Goal: Task Accomplishment & Management: Manage account settings

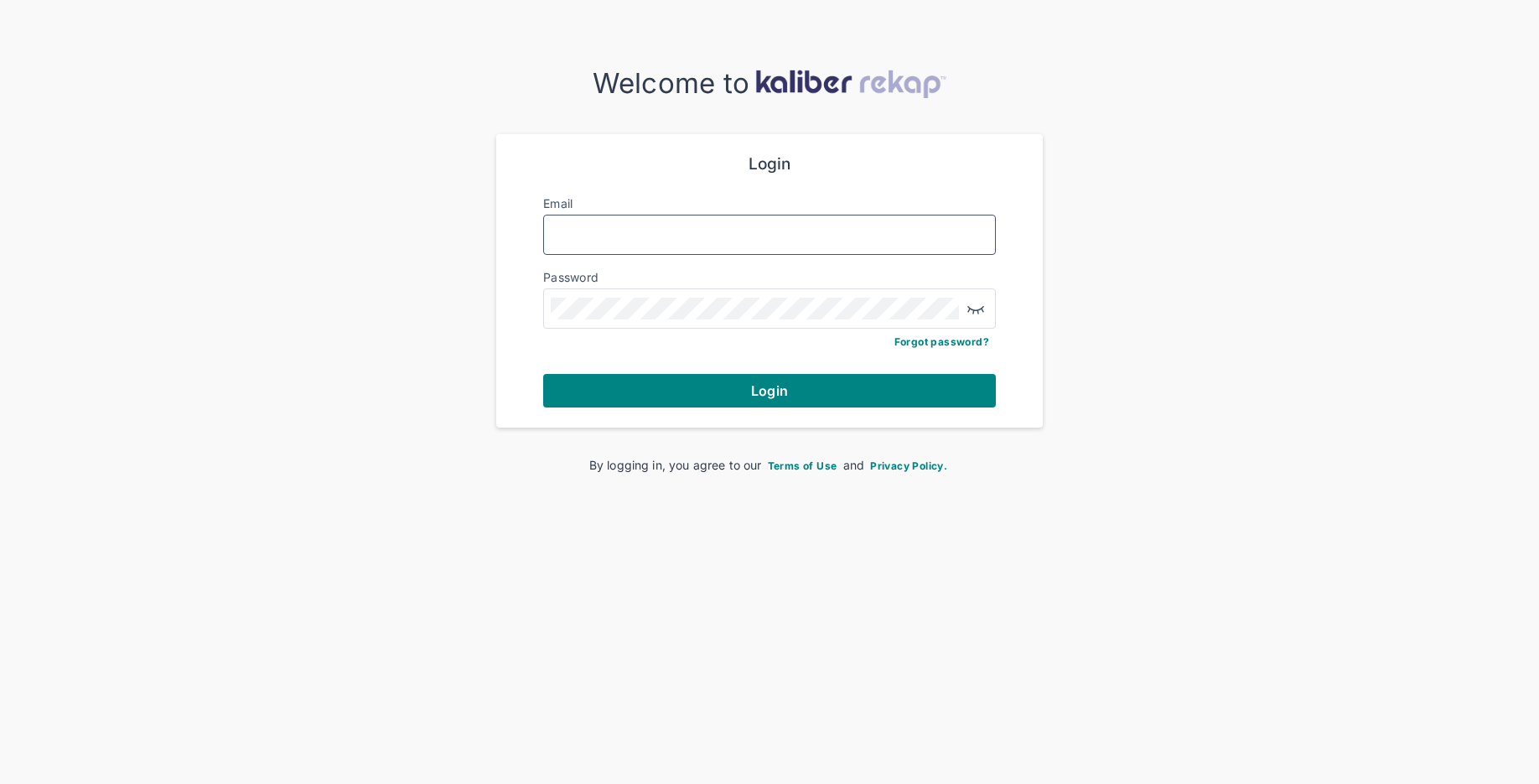
click at [690, 233] on input "Email" at bounding box center [769, 234] width 437 height 22
type input "**********"
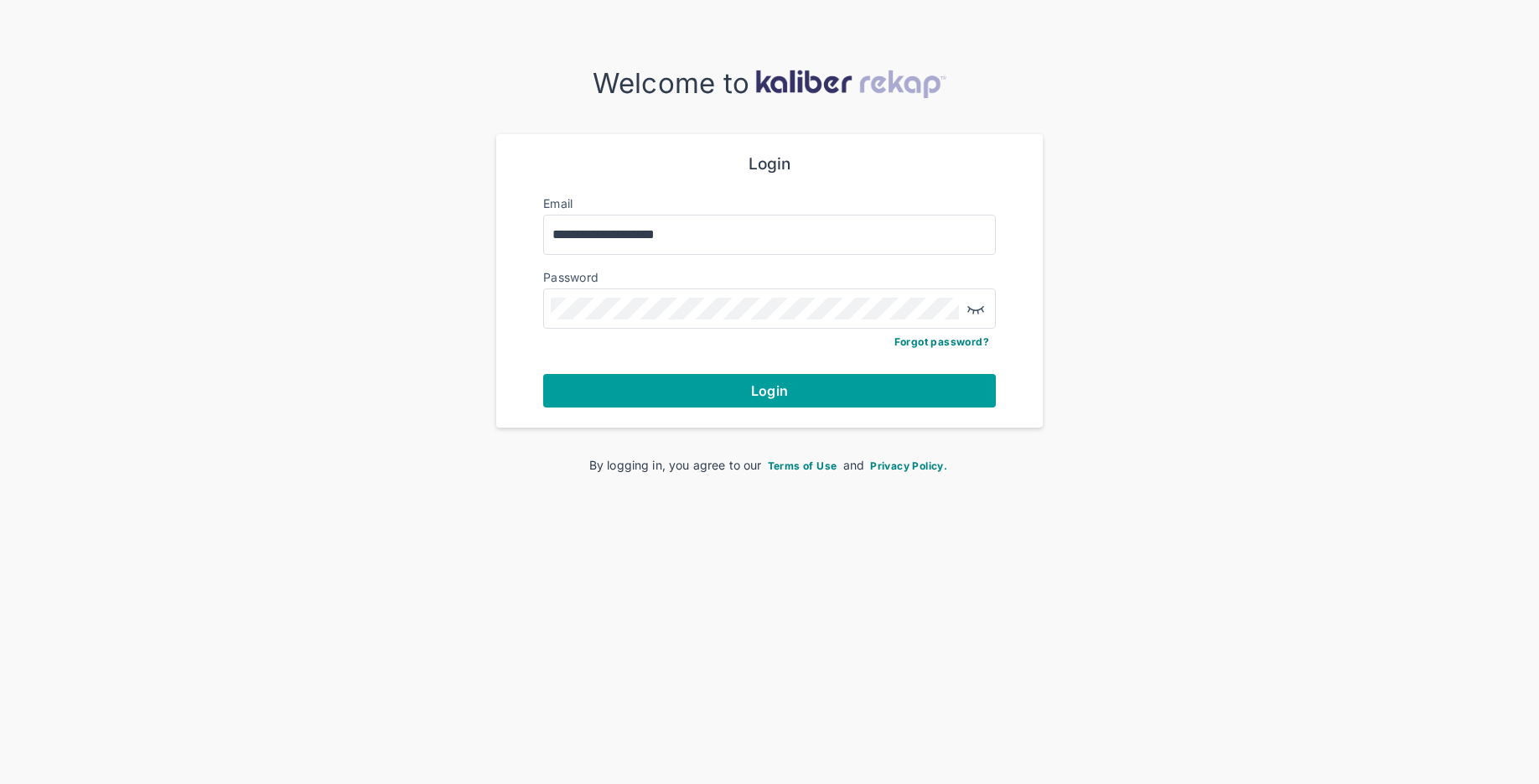
click at [808, 392] on button "Login" at bounding box center [770, 390] width 453 height 34
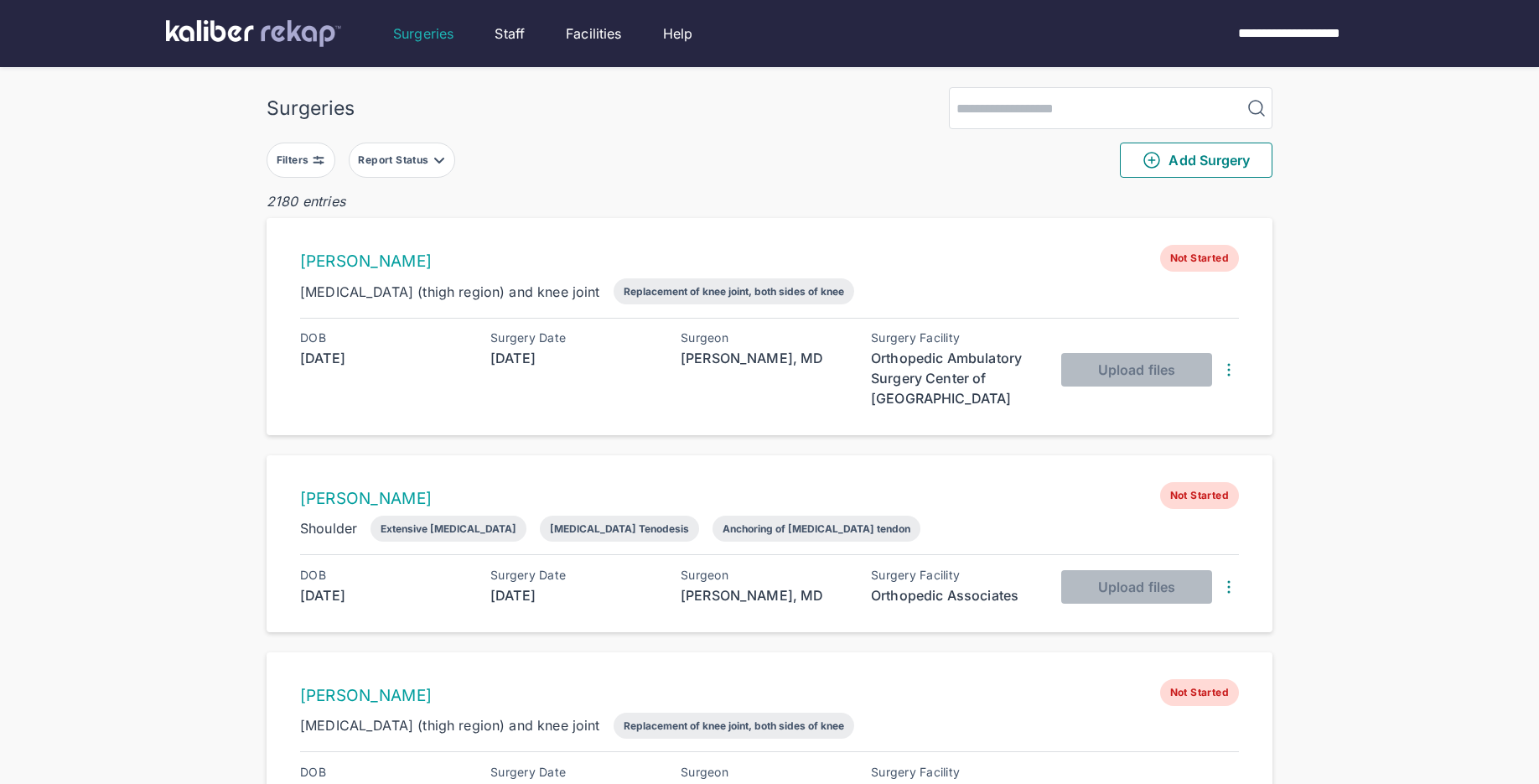
click at [305, 160] on div "Filters" at bounding box center [295, 160] width 36 height 14
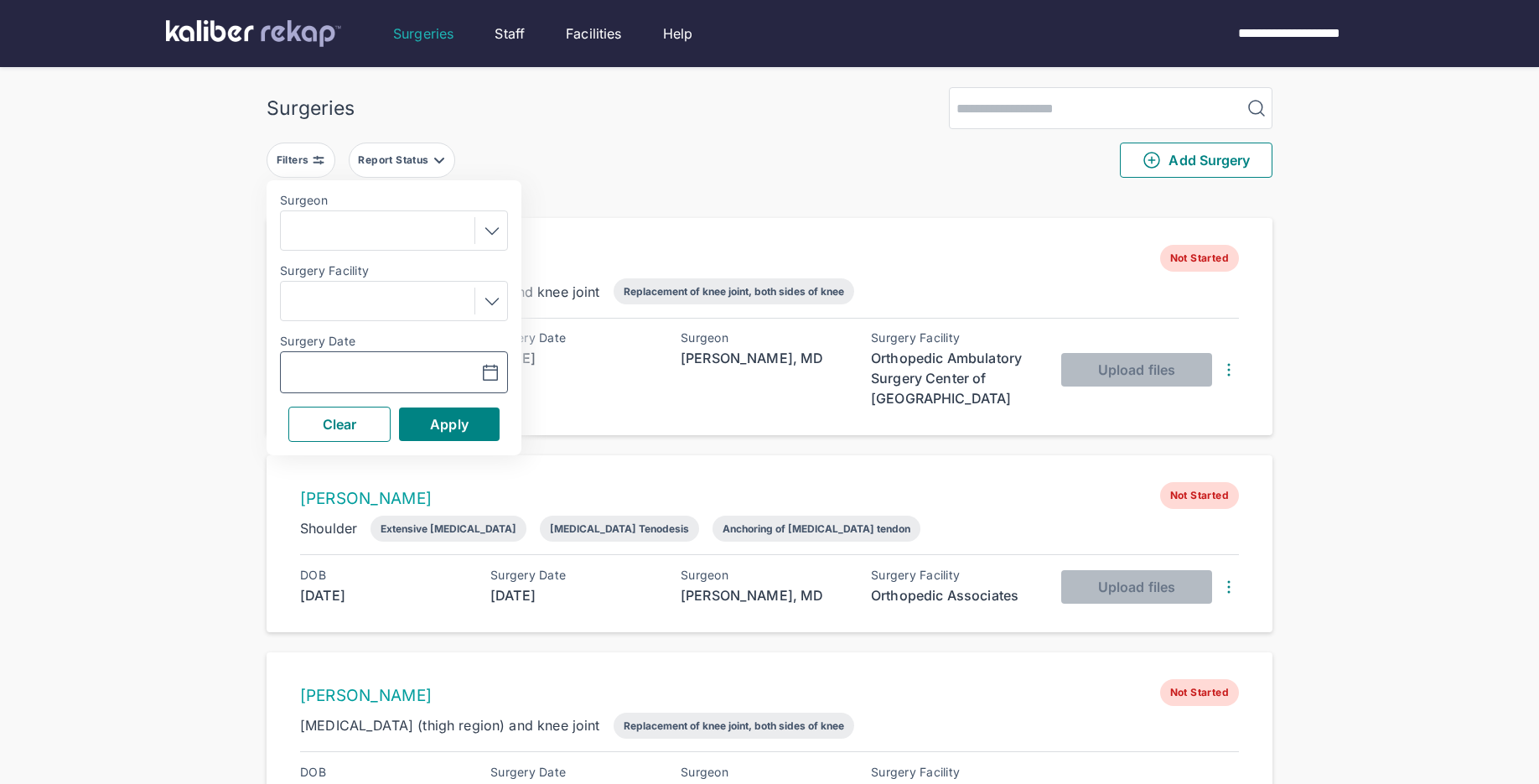
click at [493, 371] on icon "button" at bounding box center [490, 373] width 20 height 20
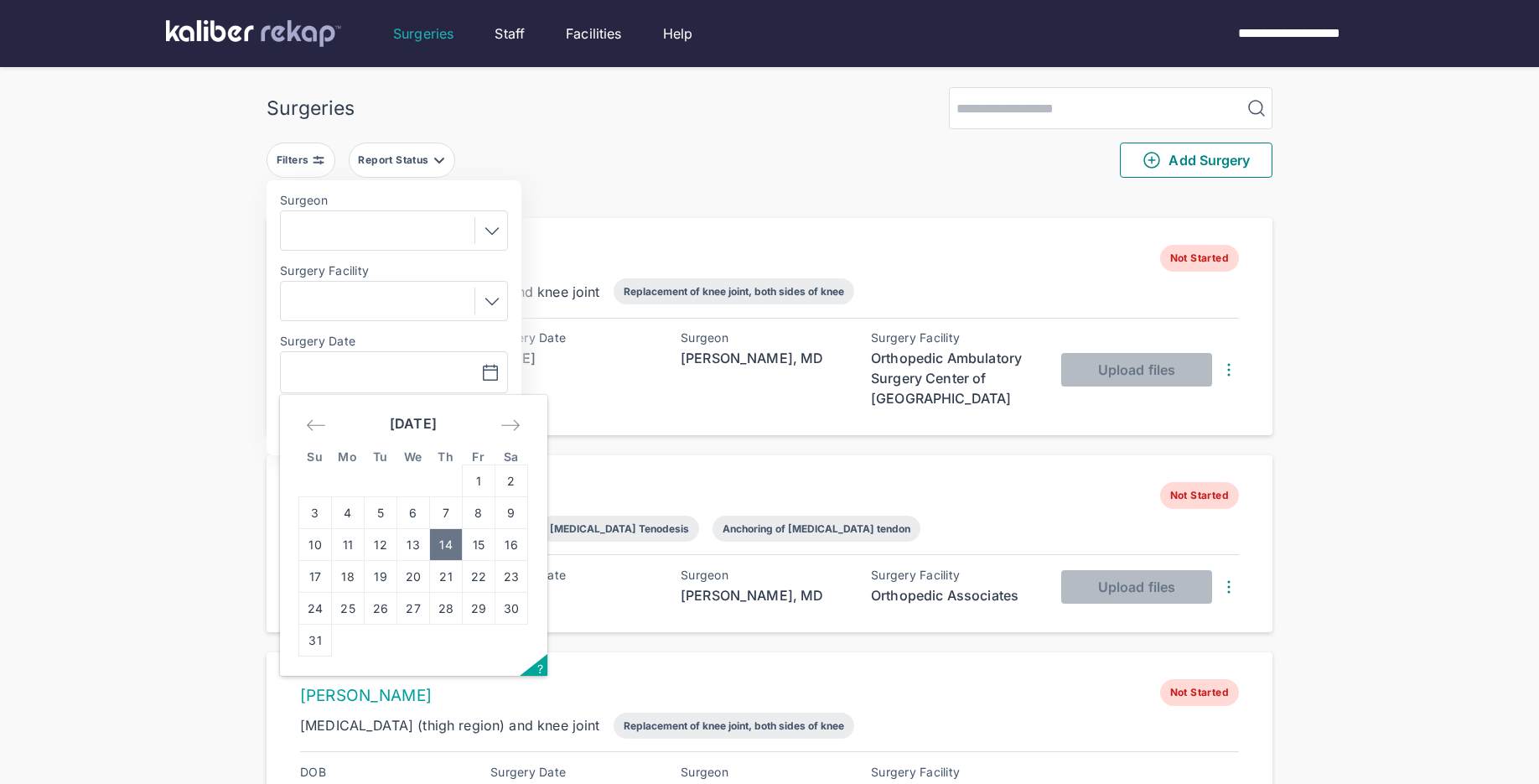
click at [446, 532] on td "14" at bounding box center [446, 544] width 33 height 32
type input "**********"
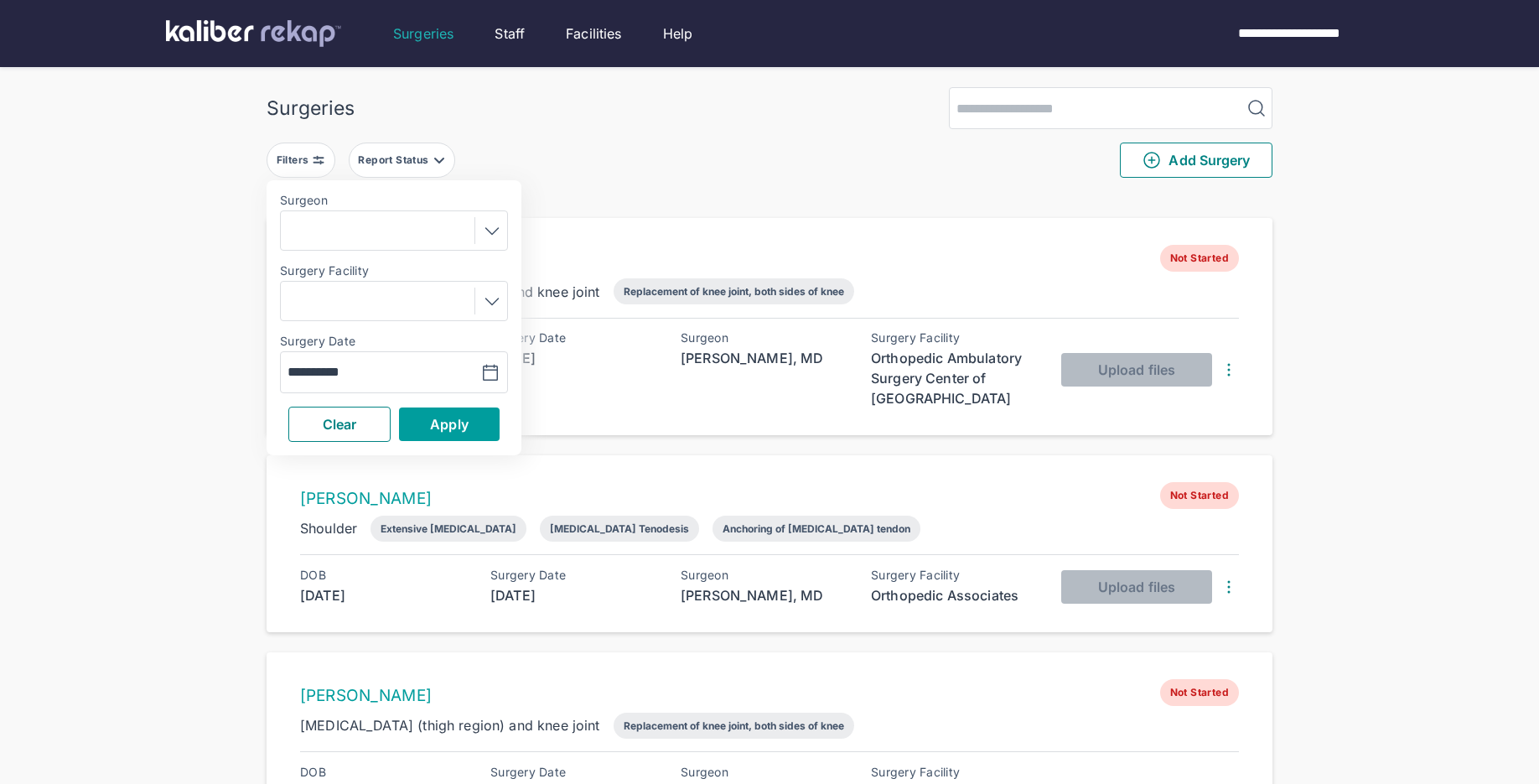
click at [469, 423] on button "Apply" at bounding box center [449, 423] width 101 height 34
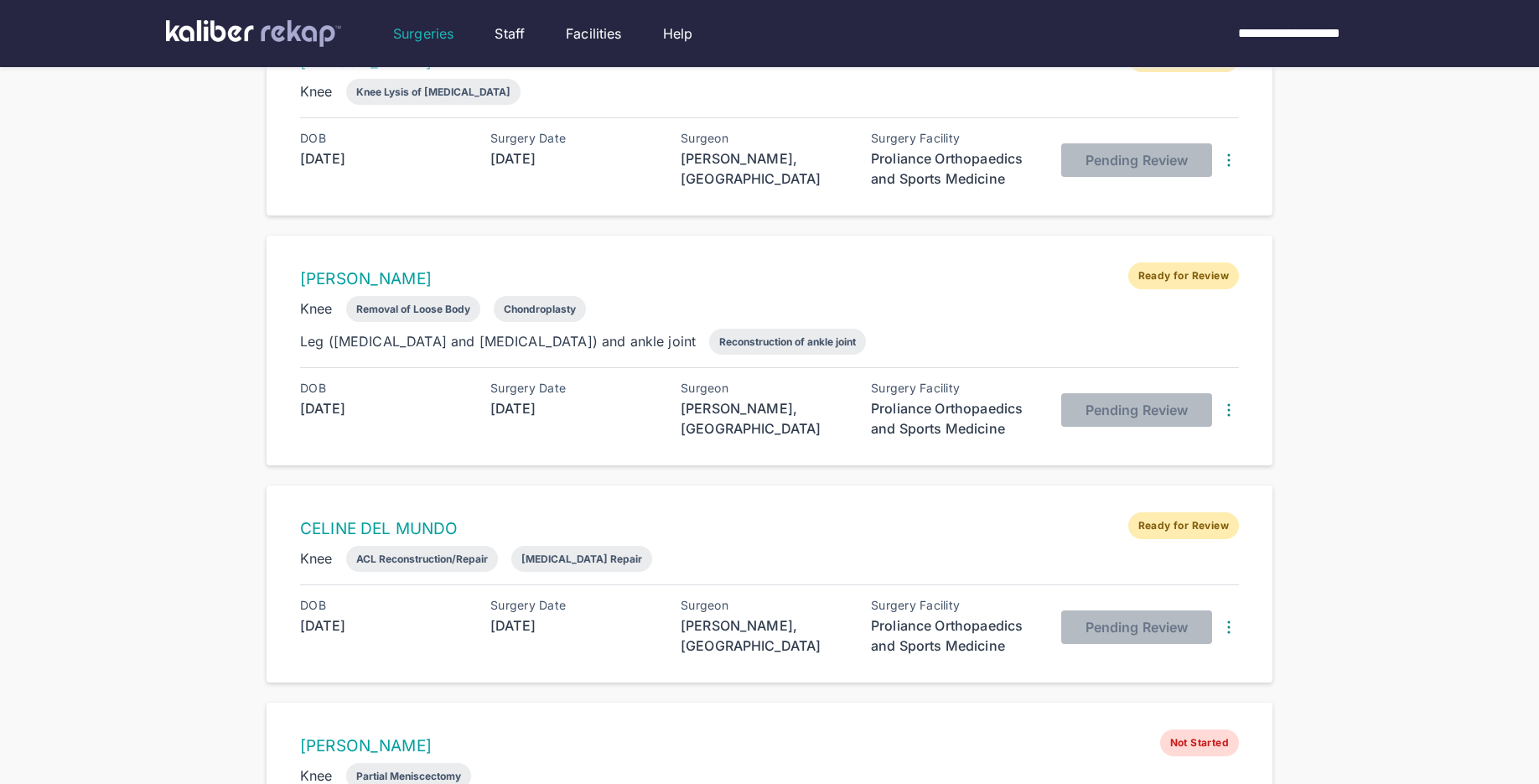
scroll to position [1340, 0]
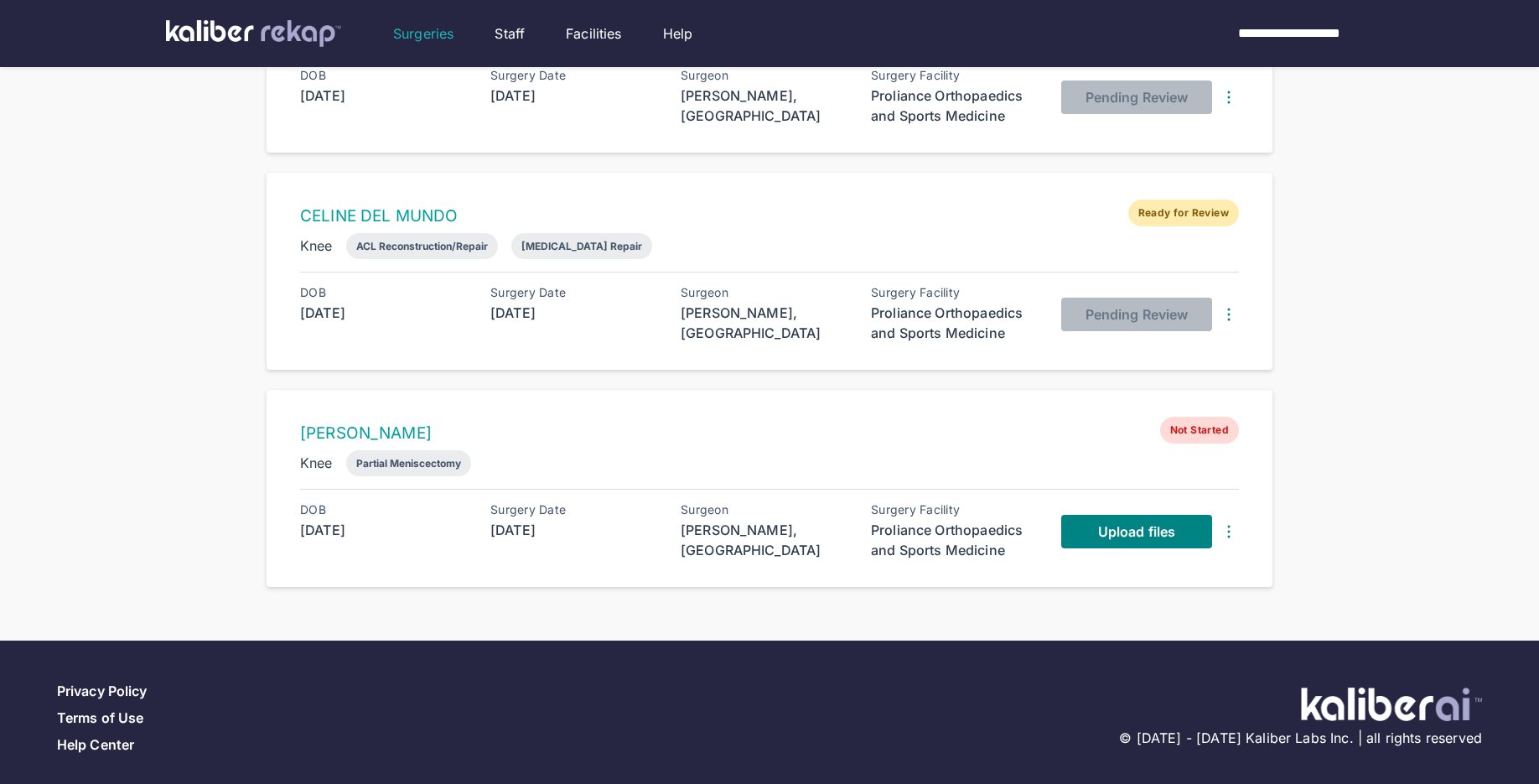
click at [1228, 521] on img at bounding box center [1228, 530] width 20 height 20
click at [1158, 555] on div "Delete Surgery" at bounding box center [1162, 562] width 170 height 16
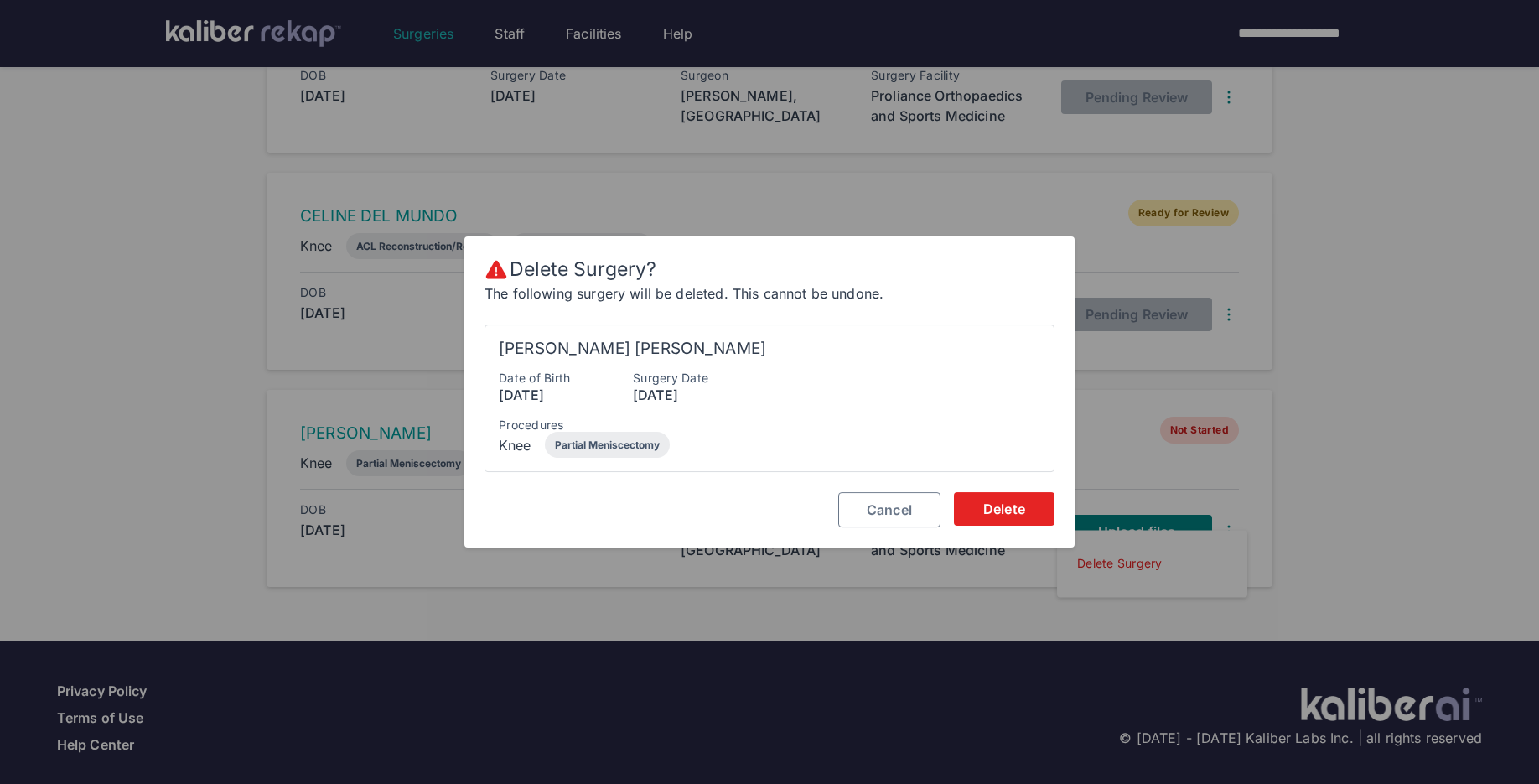
click at [886, 512] on span "Cancel" at bounding box center [889, 509] width 45 height 16
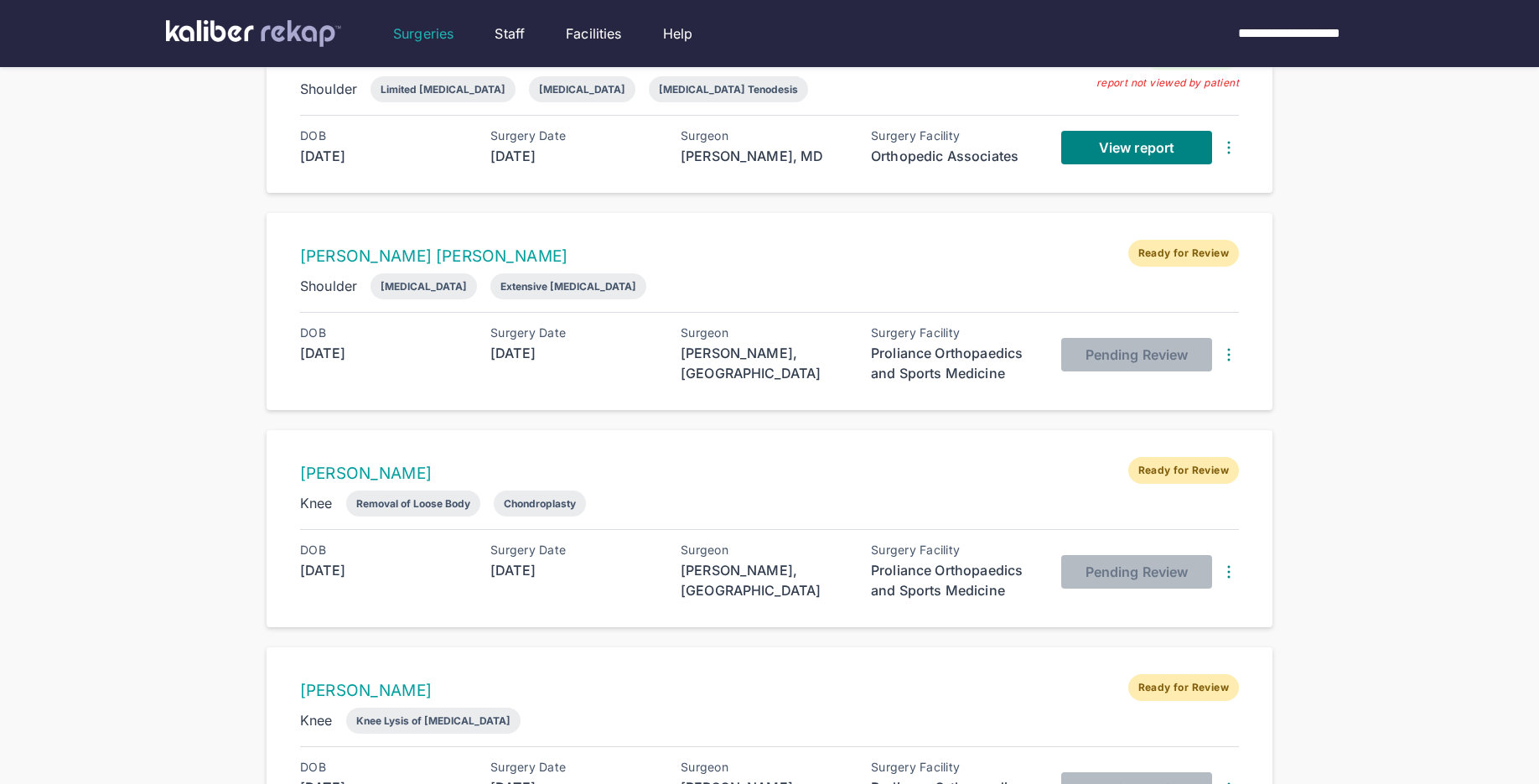
scroll to position [0, 0]
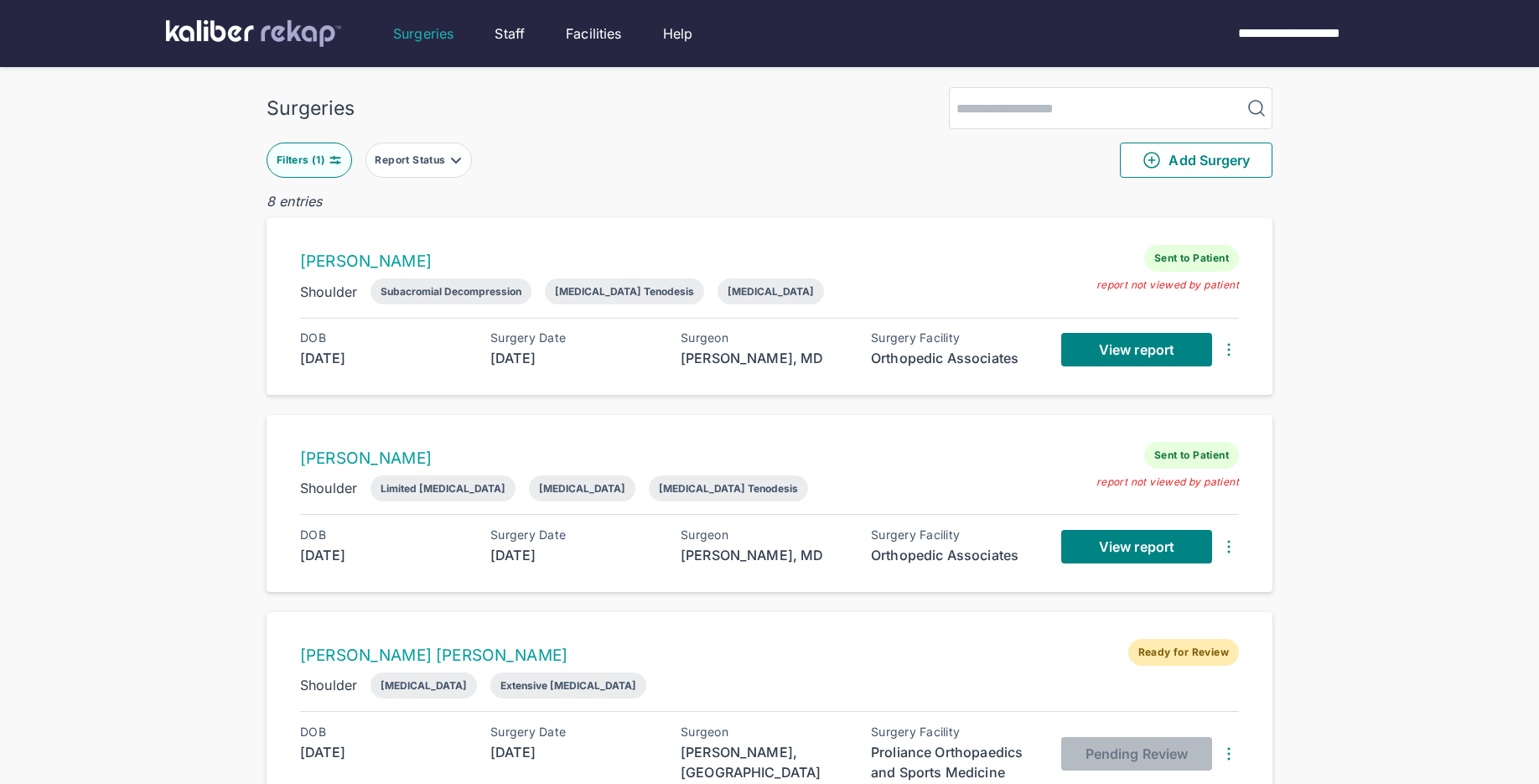
click at [341, 162] on img at bounding box center [336, 160] width 14 height 14
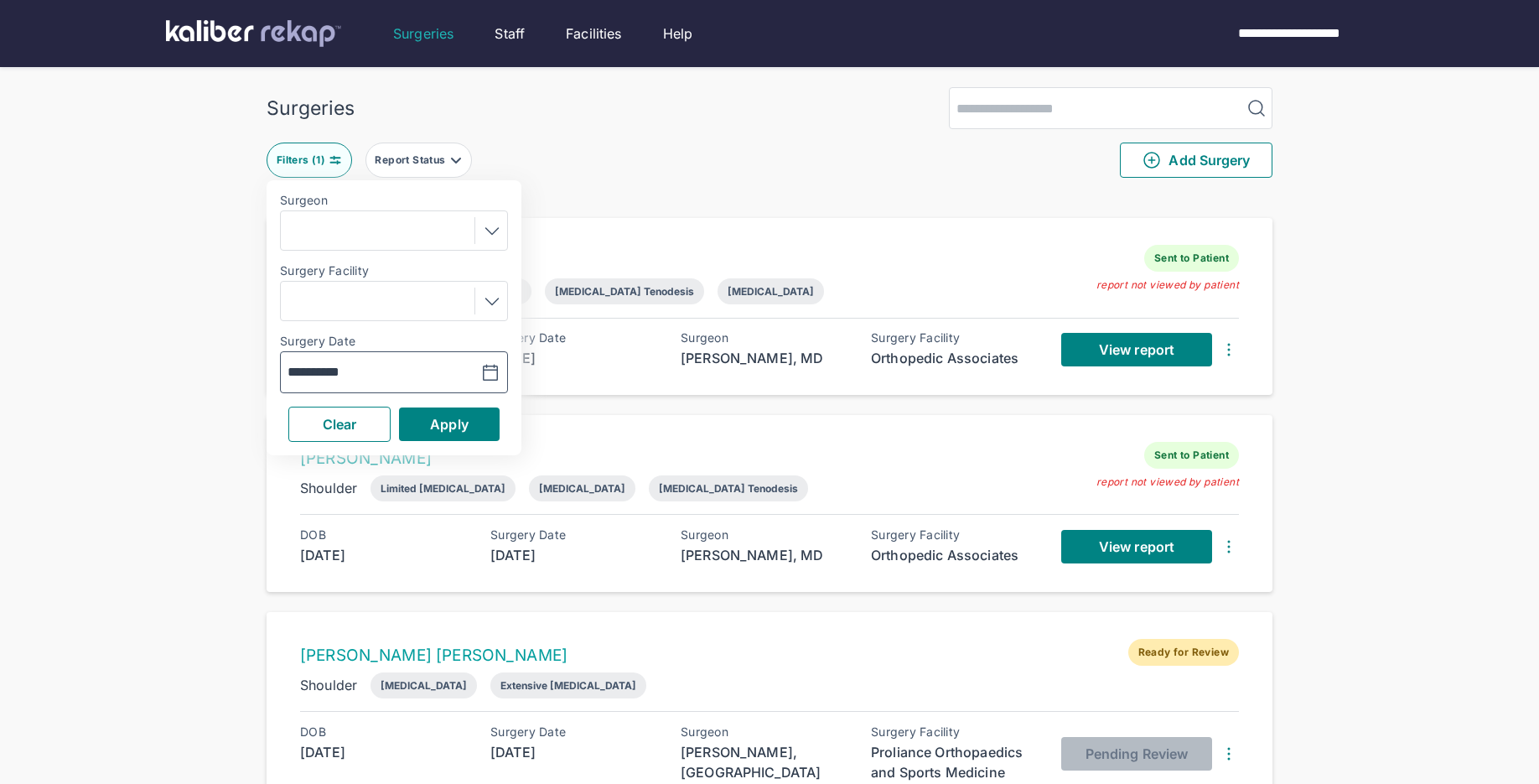
click at [488, 364] on icon "button" at bounding box center [490, 373] width 20 height 20
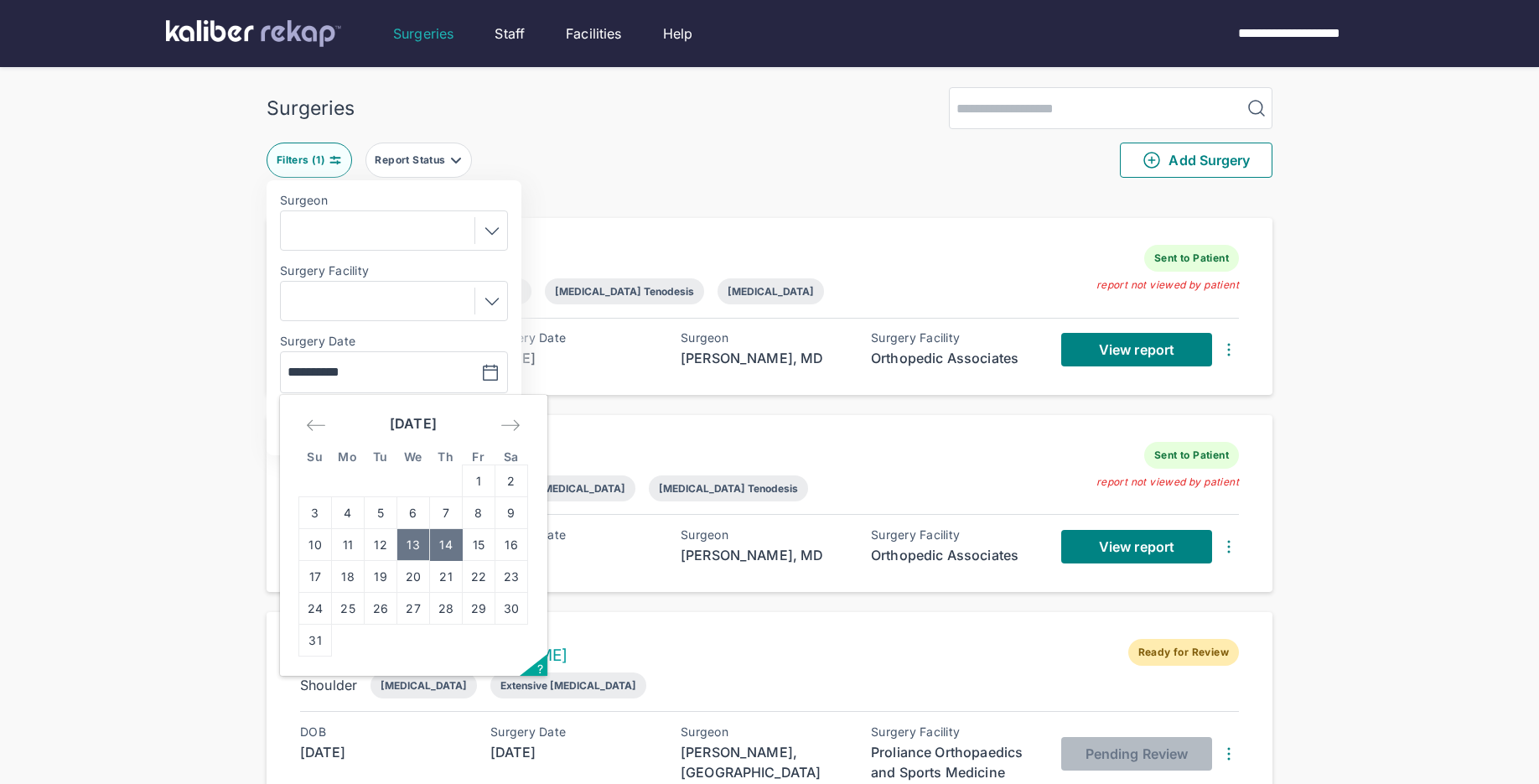
click at [419, 536] on td "13" at bounding box center [414, 544] width 33 height 32
type input "**********"
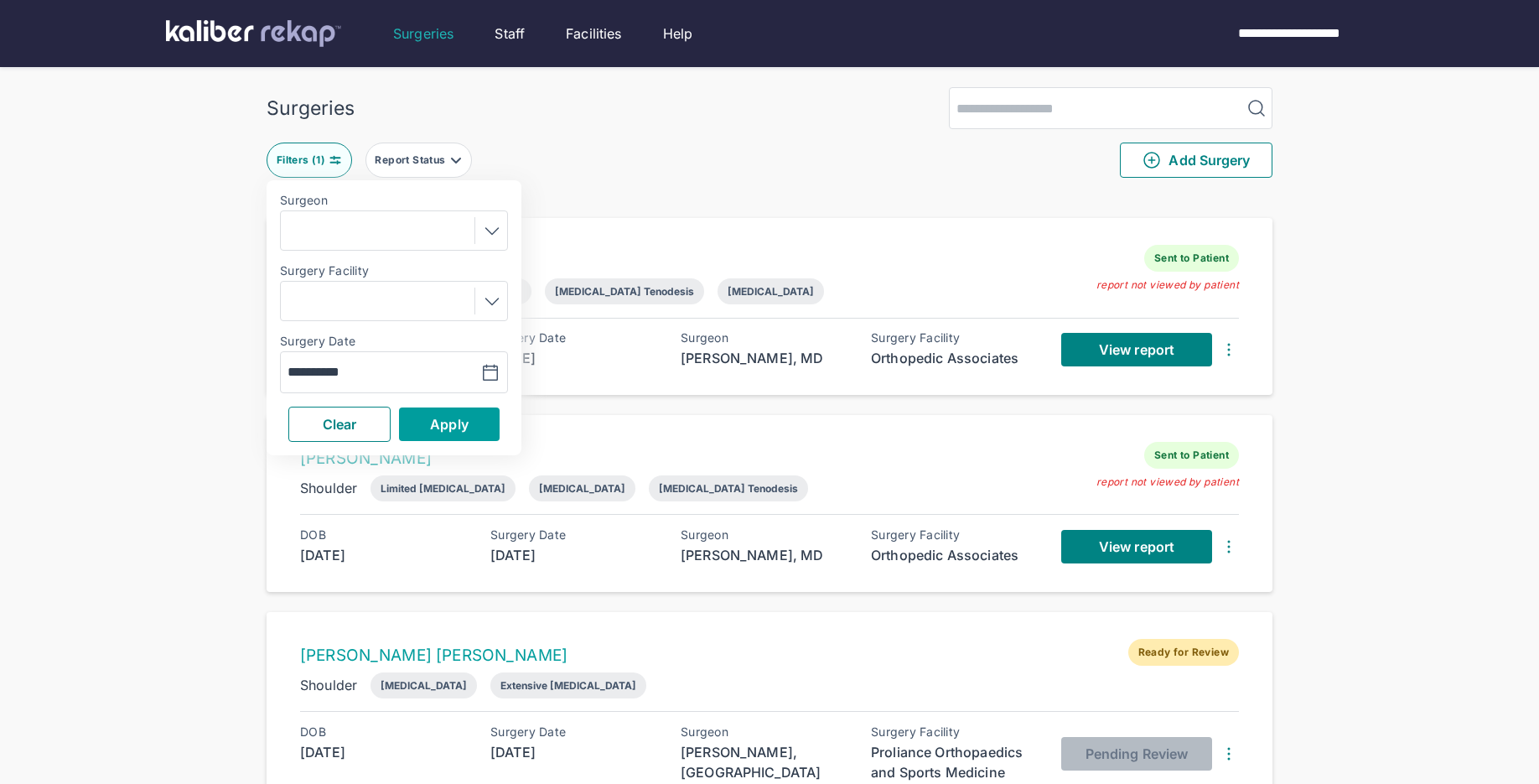
click at [452, 423] on span "Apply" at bounding box center [449, 423] width 39 height 16
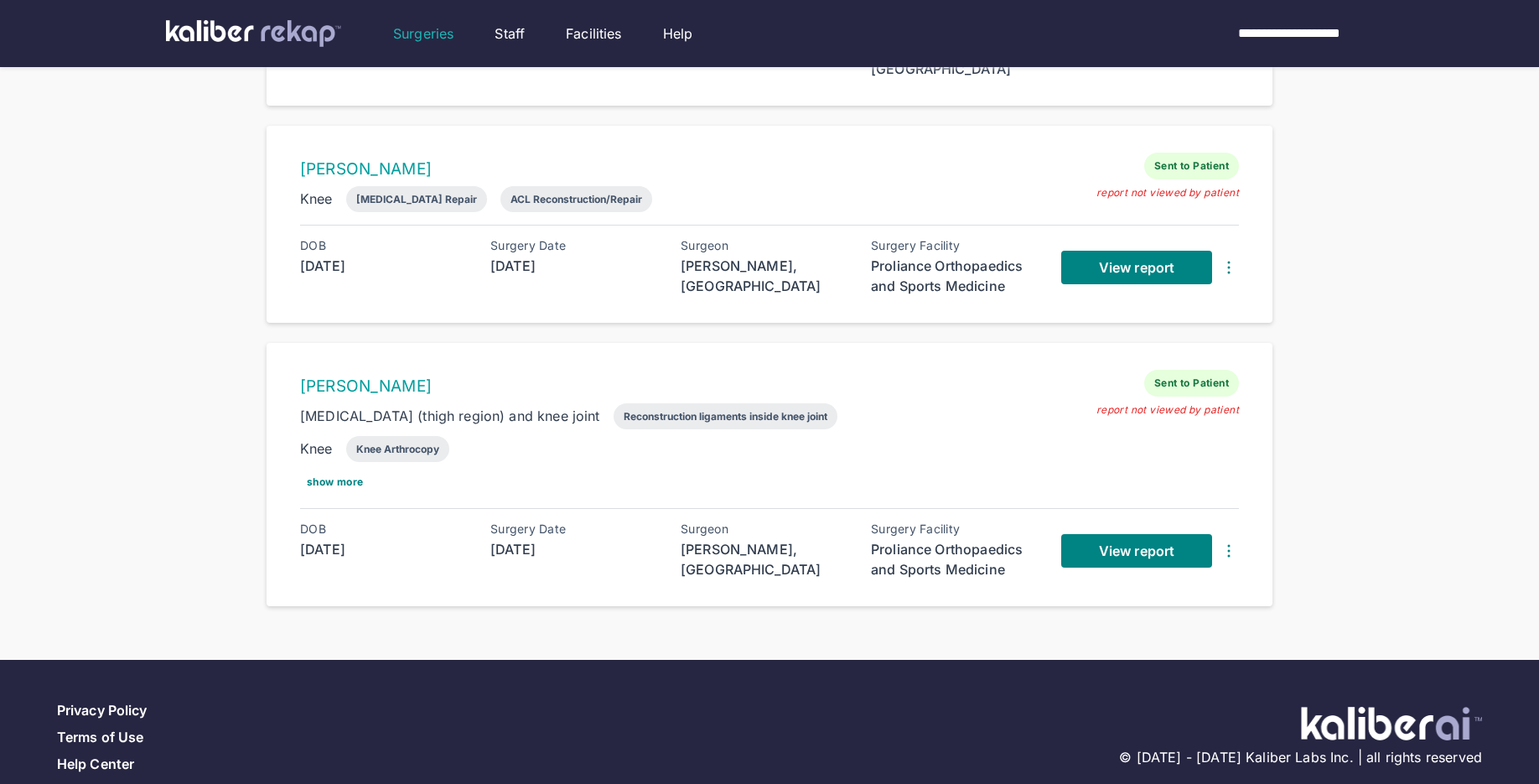
scroll to position [1284, 0]
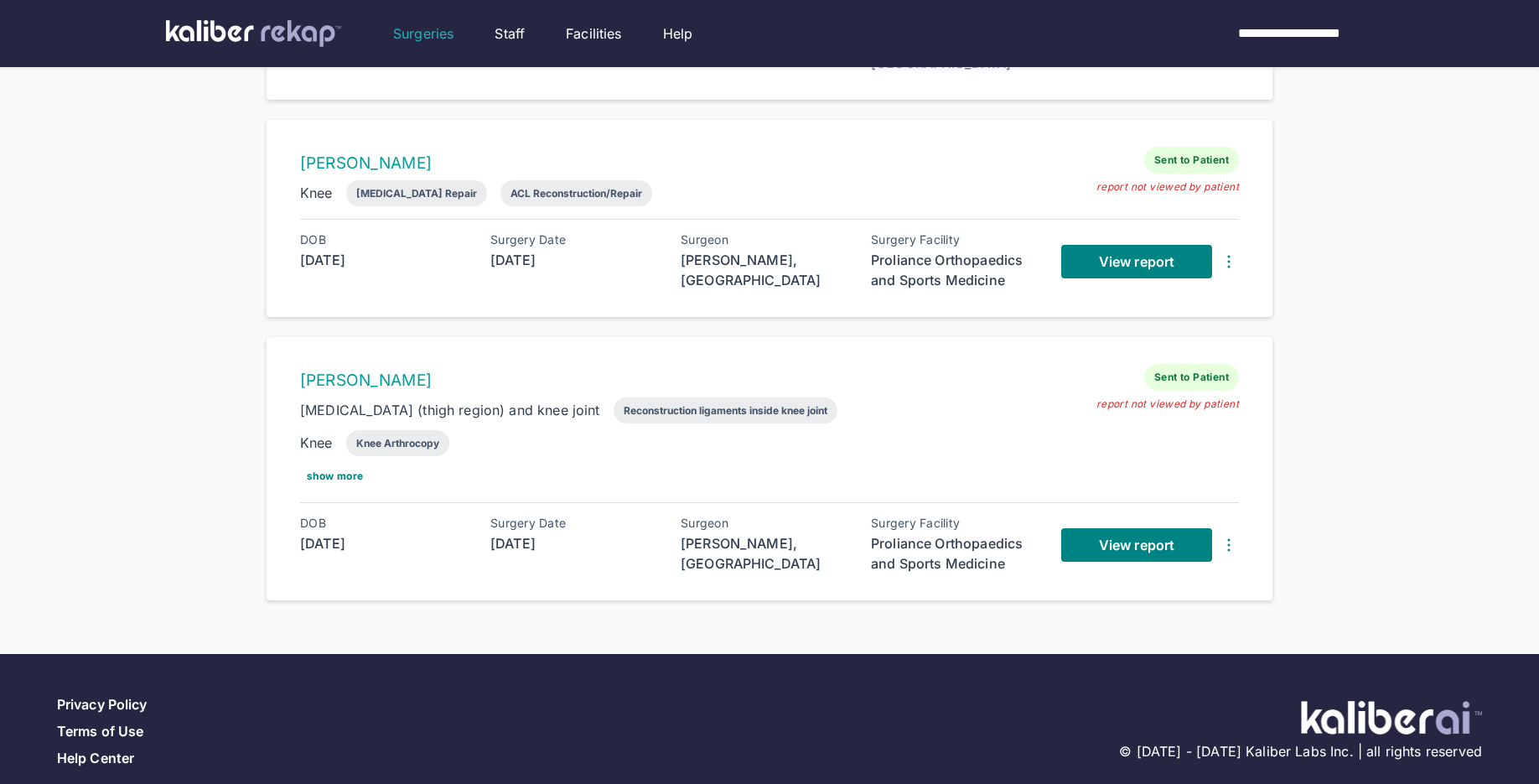
click at [1040, 549] on div "DOB 1976-05-19 Surgery Date 2025-08-13 Surgeon Dayne Mickelson, MD Surgery Faci…" at bounding box center [770, 545] width 939 height 57
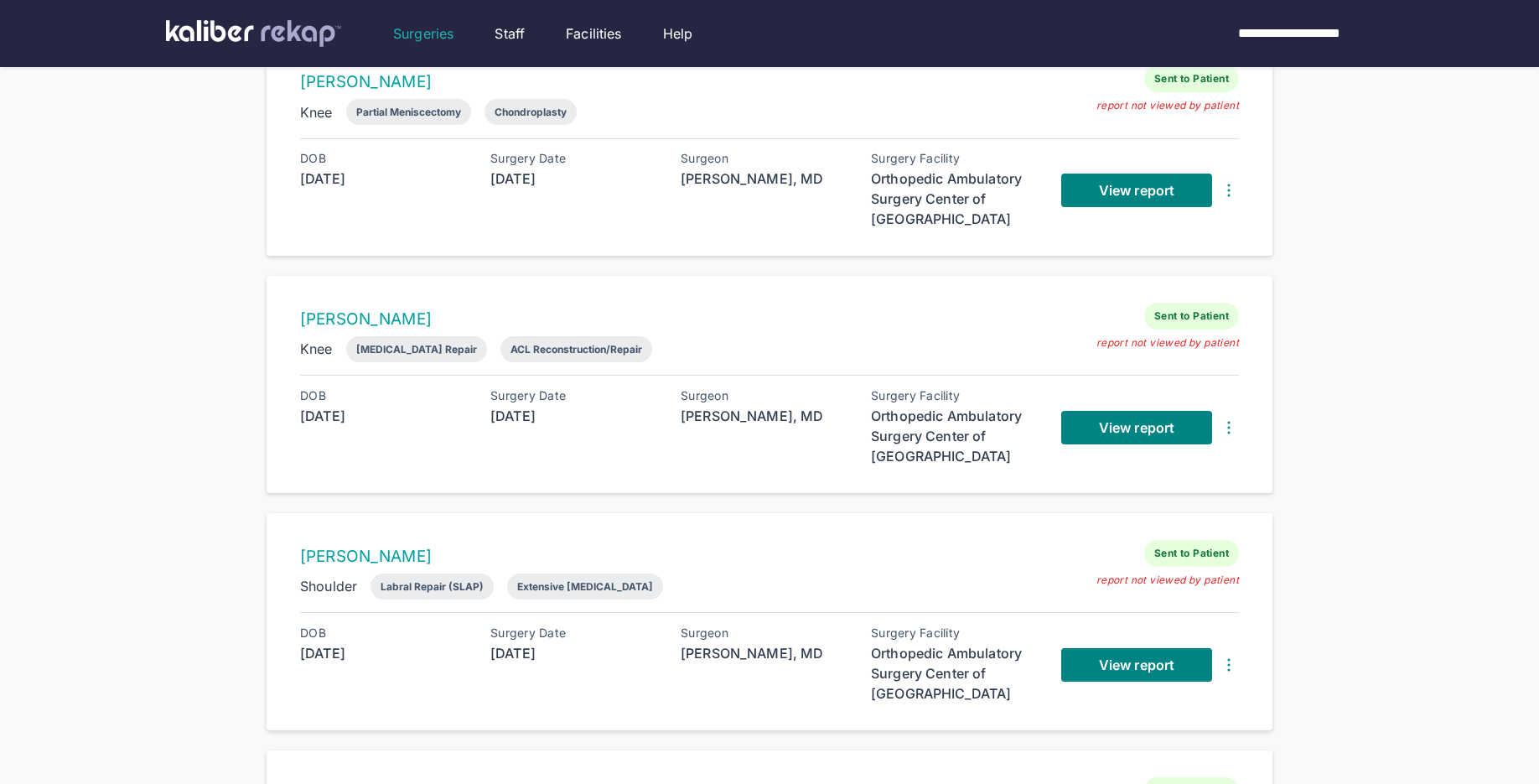
scroll to position [0, 0]
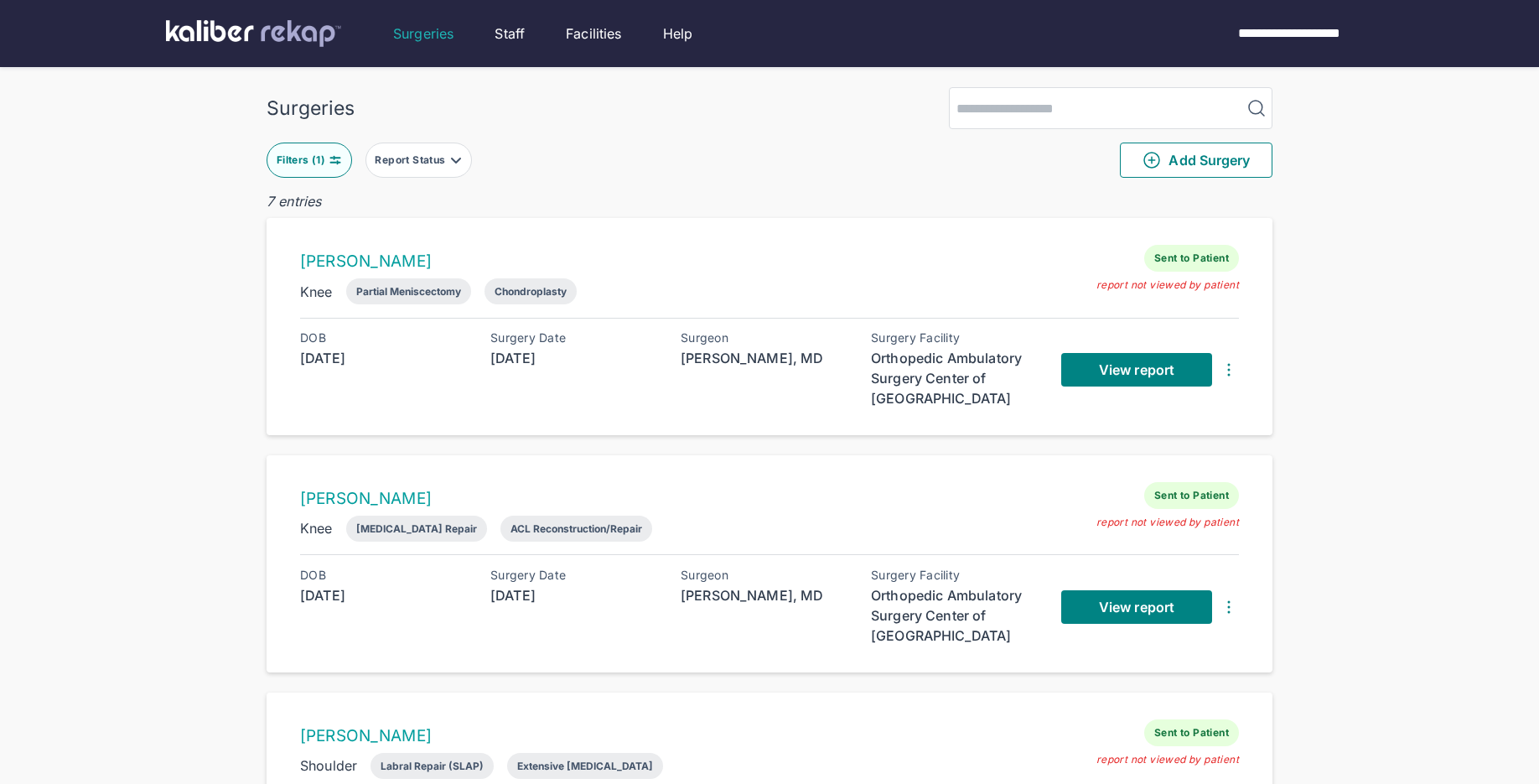
click at [322, 164] on div "Filters ( 1 )" at bounding box center [303, 160] width 52 height 14
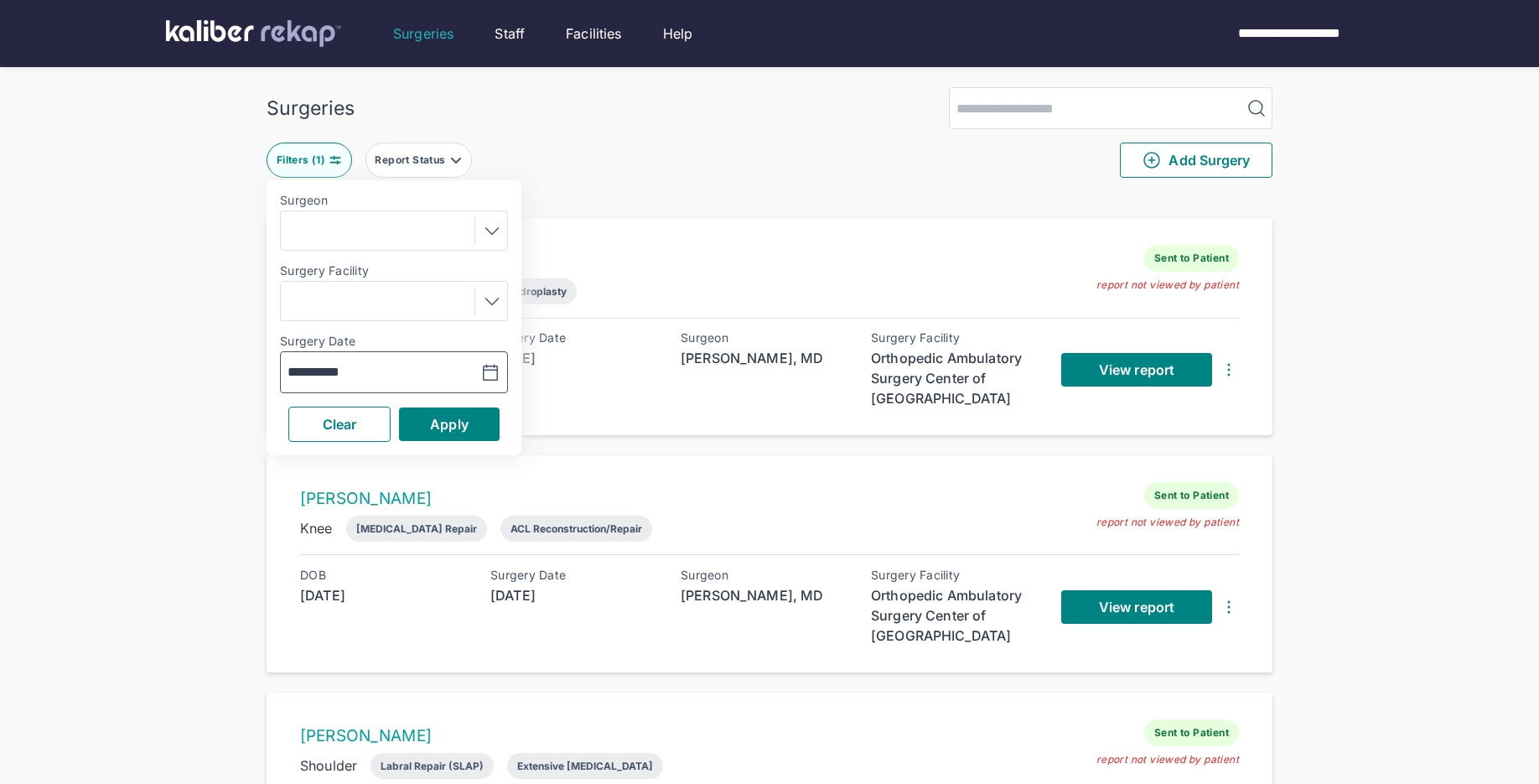
click at [495, 373] on icon "button" at bounding box center [490, 373] width 20 height 20
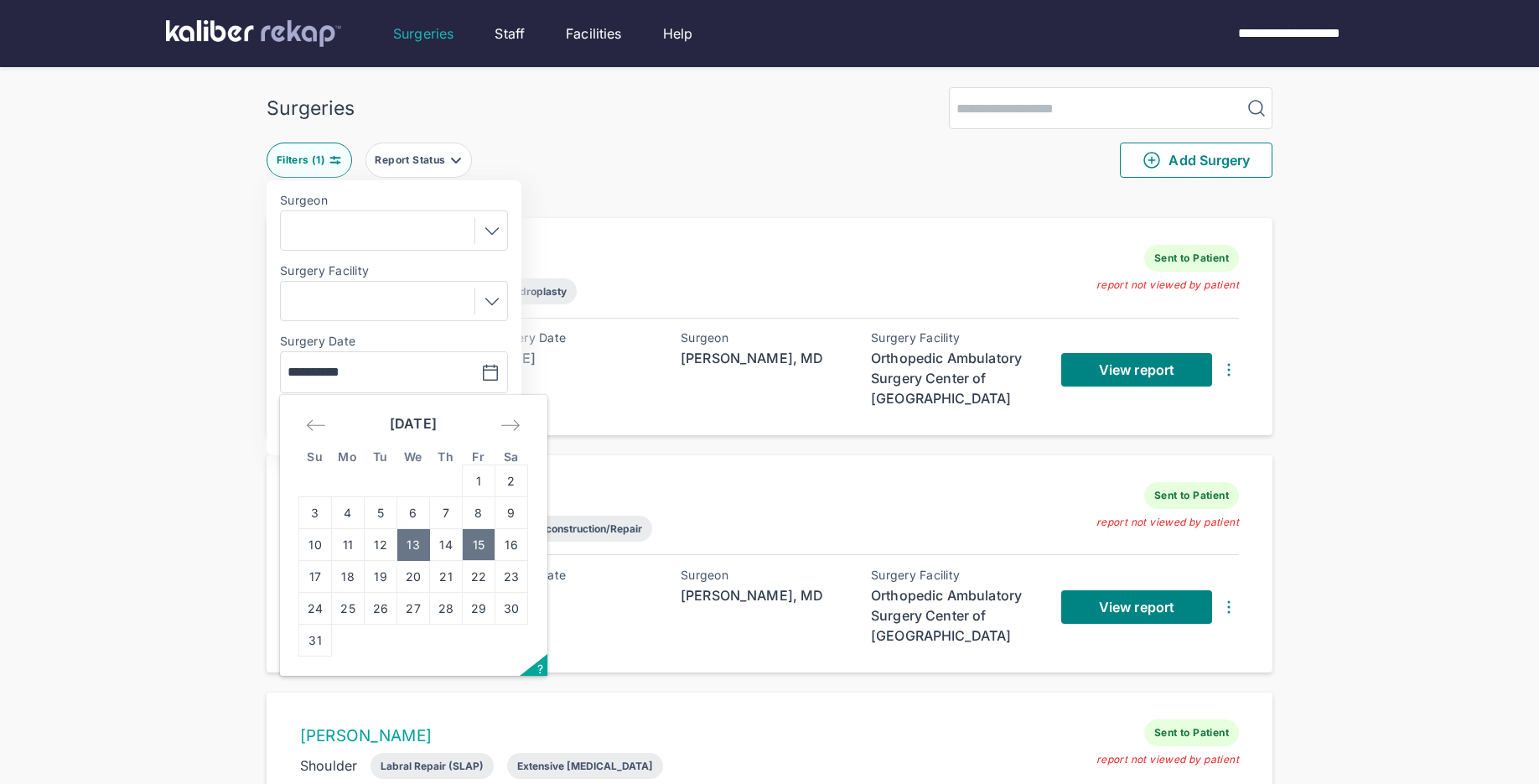
click at [482, 548] on td "15" at bounding box center [479, 544] width 33 height 32
type input "**********"
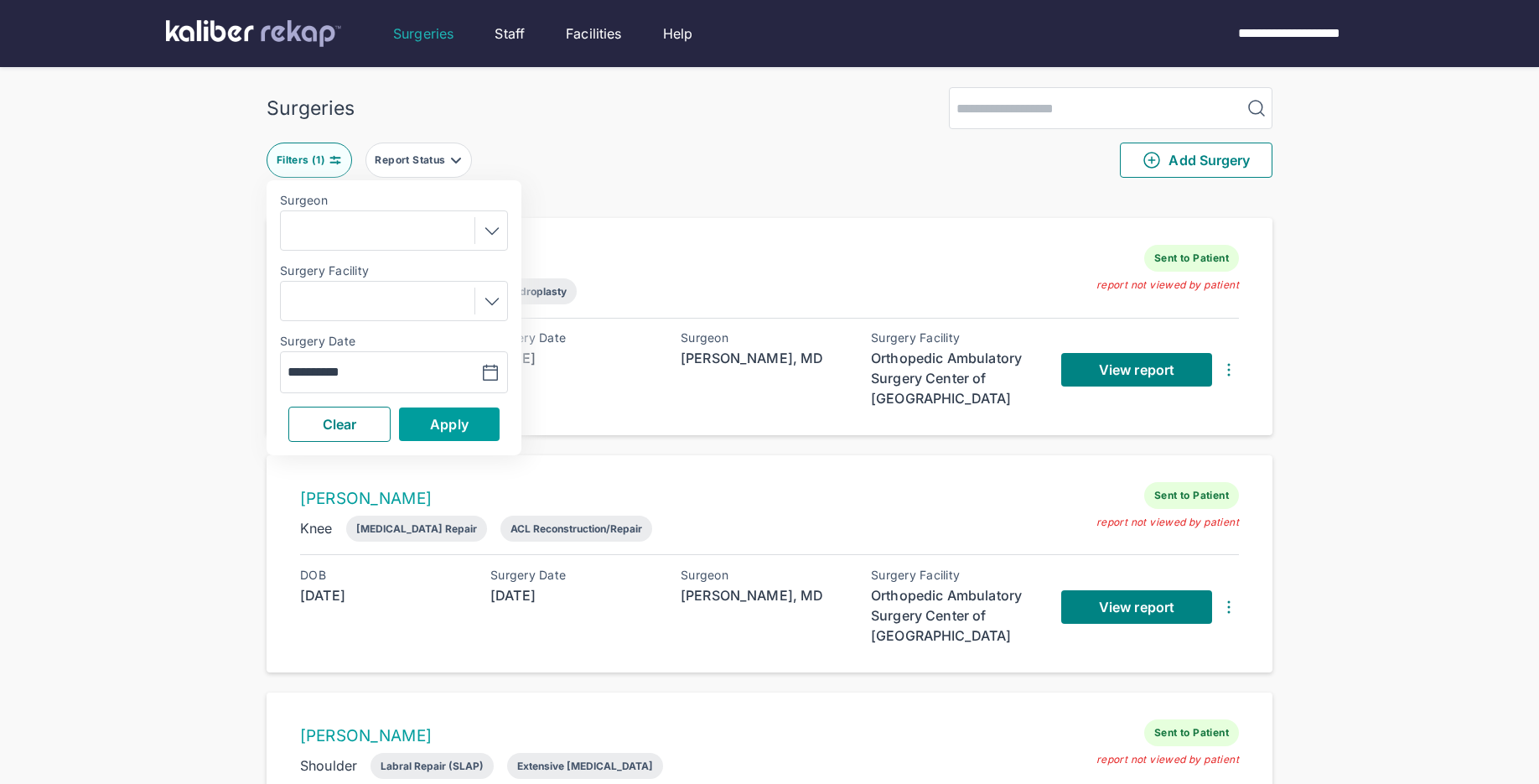
click at [478, 433] on button "Apply" at bounding box center [449, 423] width 101 height 34
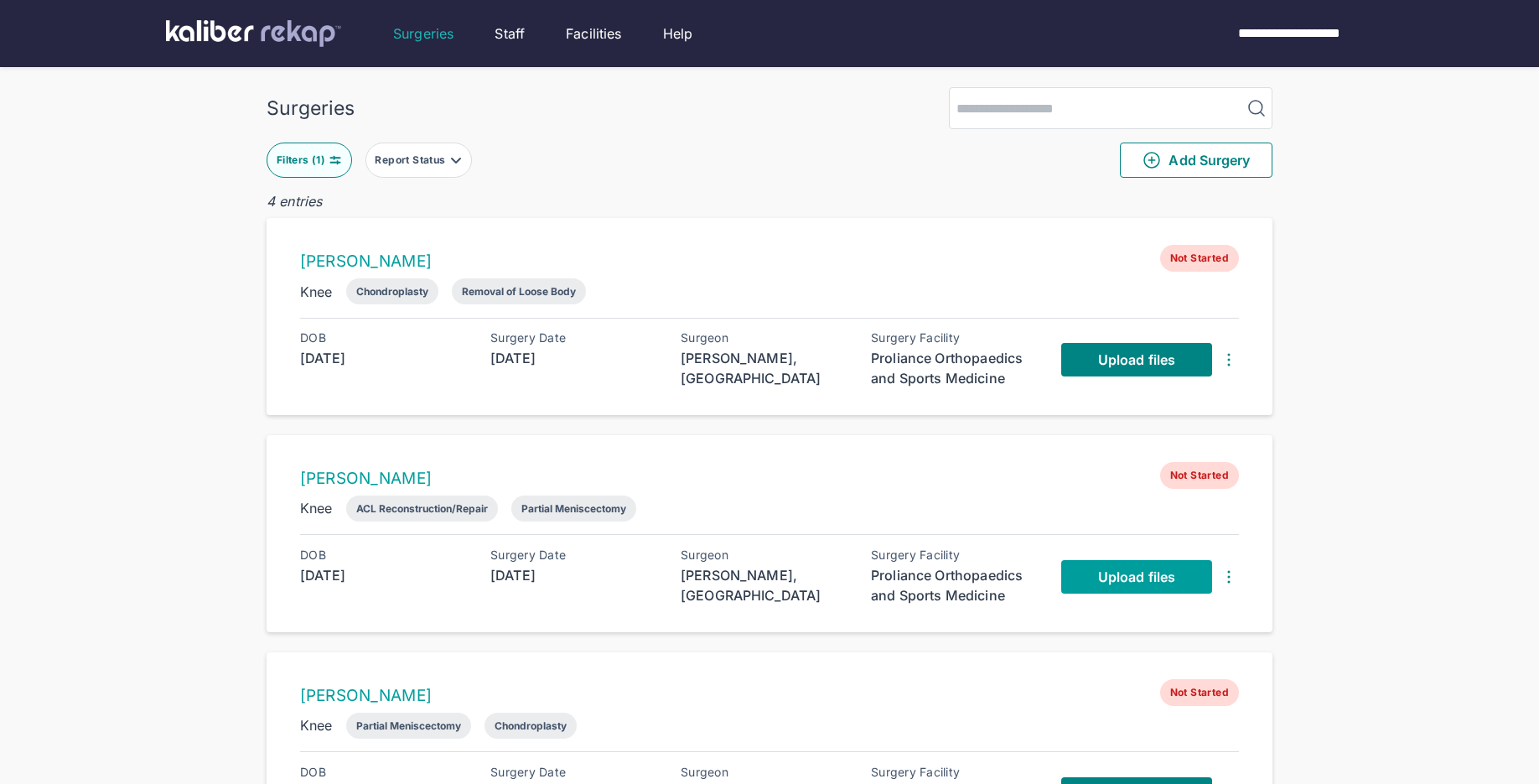
click at [1123, 580] on span "Upload files" at bounding box center [1136, 576] width 77 height 16
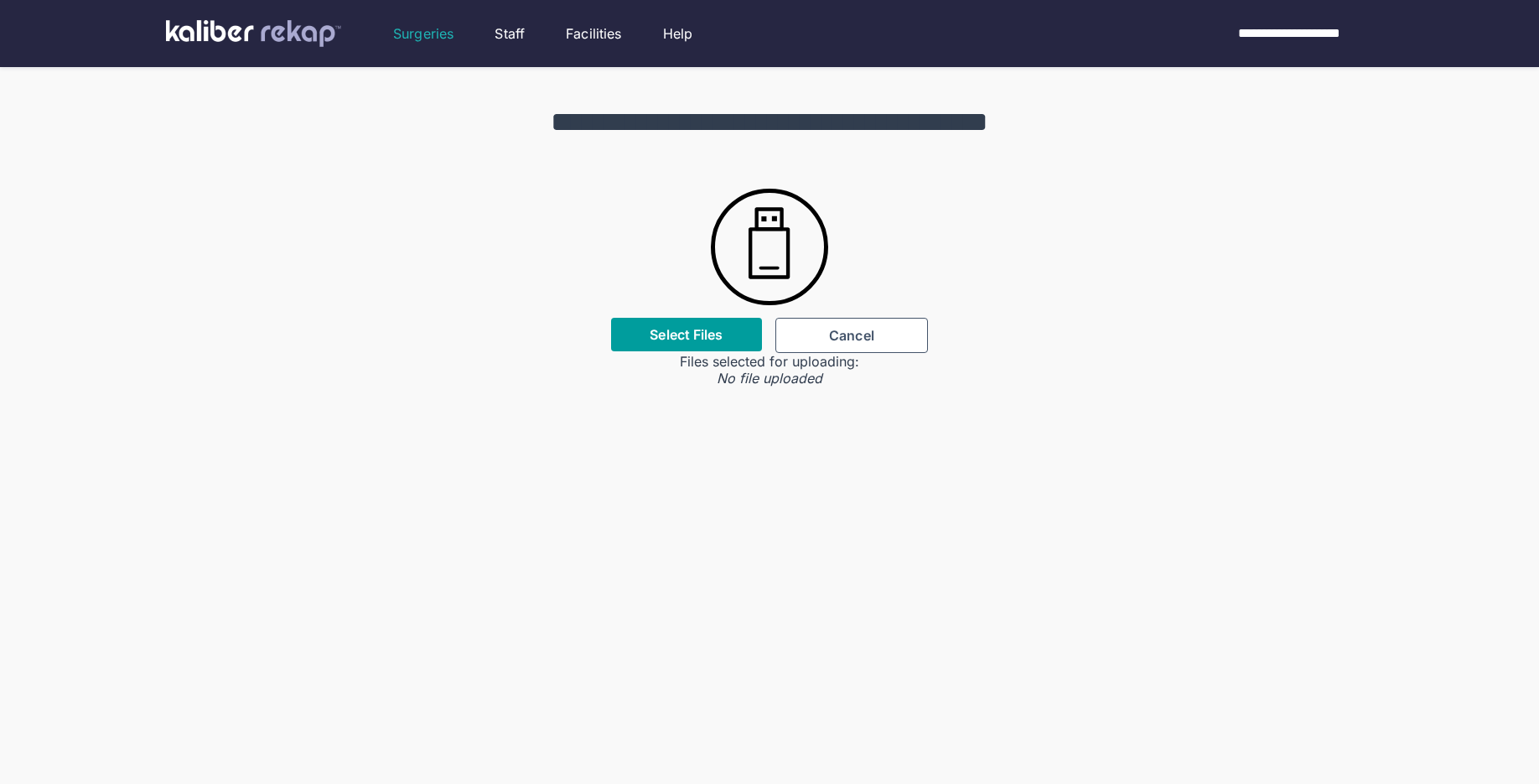
click at [694, 328] on label "Select Files" at bounding box center [686, 334] width 73 height 16
click at [0, 0] on input "Select Files" at bounding box center [0, 0] width 0 height 0
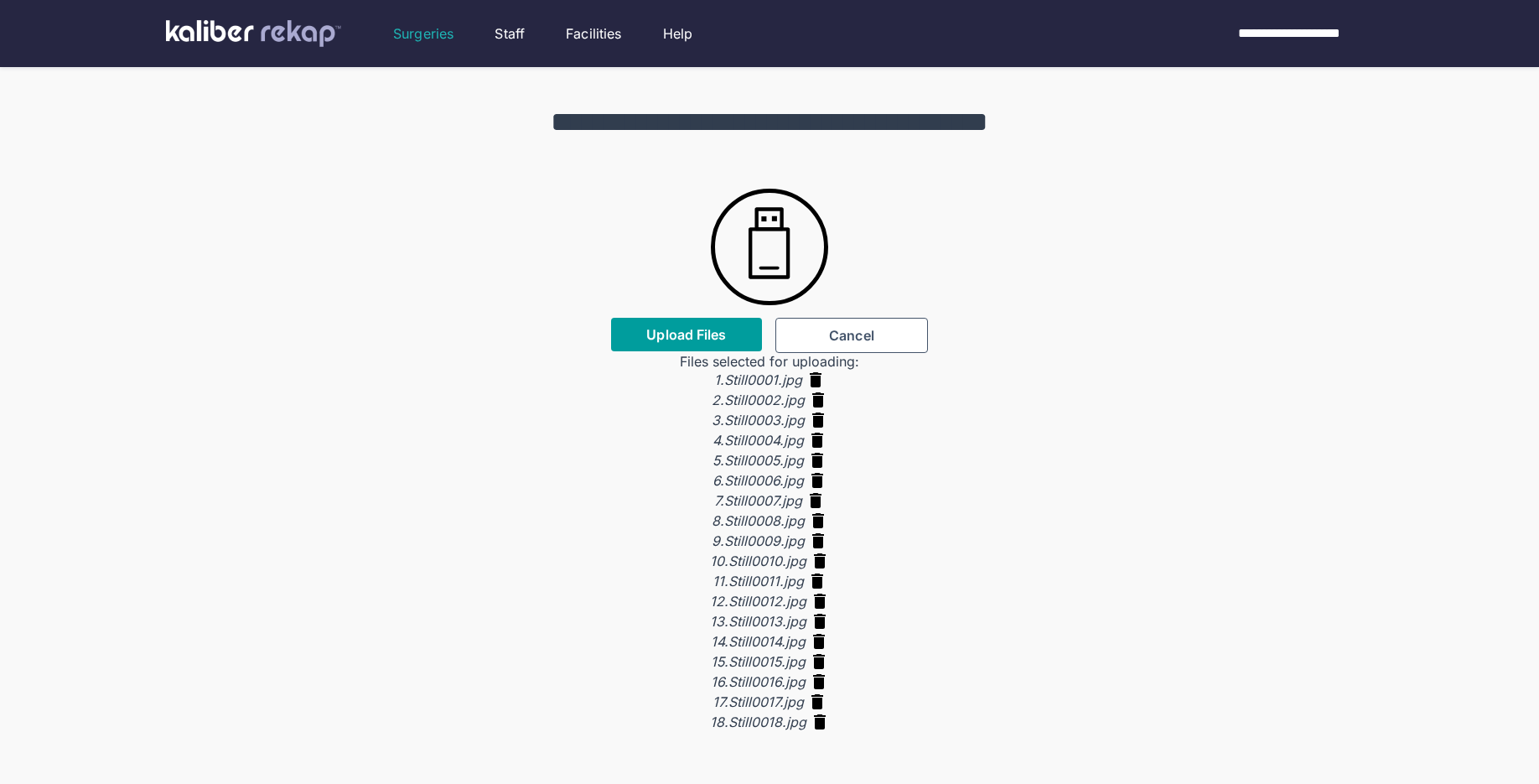
click at [671, 330] on span "Upload Files" at bounding box center [686, 334] width 79 height 16
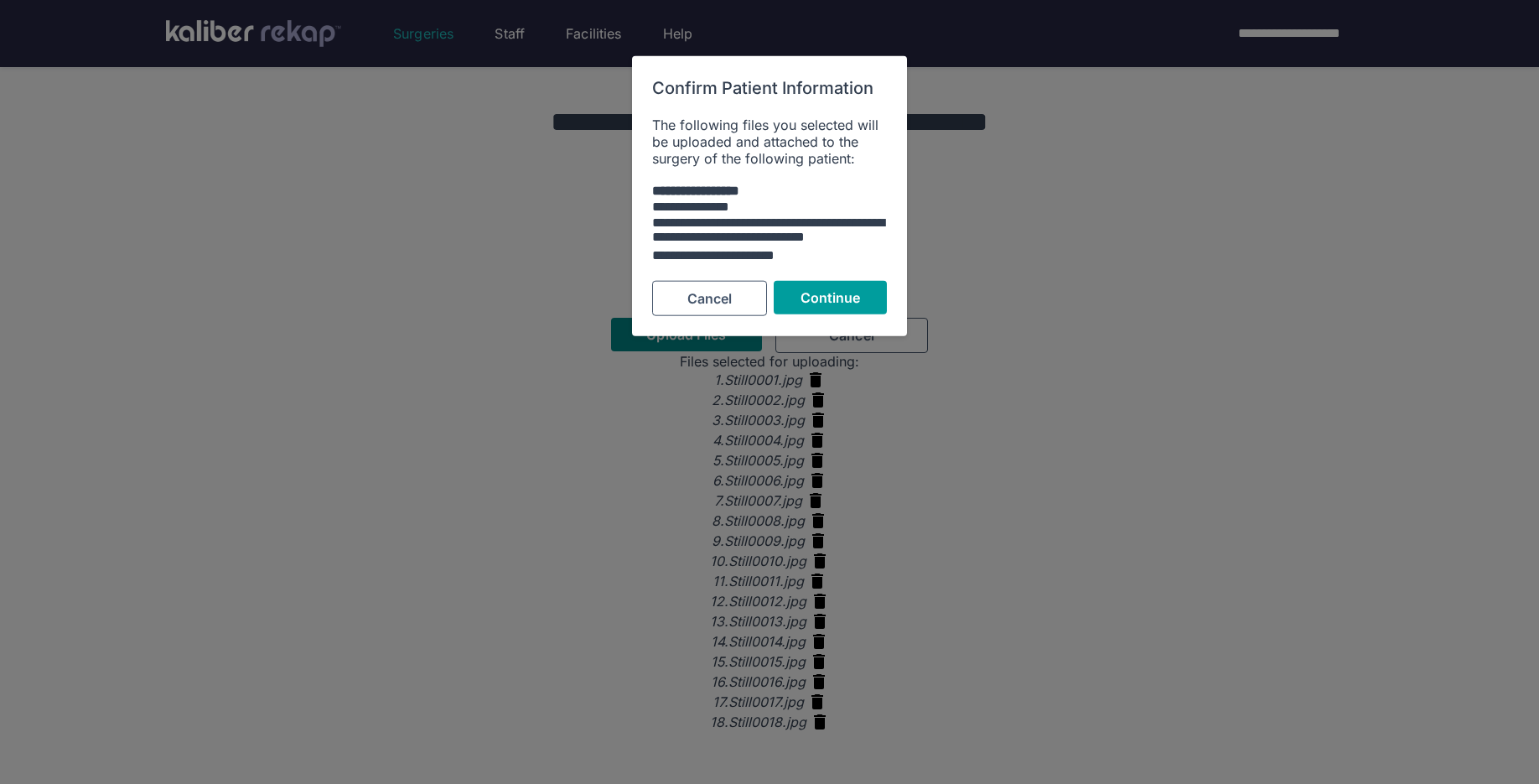
click at [844, 291] on span "Continue" at bounding box center [831, 297] width 60 height 16
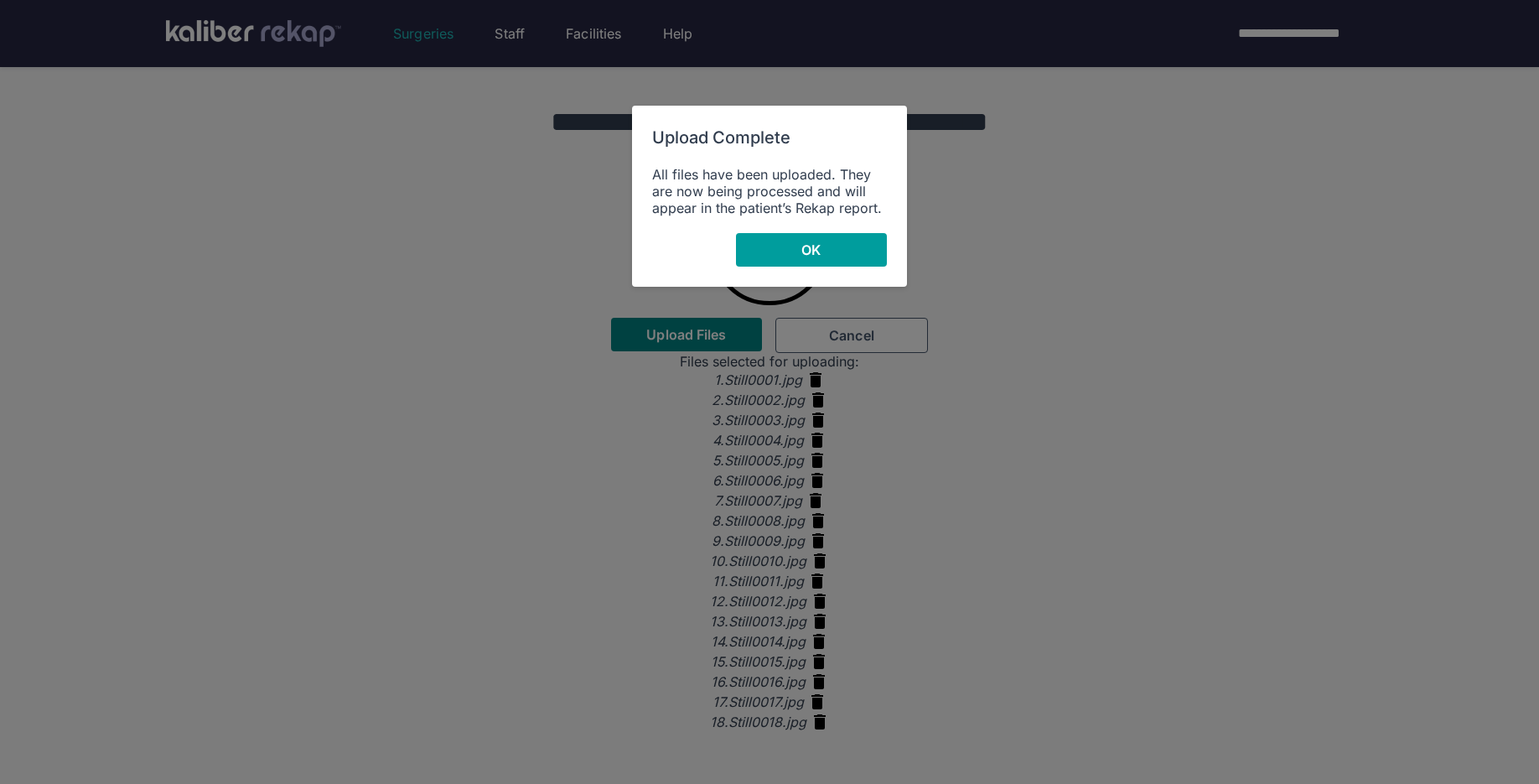
click at [874, 241] on button "OK" at bounding box center [811, 249] width 151 height 34
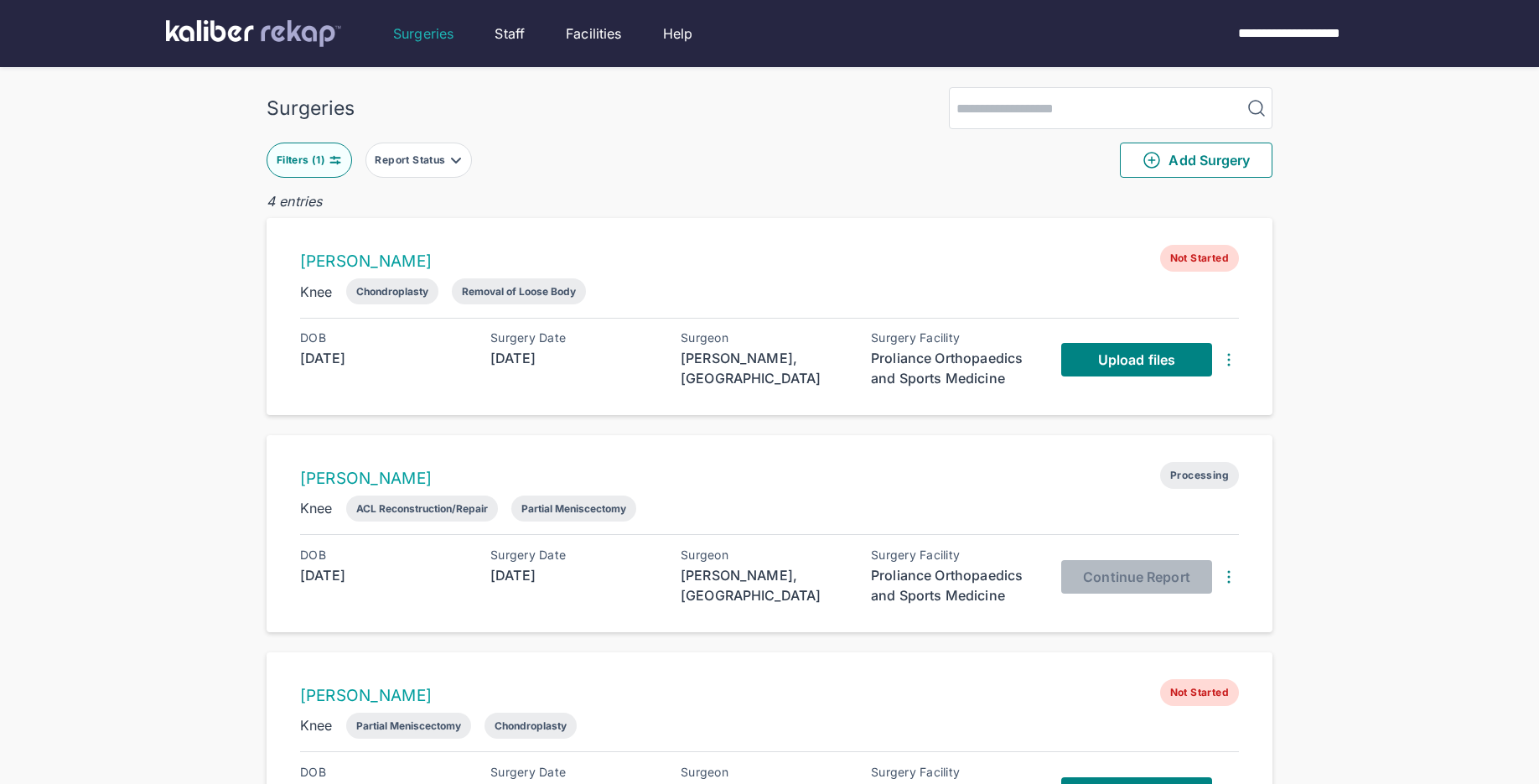
click at [332, 163] on img at bounding box center [336, 160] width 14 height 14
click at [189, 170] on div "Surgeries Filters ( 1 ) Report Status Add Surgery 4 entries RAJAT ARYA Not Star…" at bounding box center [770, 543] width 1539 height 1086
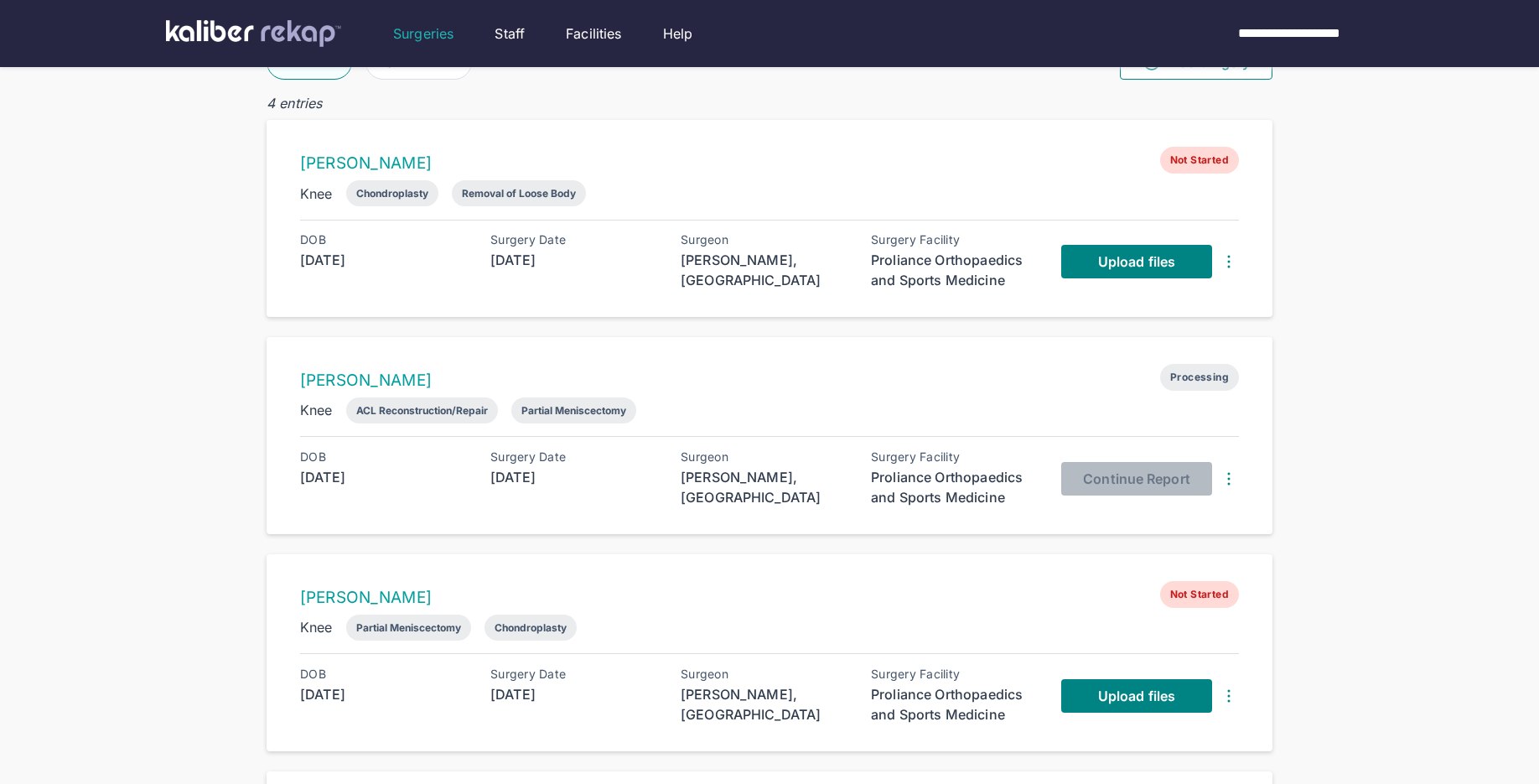
scroll to position [39, 0]
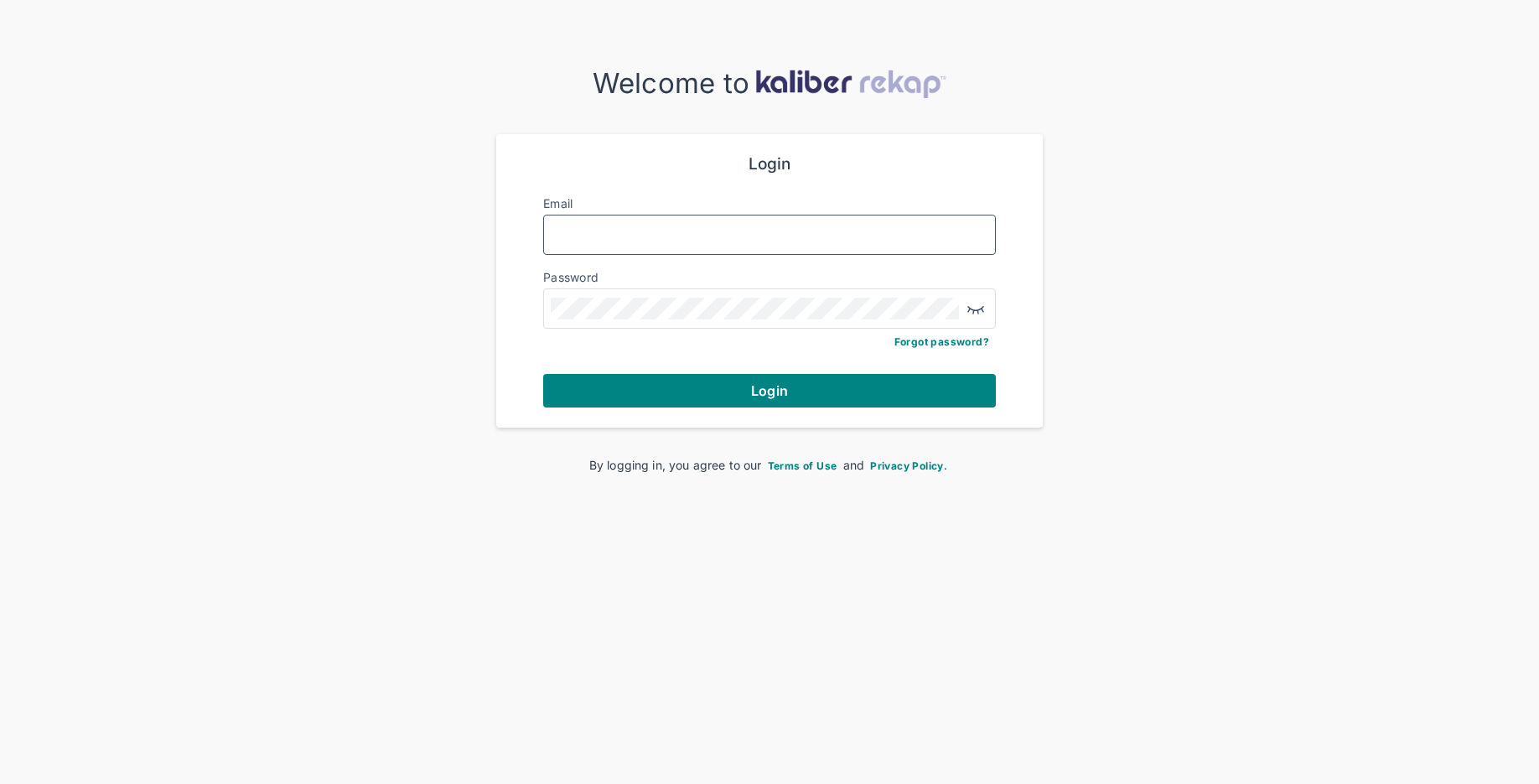
click at [757, 239] on input "Email" at bounding box center [769, 234] width 437 height 22
type input "**********"
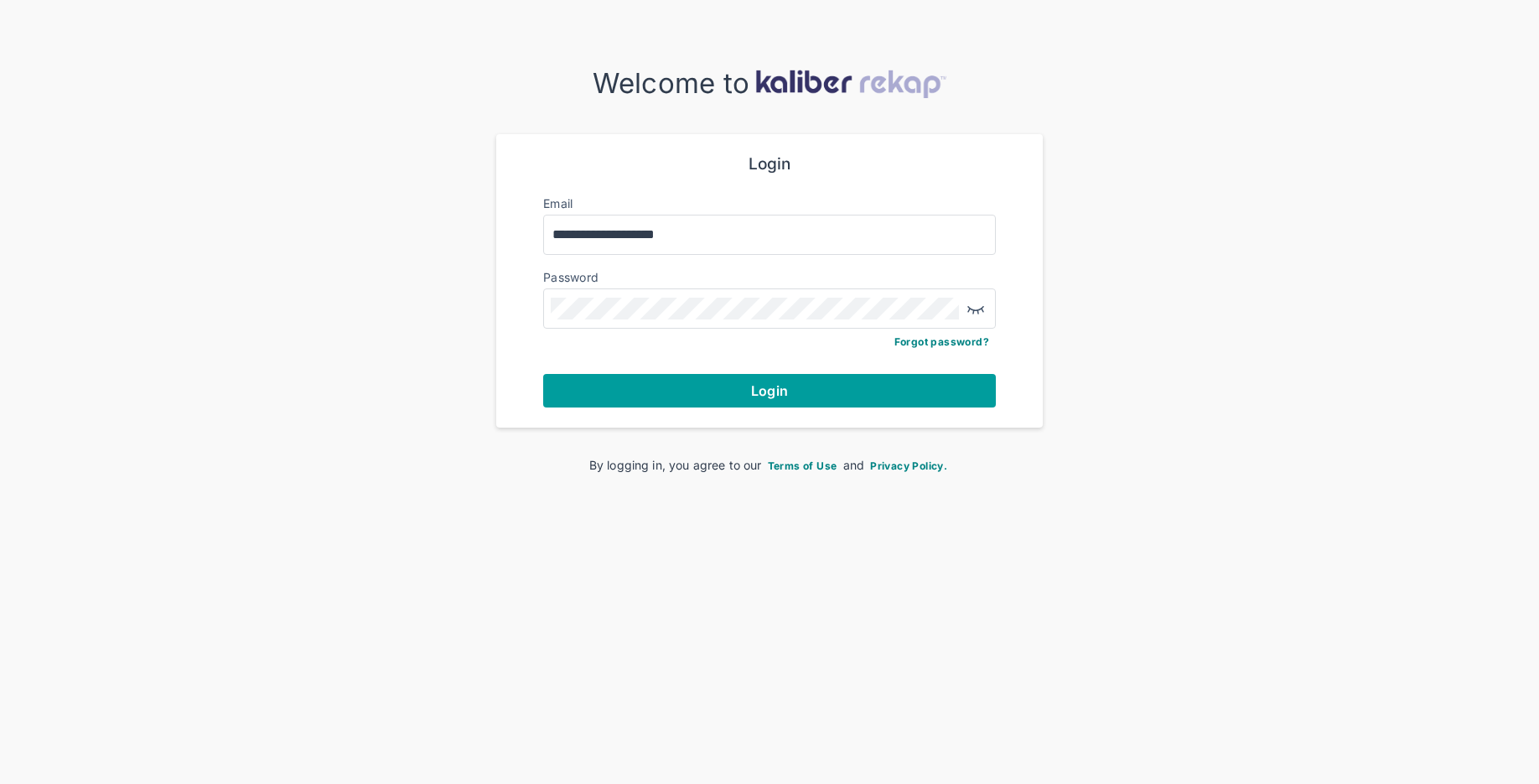
click at [687, 394] on button "Login" at bounding box center [770, 390] width 453 height 34
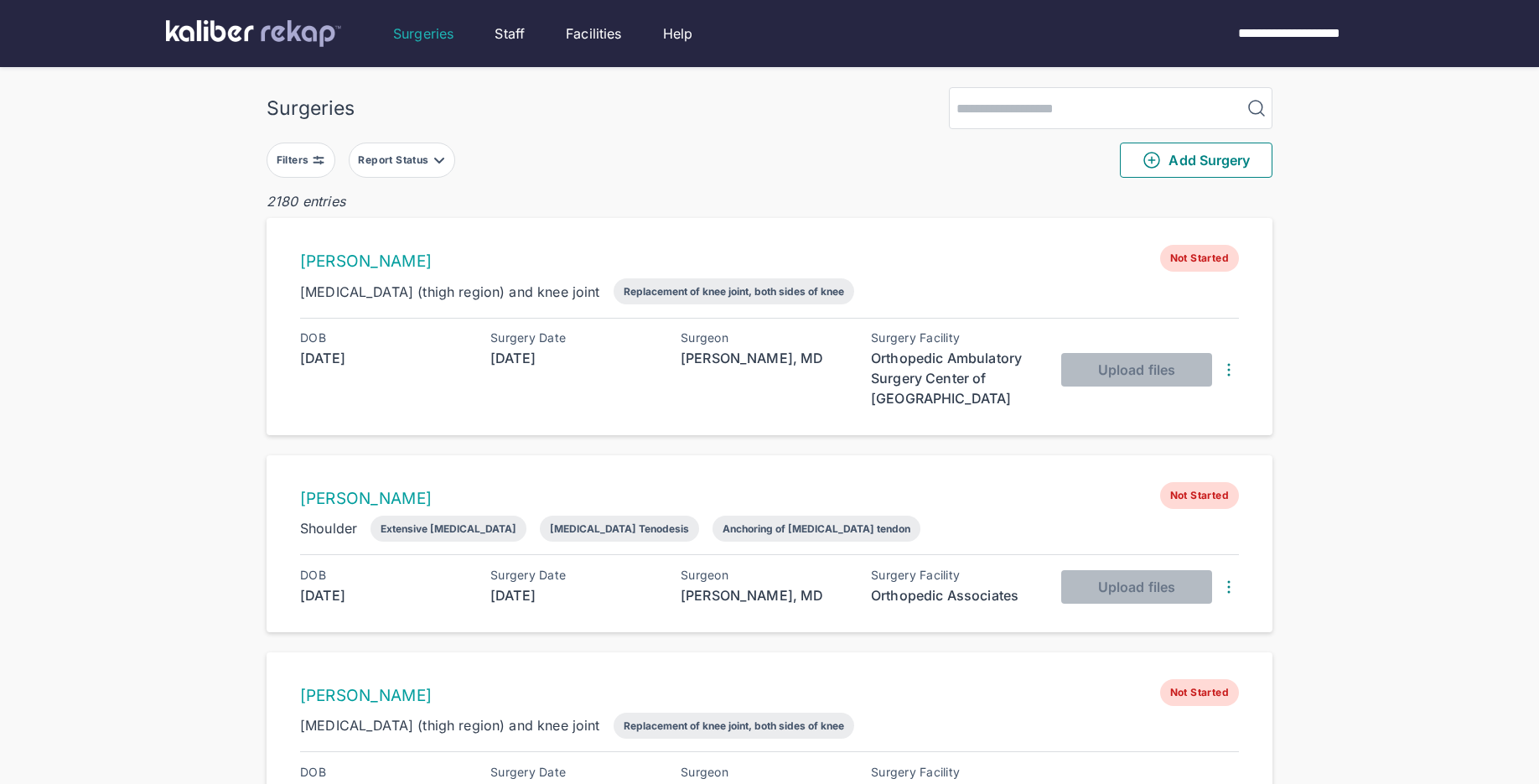
click at [320, 162] on img at bounding box center [318, 160] width 14 height 14
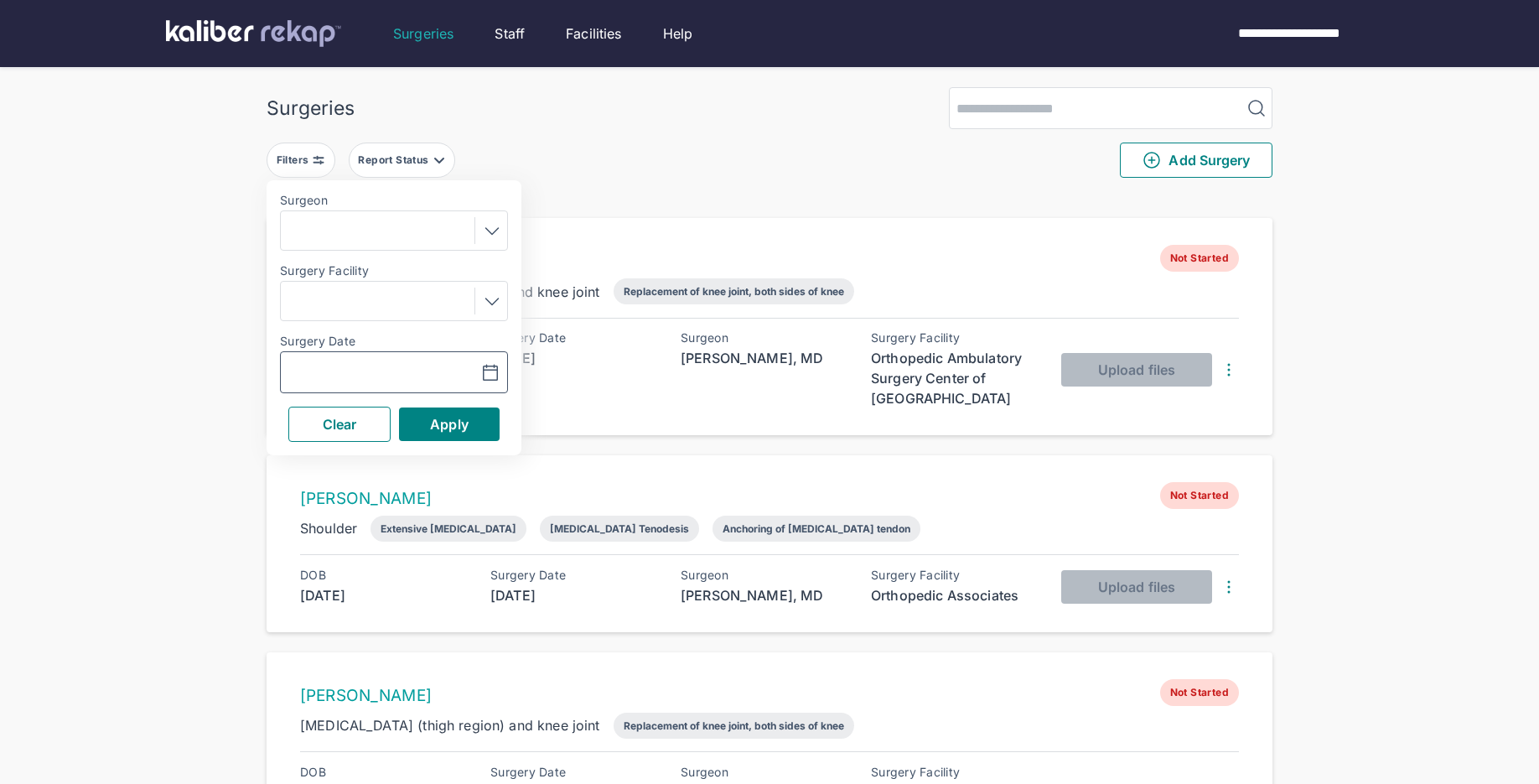
click at [501, 372] on button "button" at bounding box center [449, 372] width 116 height 39
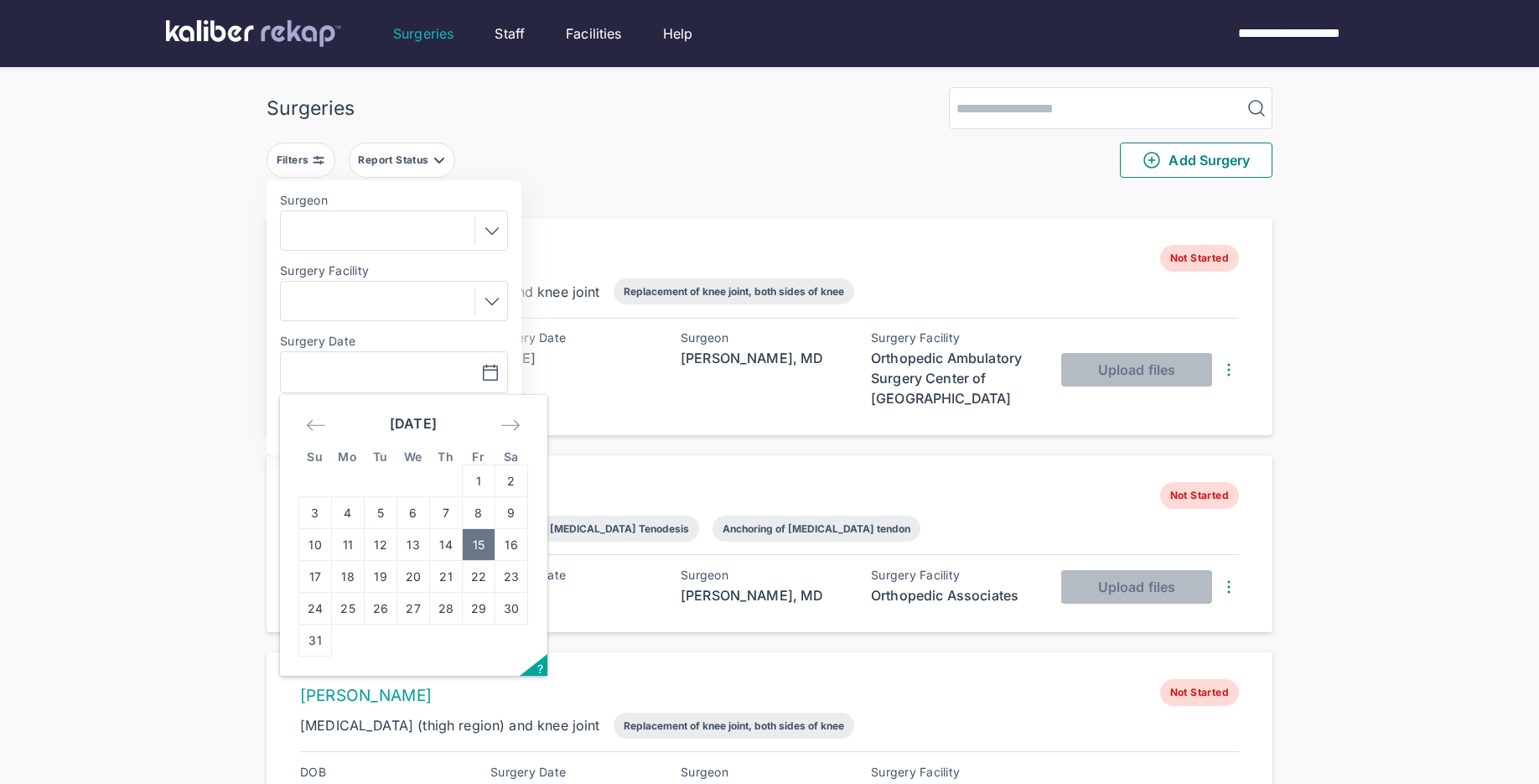
click at [483, 551] on td "15" at bounding box center [479, 544] width 33 height 32
type input "**********"
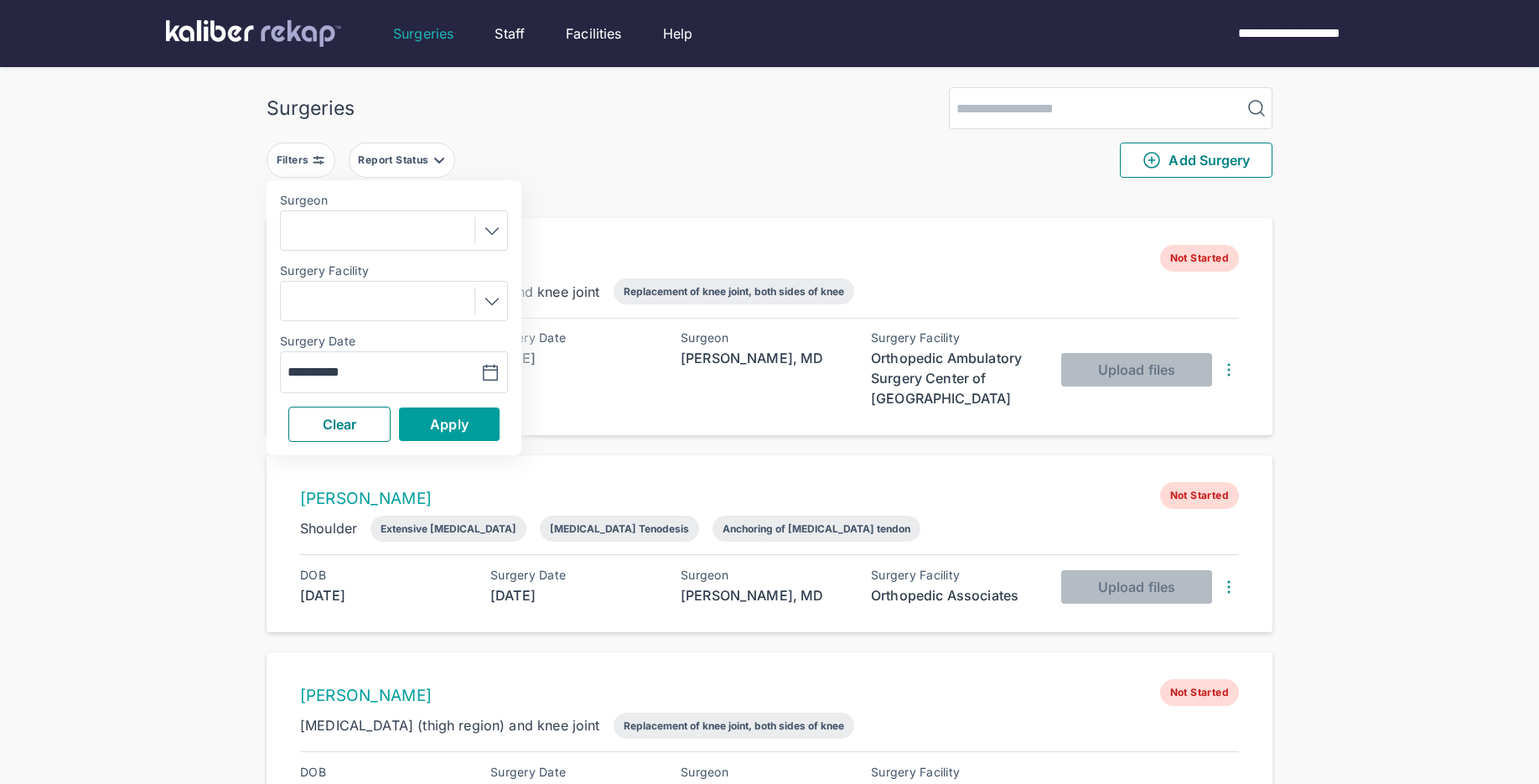
click at [480, 429] on button "Apply" at bounding box center [449, 423] width 101 height 34
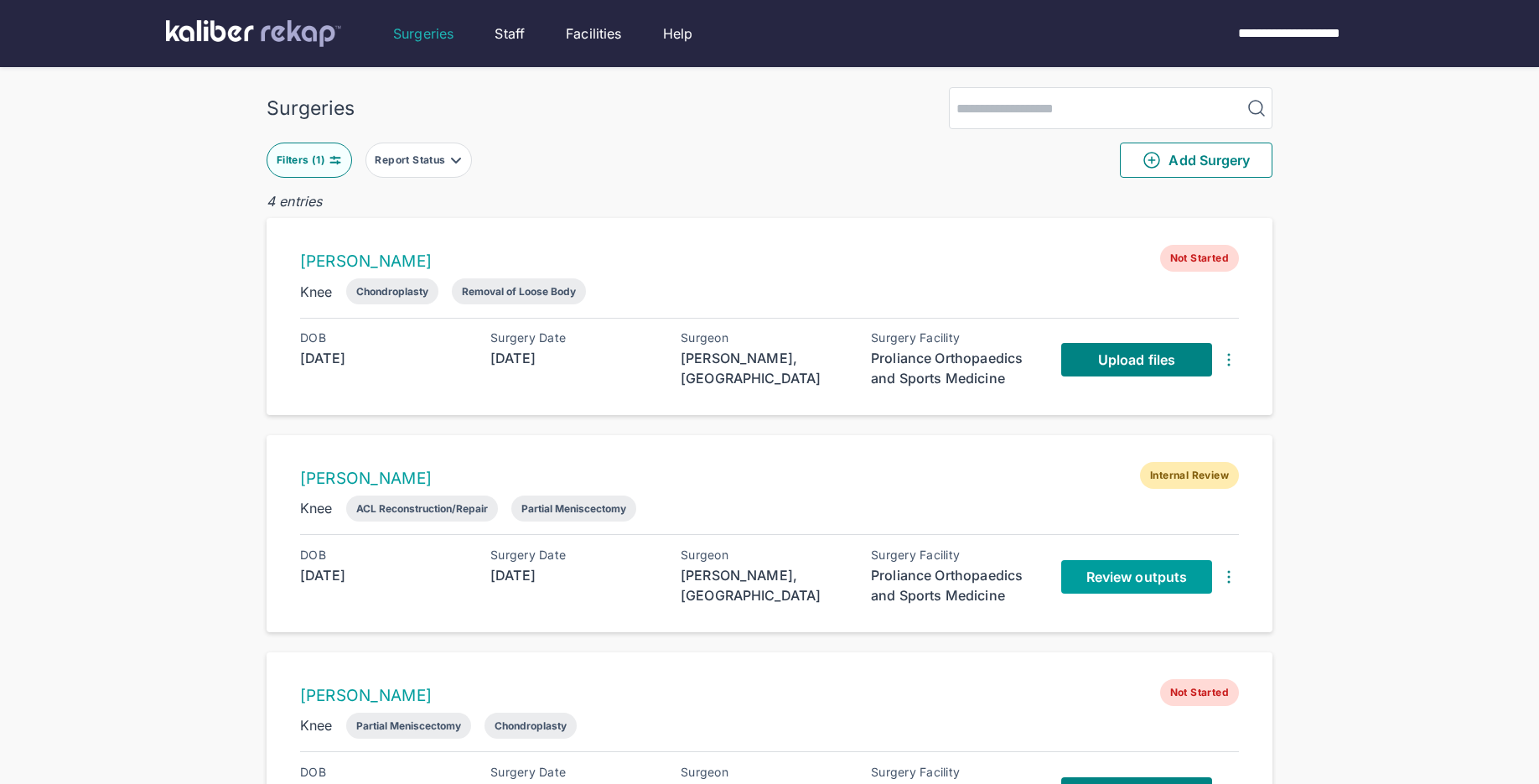
click at [1078, 579] on link "Review outputs" at bounding box center [1136, 576] width 151 height 34
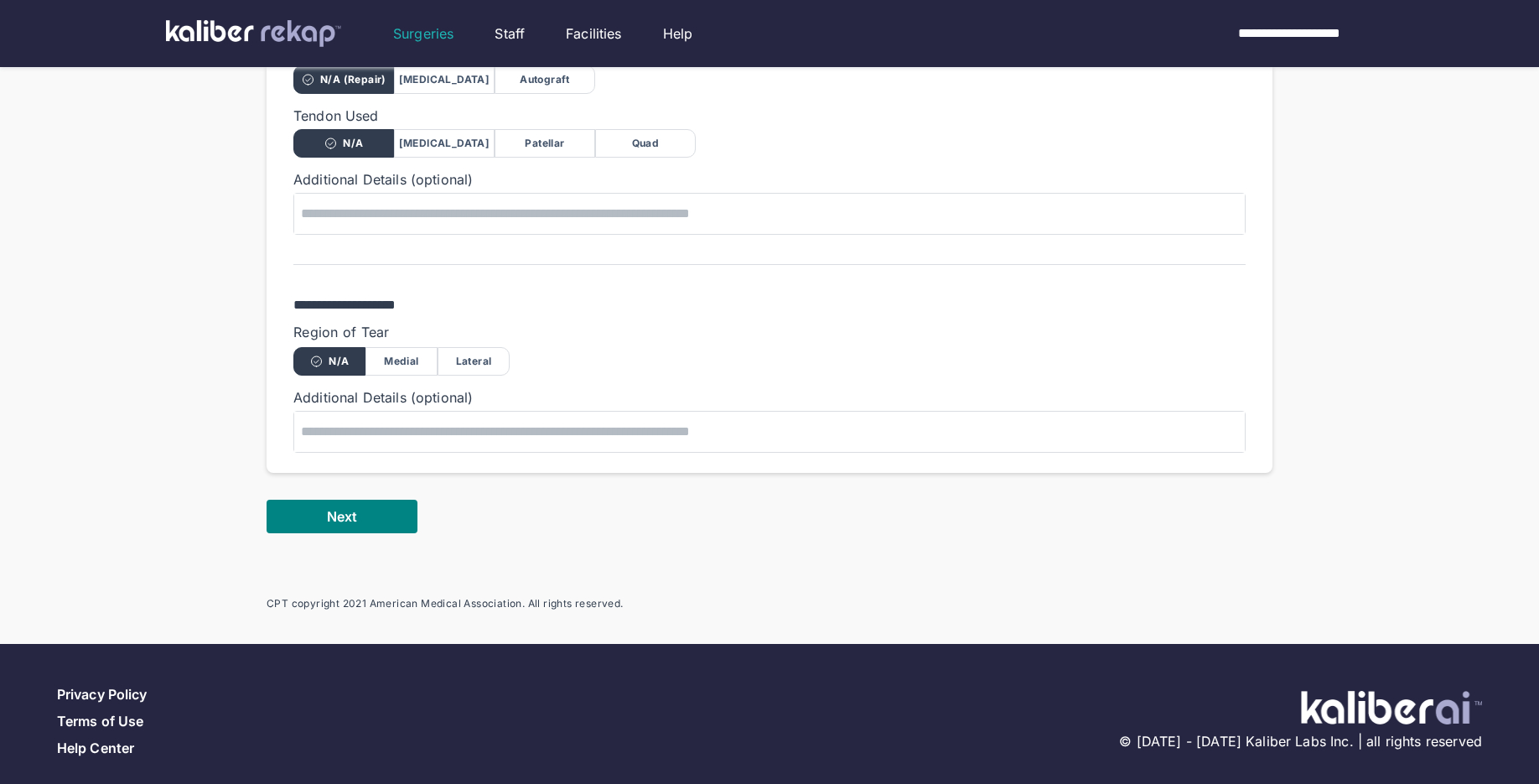
scroll to position [992, 0]
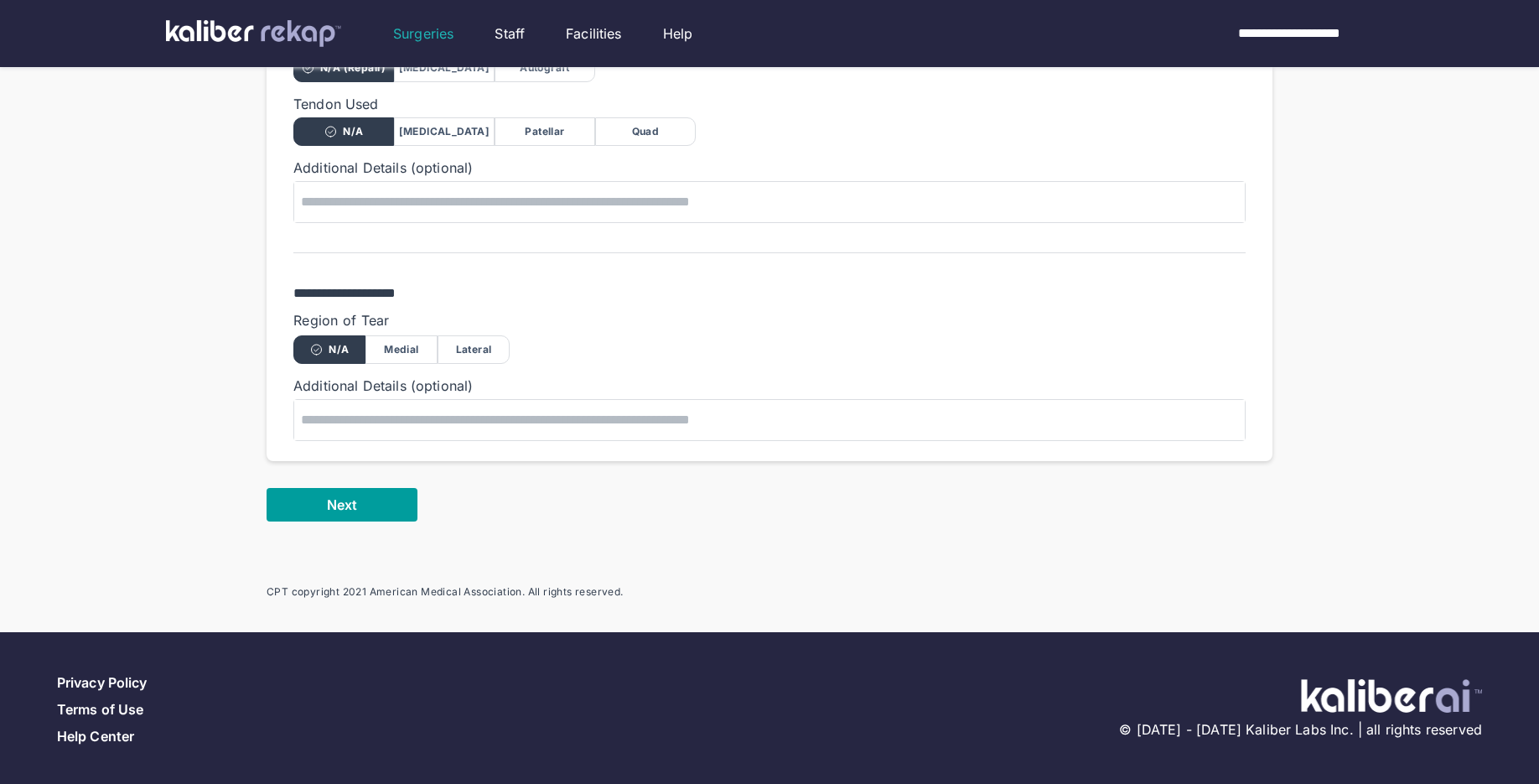
click at [331, 489] on button "Next" at bounding box center [342, 505] width 151 height 34
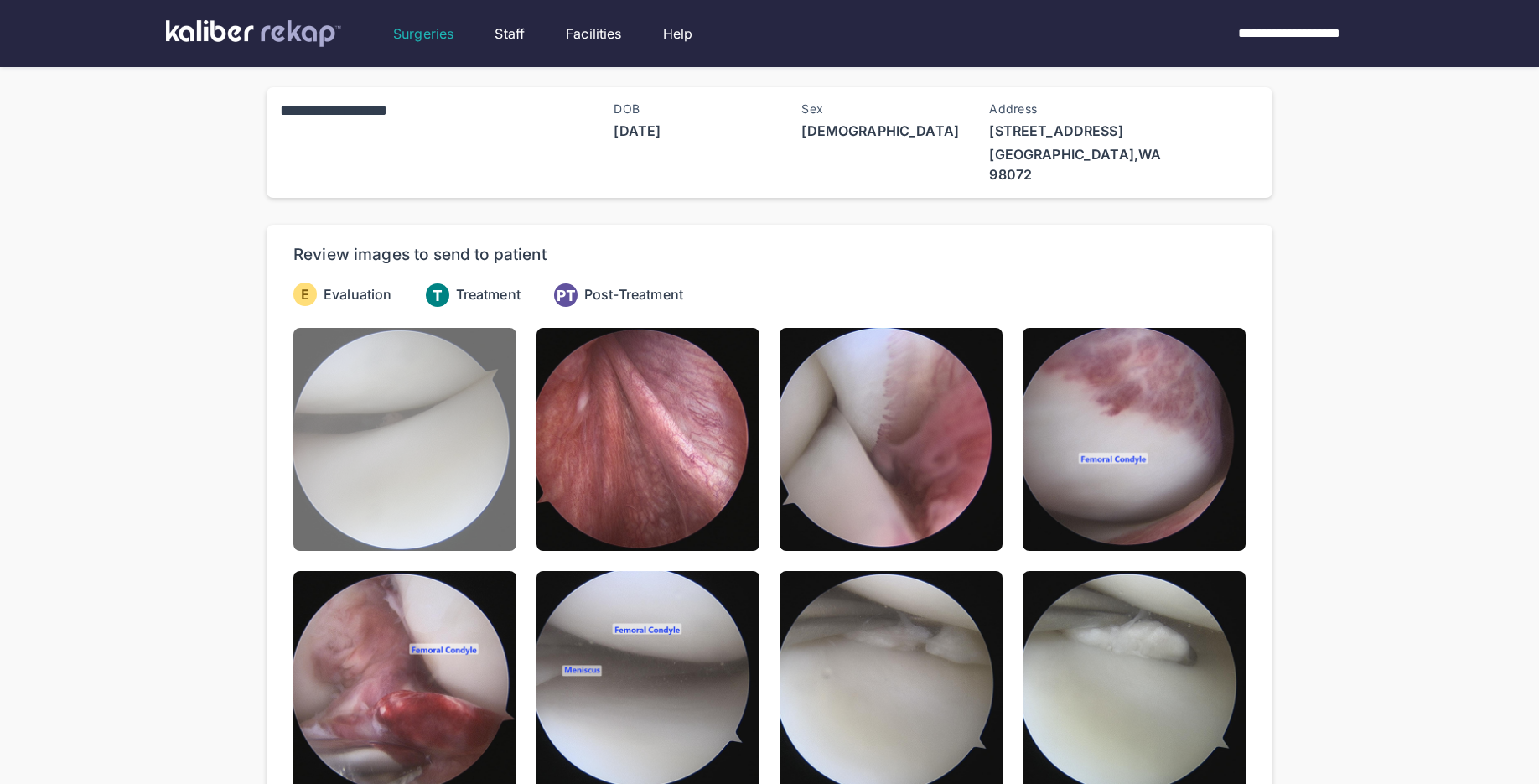
click at [376, 467] on img at bounding box center [405, 439] width 223 height 223
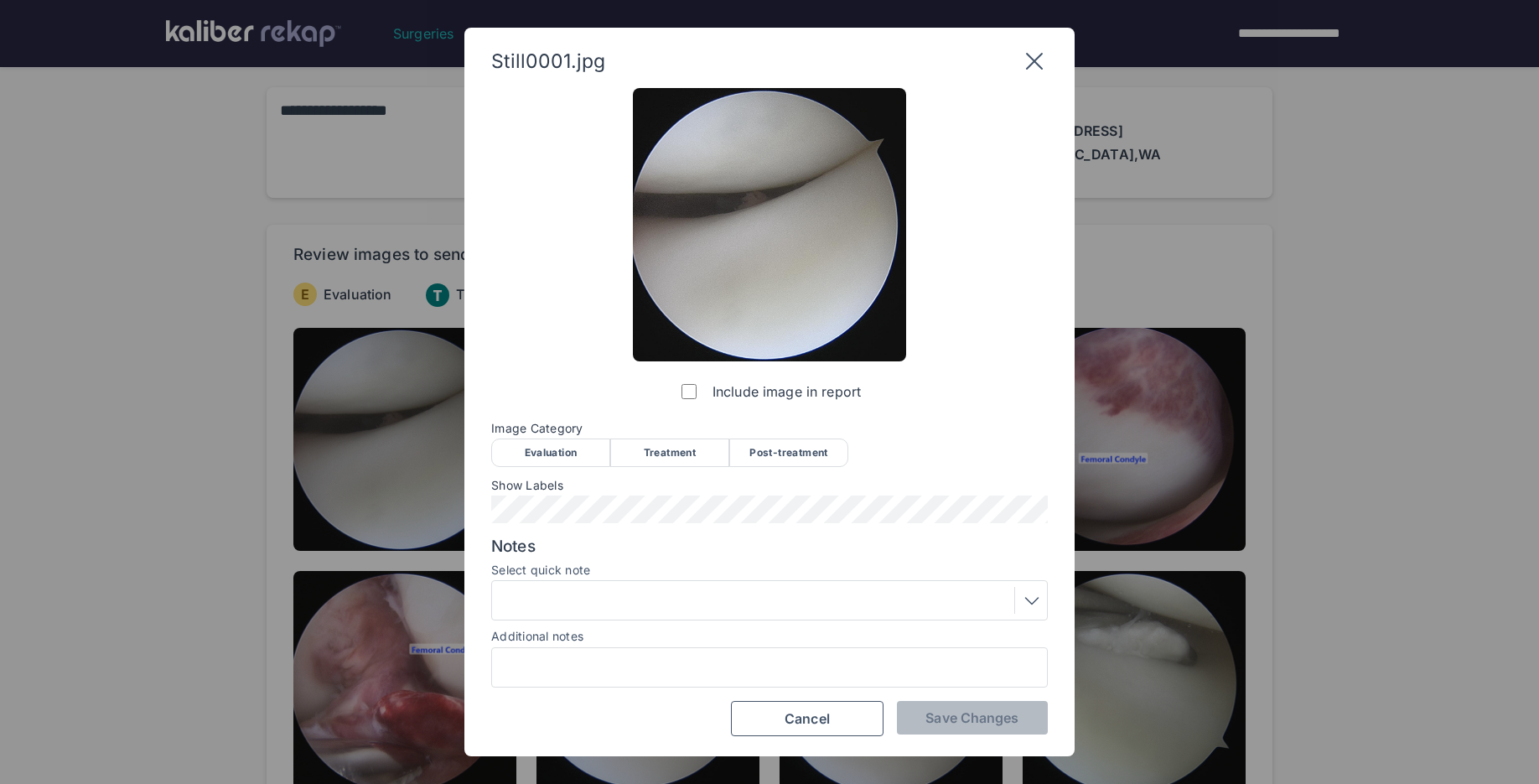
click at [572, 450] on div "Evaluation" at bounding box center [550, 452] width 119 height 28
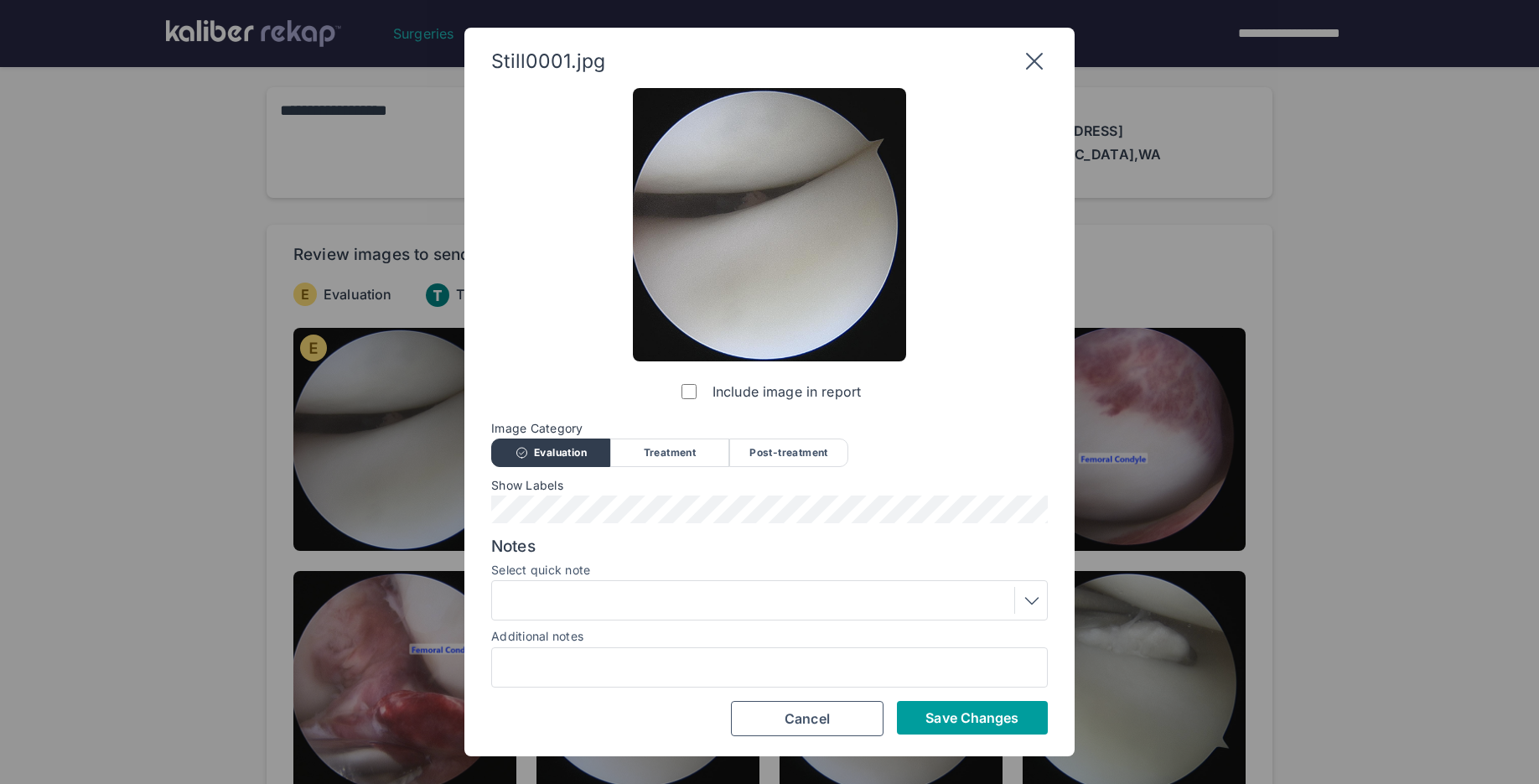
click at [938, 716] on span "Save Changes" at bounding box center [972, 717] width 93 height 16
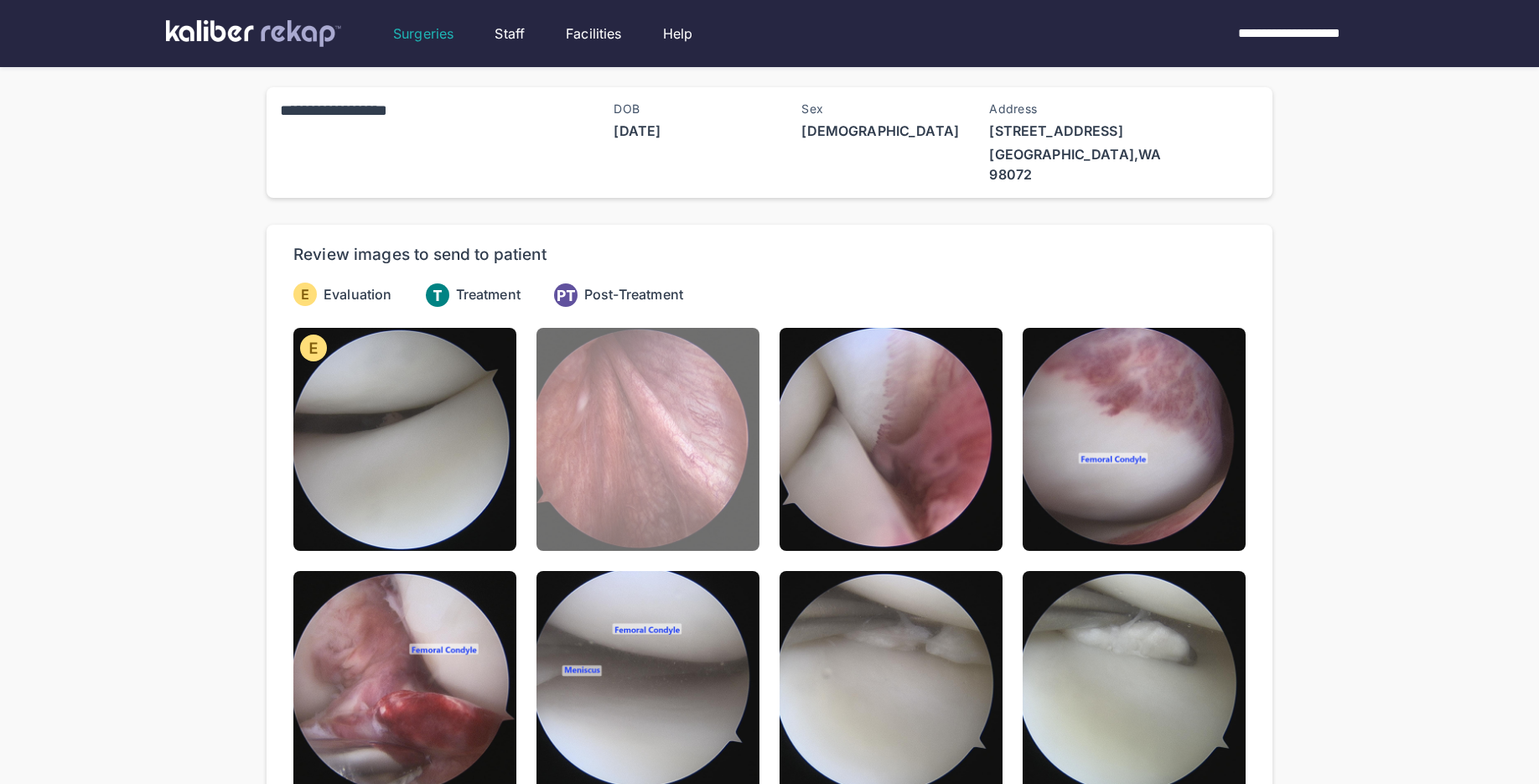
click at [675, 458] on img at bounding box center [648, 439] width 223 height 223
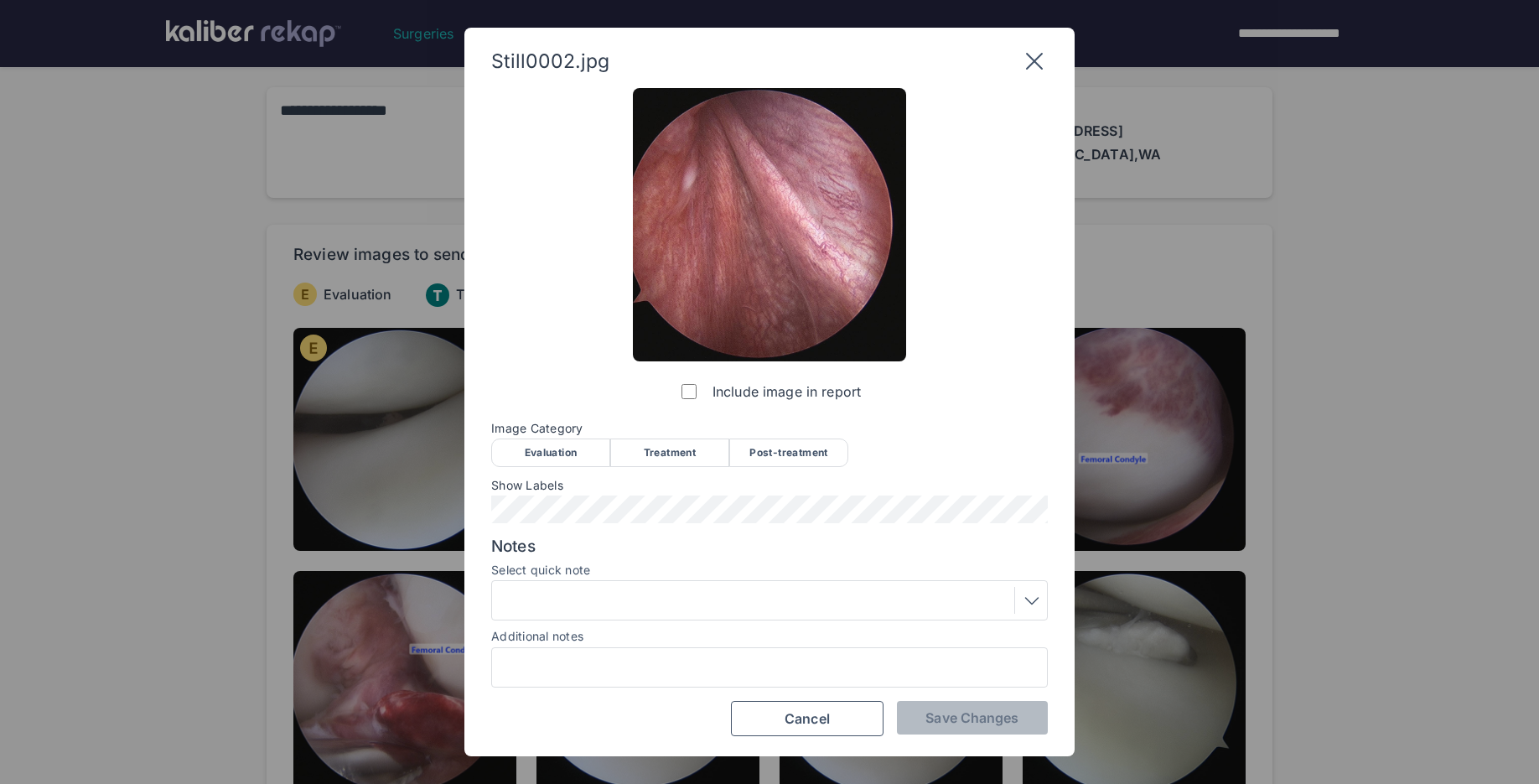
click at [568, 436] on div "Image Category Evaluation Treatment Post-treatment Evaluation Treatment Post-tr…" at bounding box center [769, 443] width 556 height 44
click at [551, 461] on div "Evaluation" at bounding box center [550, 452] width 119 height 28
click at [962, 720] on span "Save Changes" at bounding box center [972, 717] width 93 height 16
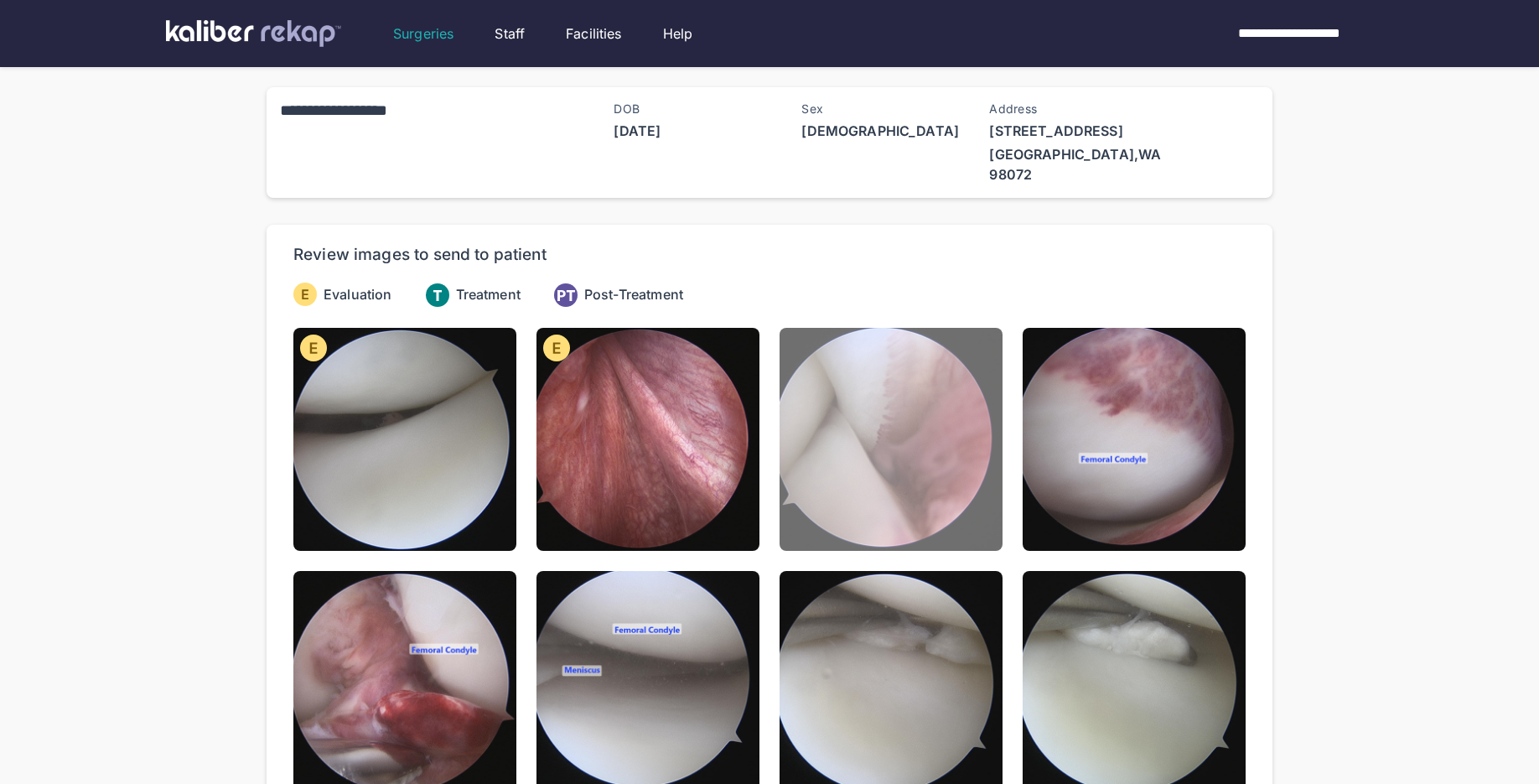
click at [879, 513] on img at bounding box center [891, 439] width 223 height 223
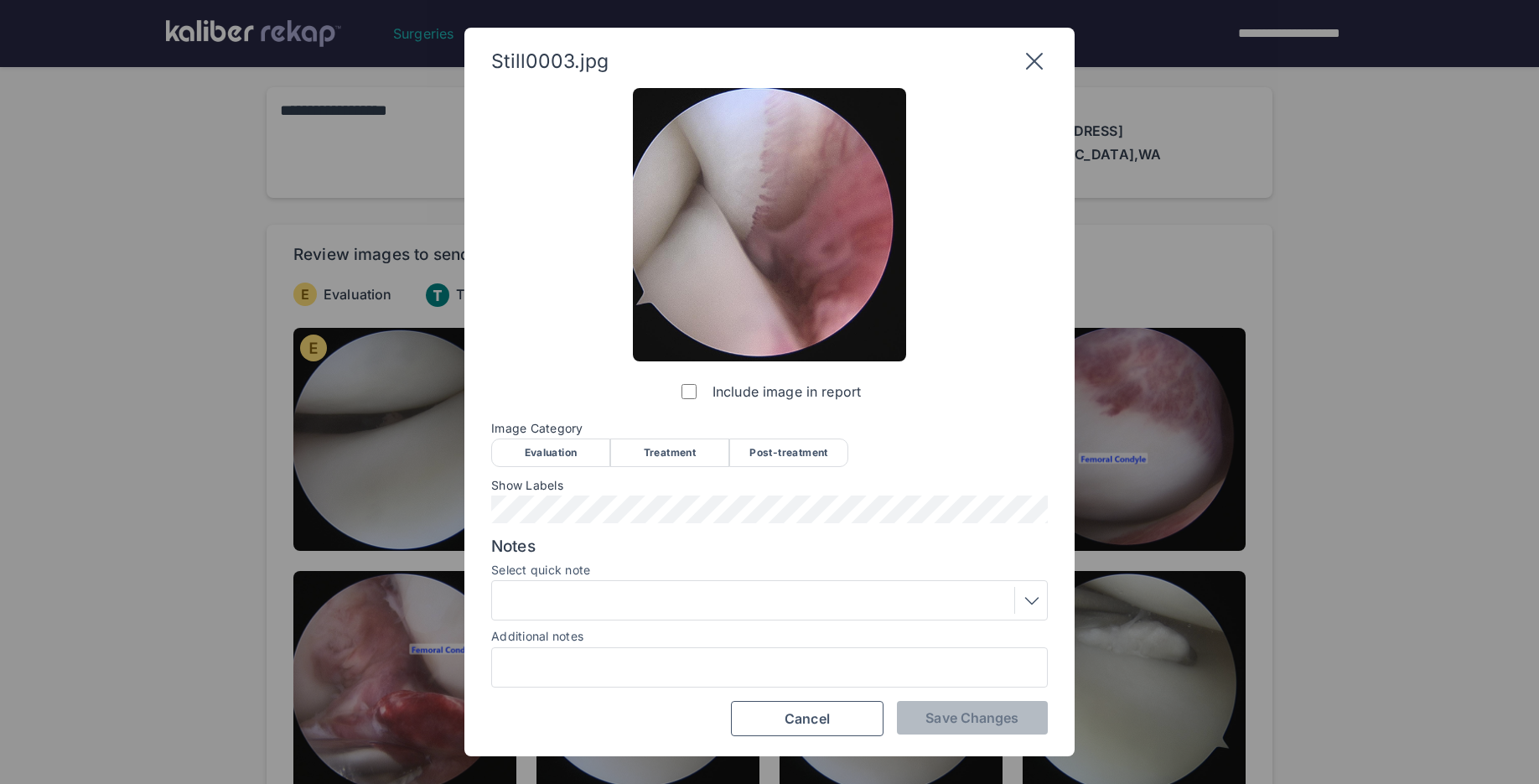
click at [562, 452] on div "Evaluation" at bounding box center [550, 452] width 119 height 28
click at [1016, 712] on span "Save Changes" at bounding box center [972, 717] width 93 height 16
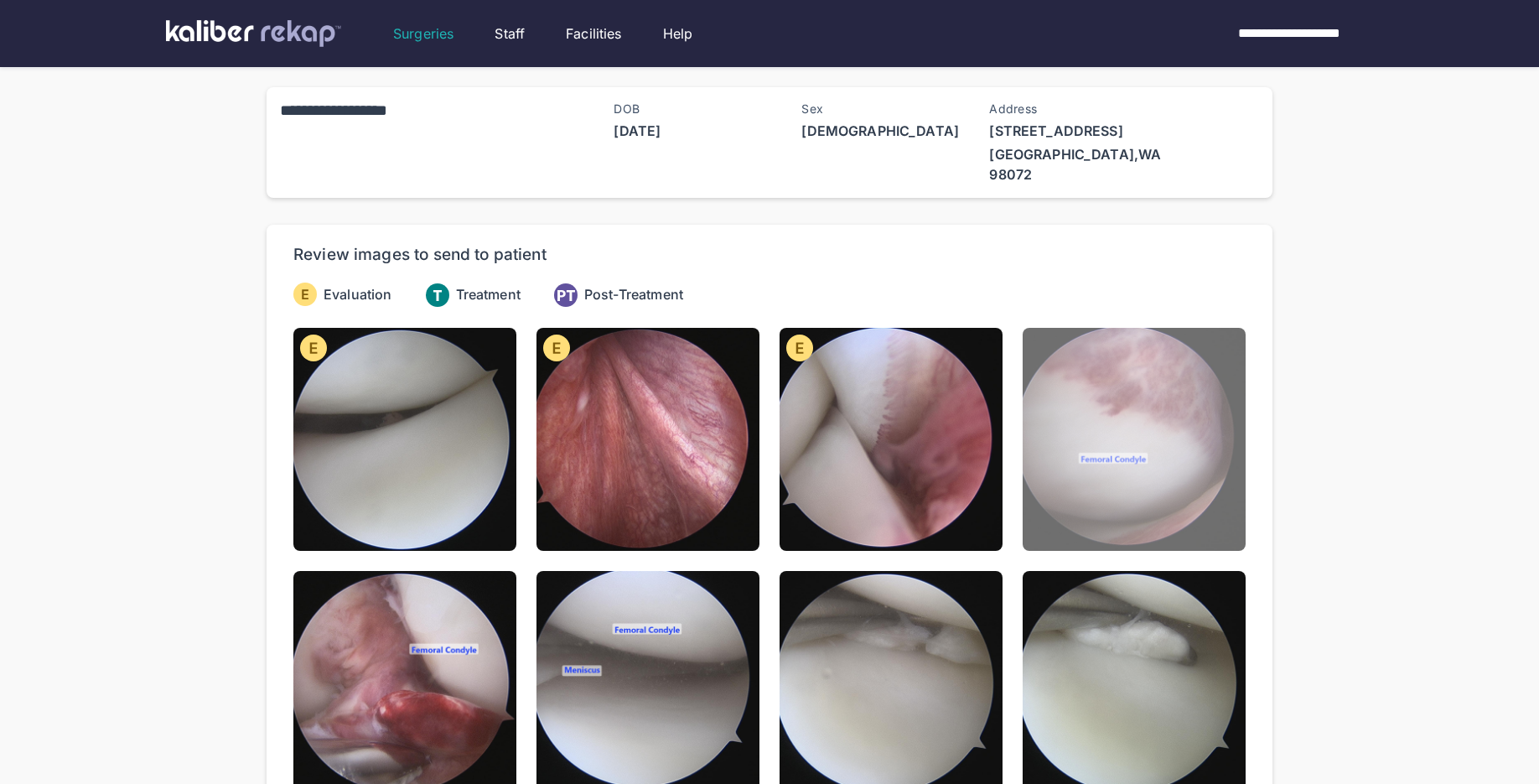
click at [1121, 480] on img at bounding box center [1134, 439] width 223 height 223
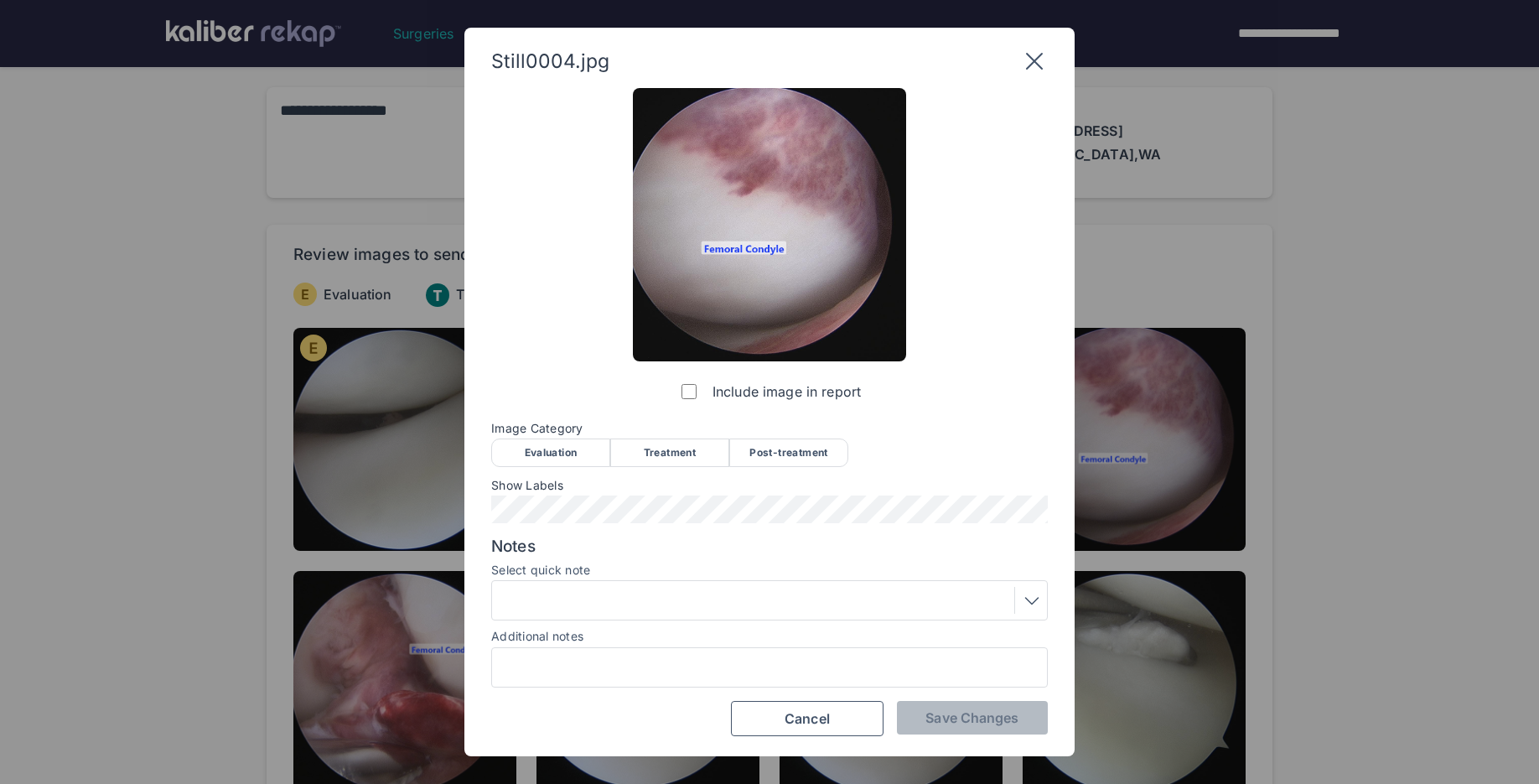
click at [537, 465] on div "Evaluation" at bounding box center [550, 452] width 119 height 28
click at [924, 719] on button "Save Changes" at bounding box center [972, 717] width 151 height 34
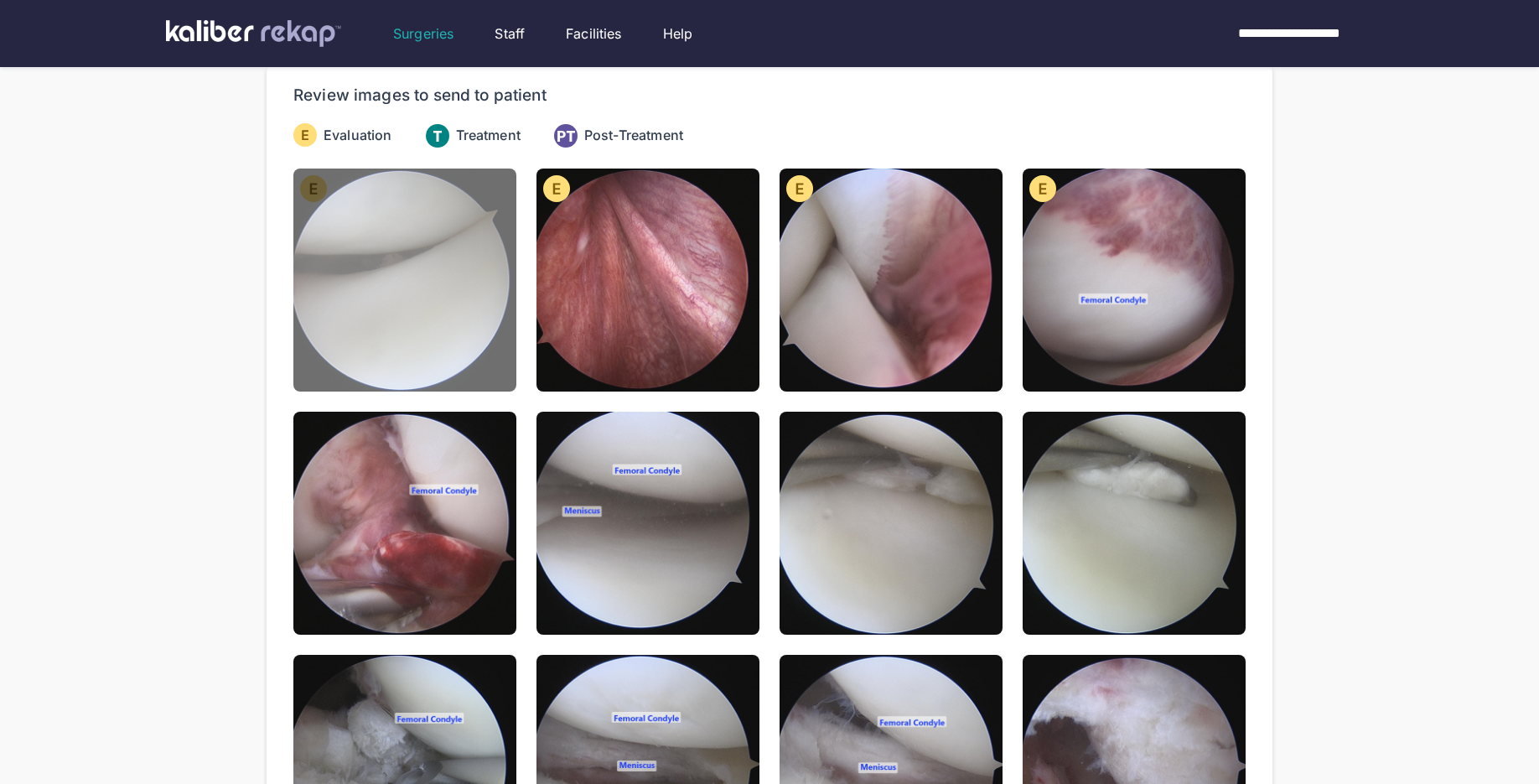
scroll to position [172, 0]
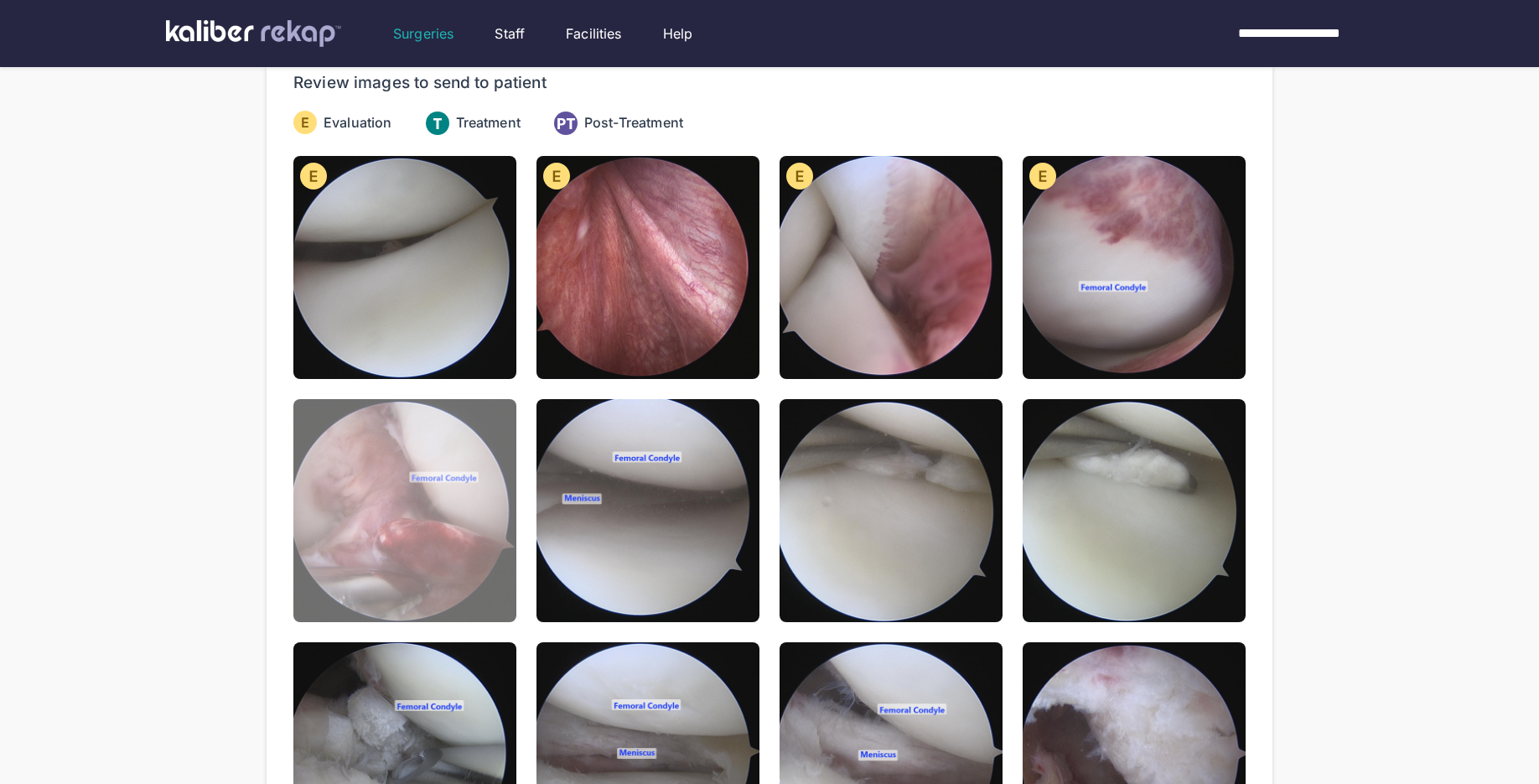
click at [466, 488] on img at bounding box center [405, 511] width 223 height 223
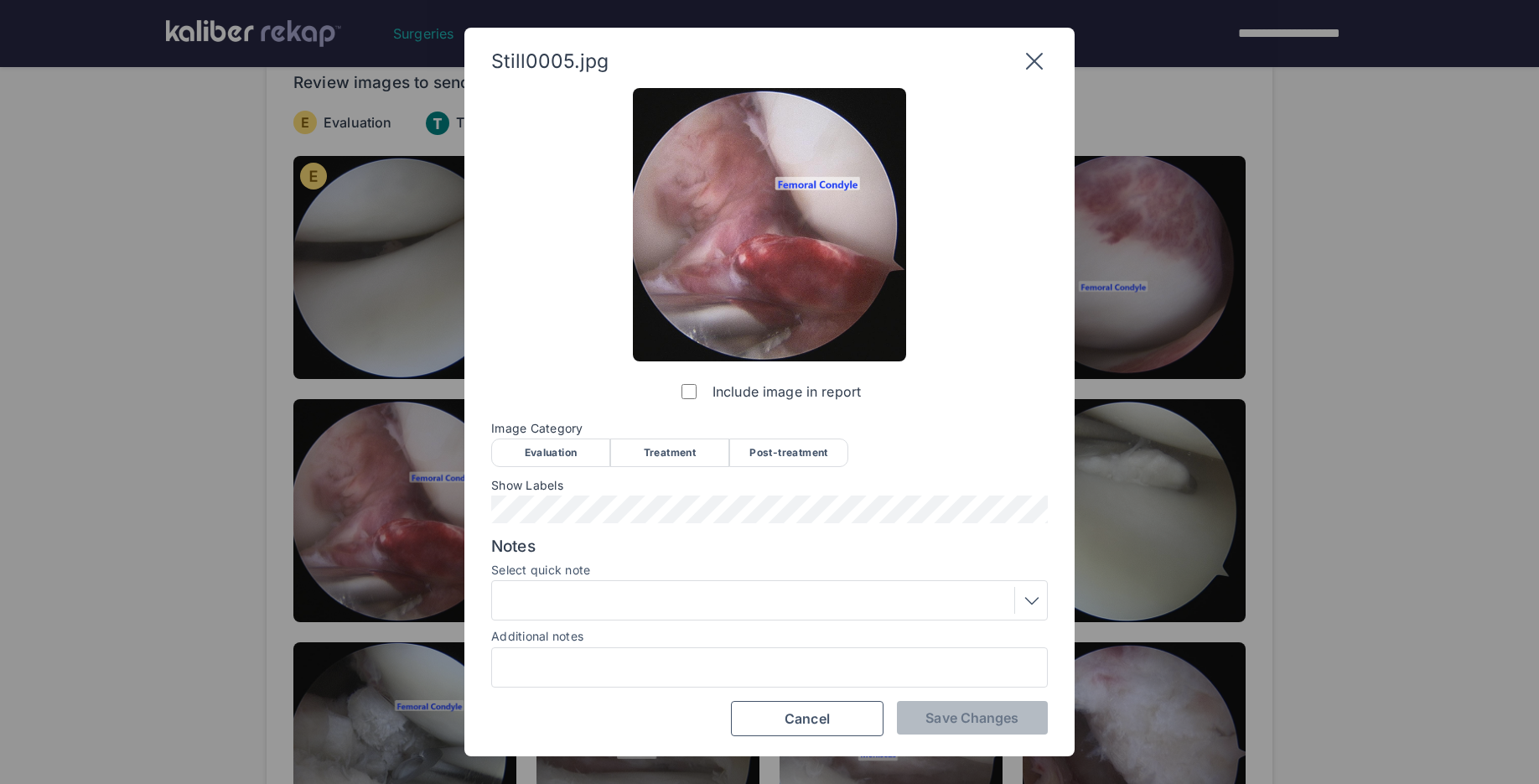
click at [529, 430] on span "Image Category" at bounding box center [769, 429] width 556 height 14
click at [540, 439] on div "Evaluation" at bounding box center [550, 452] width 119 height 28
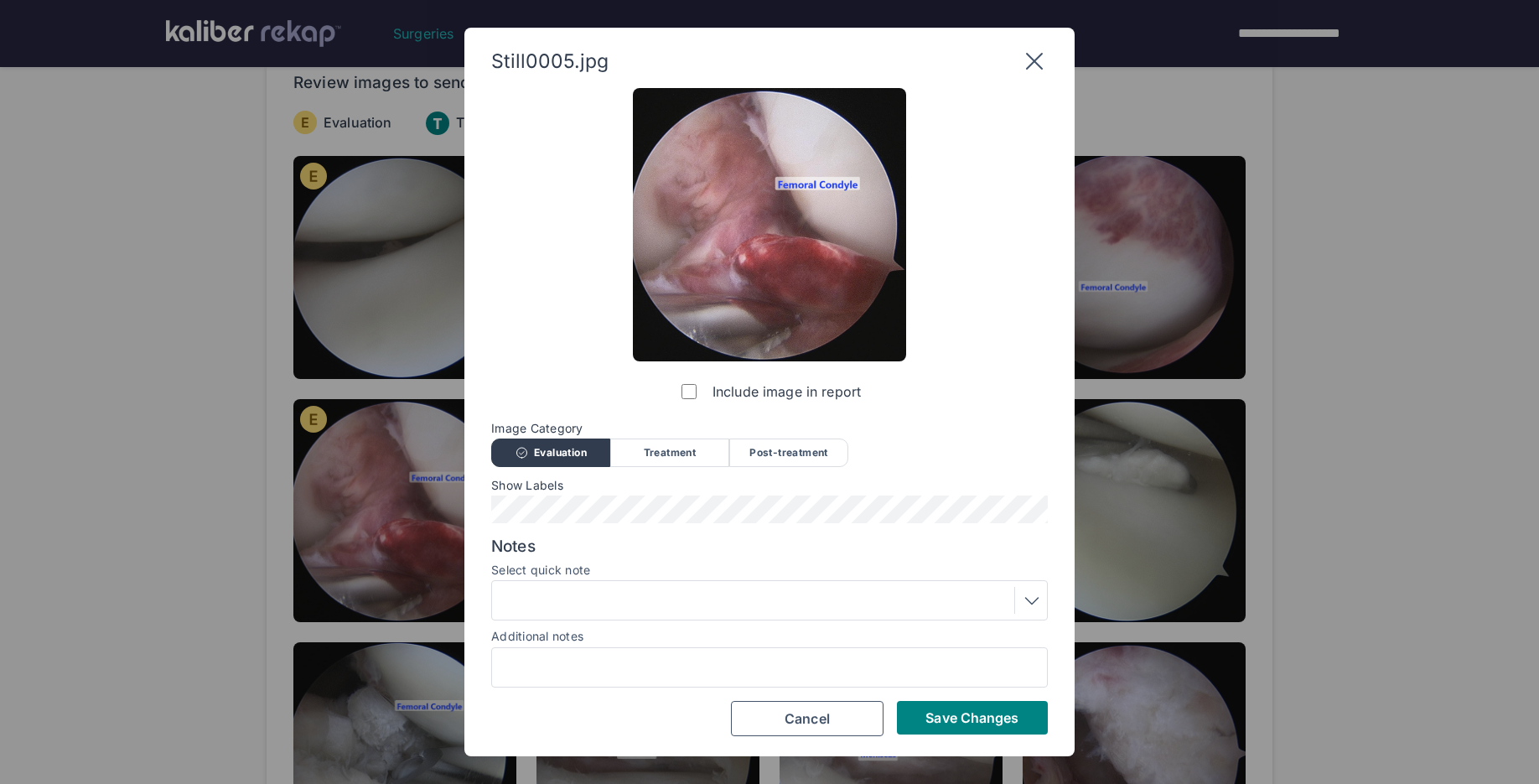
click at [625, 592] on div at bounding box center [770, 599] width 545 height 27
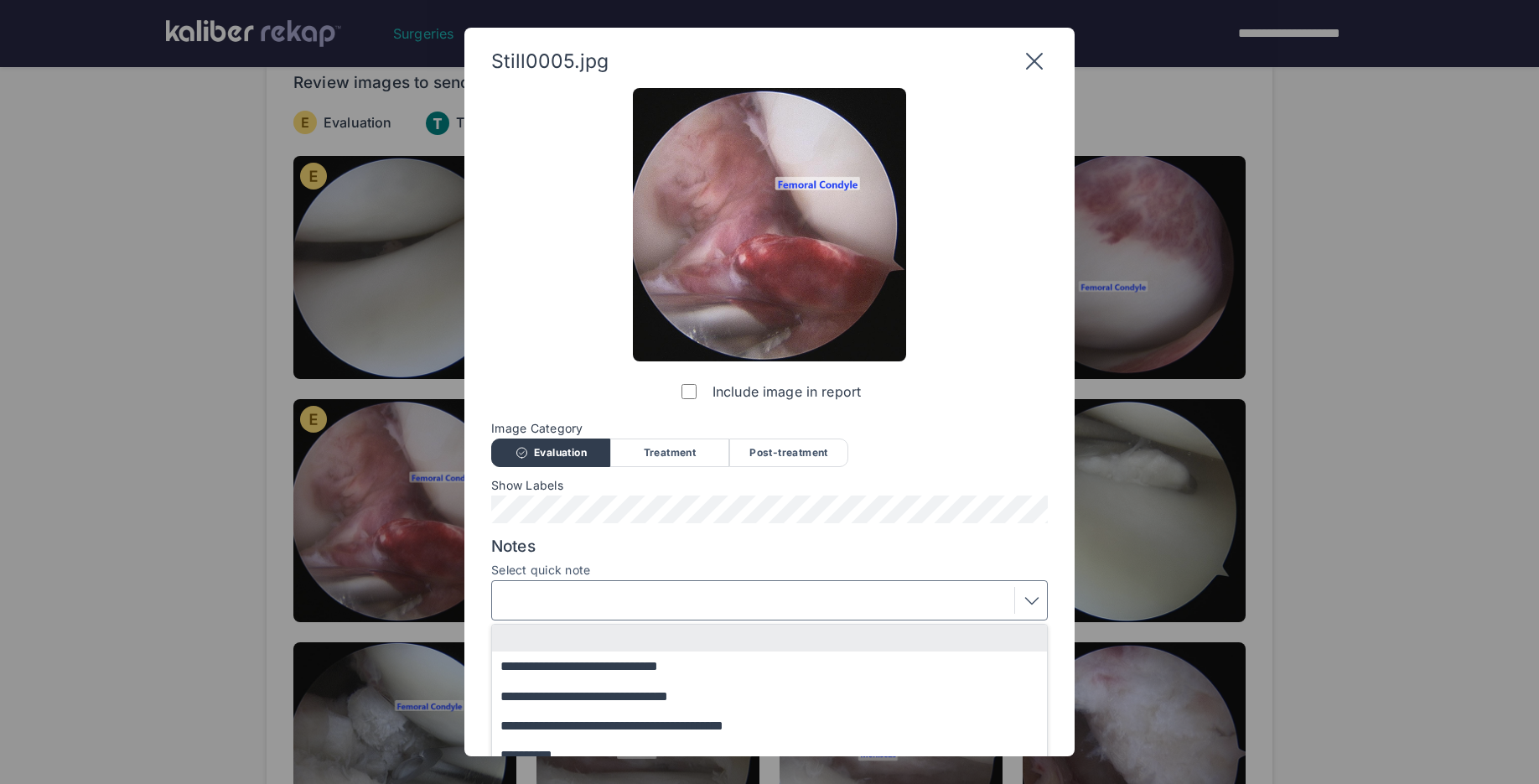
scroll to position [22, 0]
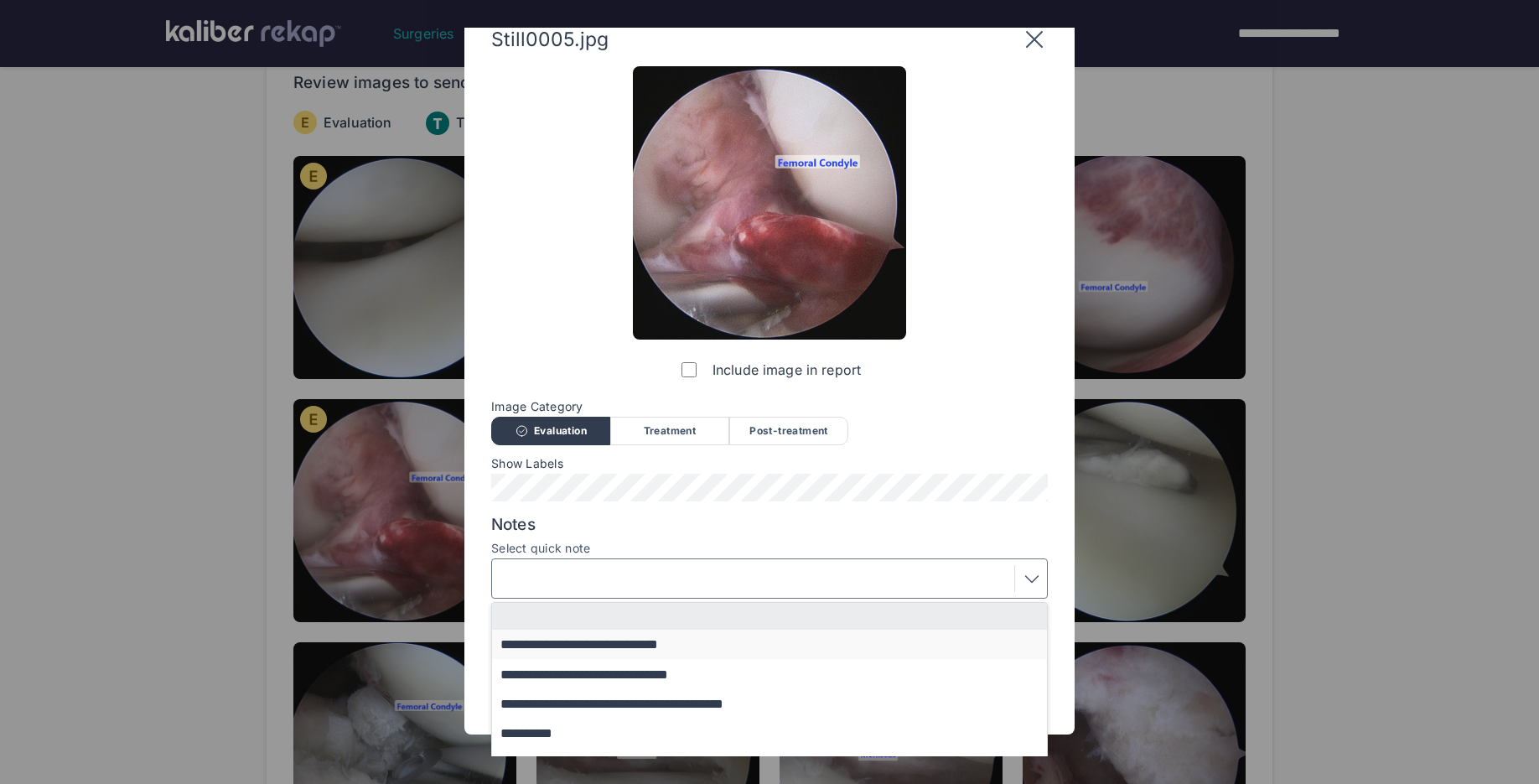
click at [635, 640] on button "**********" at bounding box center [777, 644] width 571 height 29
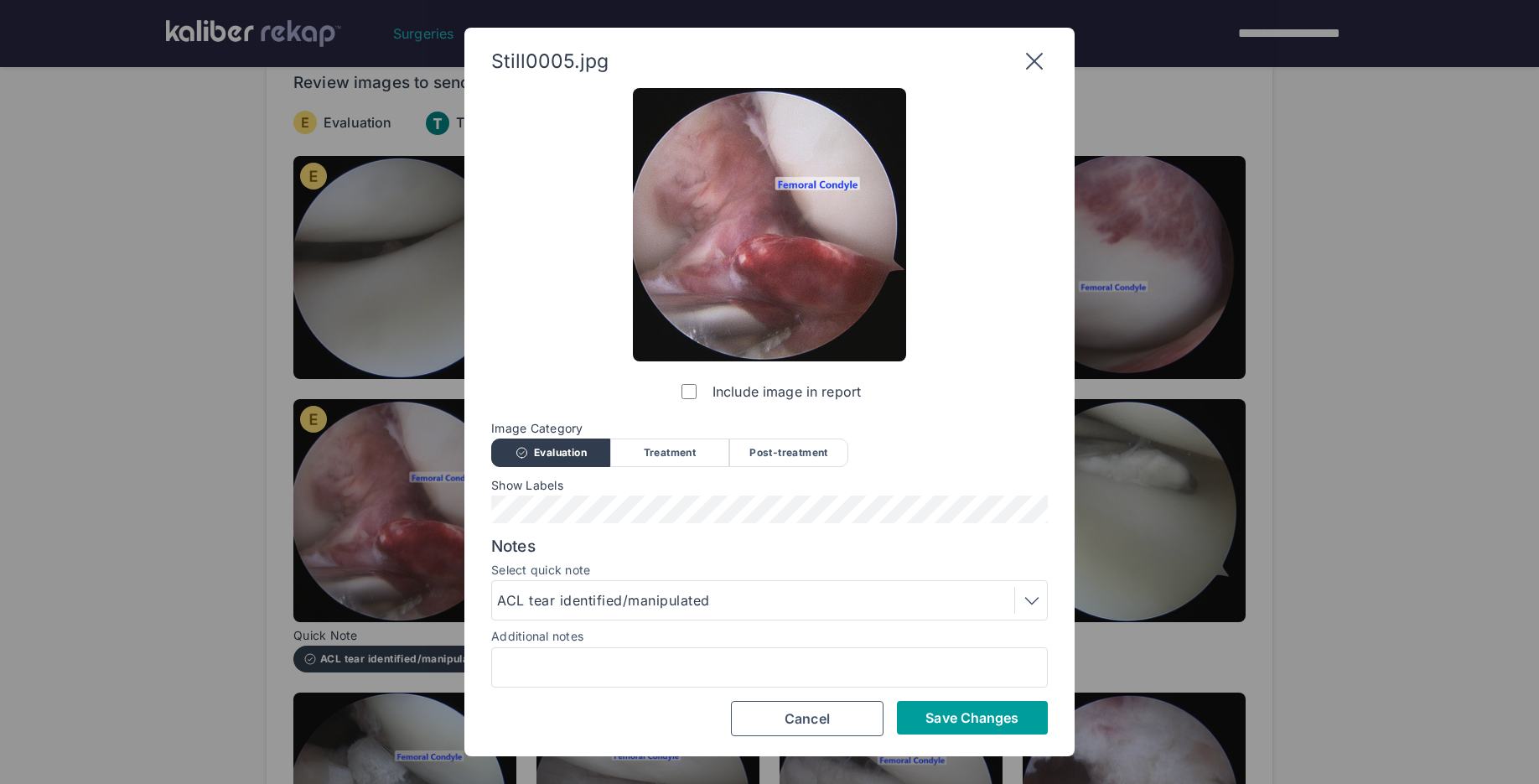
click at [984, 725] on button "Save Changes" at bounding box center [972, 717] width 151 height 34
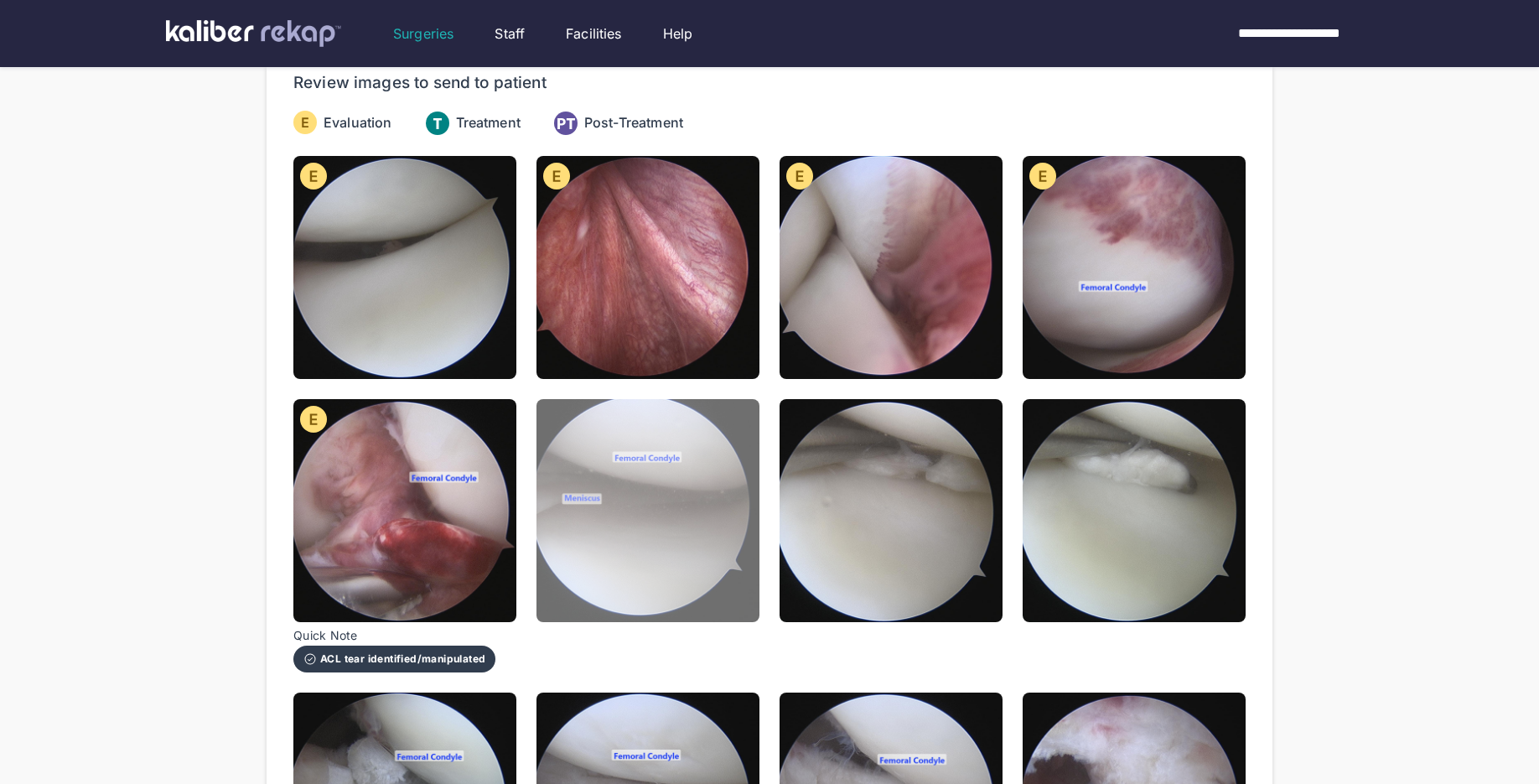
click at [702, 577] on img at bounding box center [648, 511] width 223 height 223
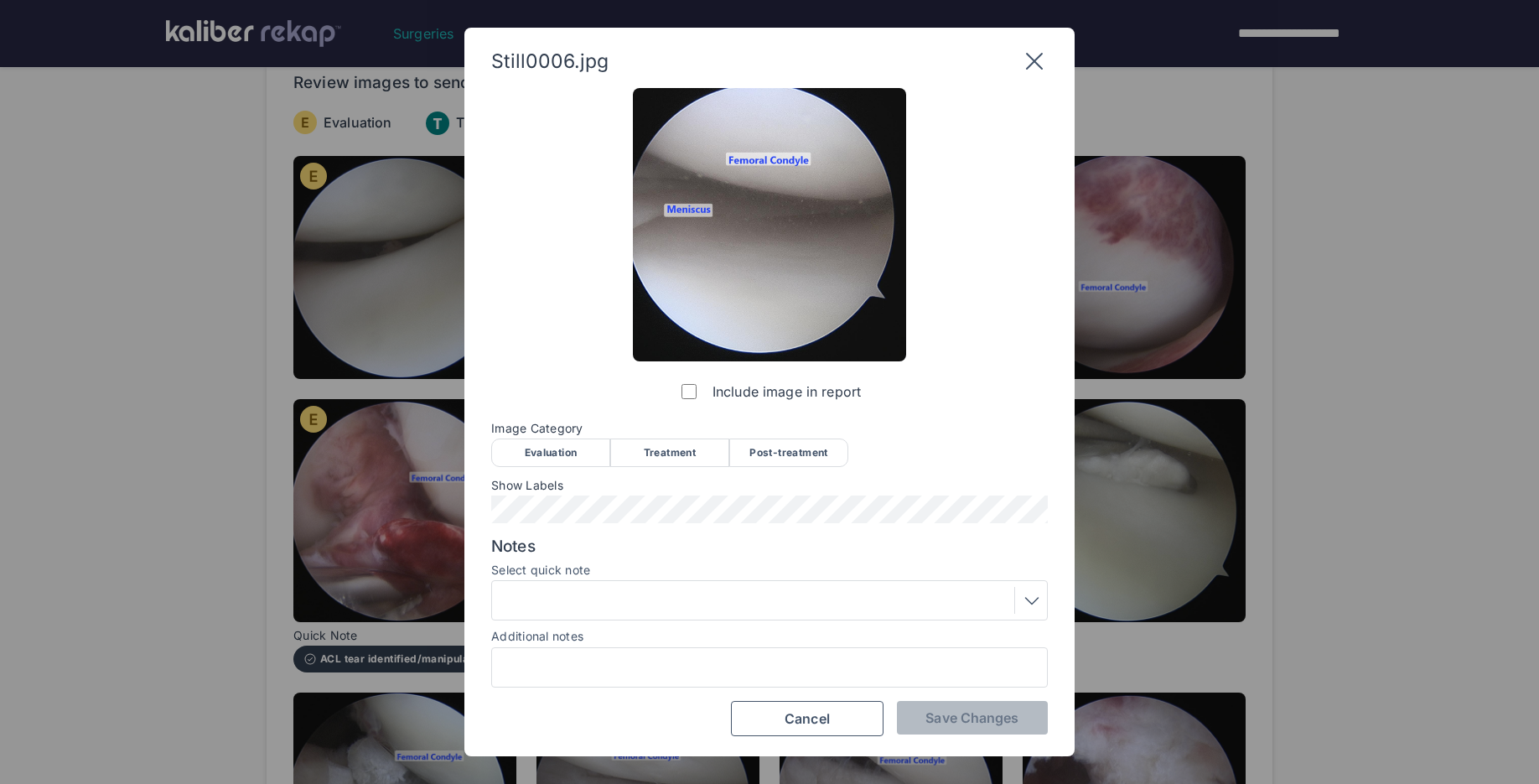
click at [549, 448] on div "Evaluation" at bounding box center [550, 452] width 119 height 28
click at [1008, 723] on span "Save Changes" at bounding box center [972, 717] width 93 height 16
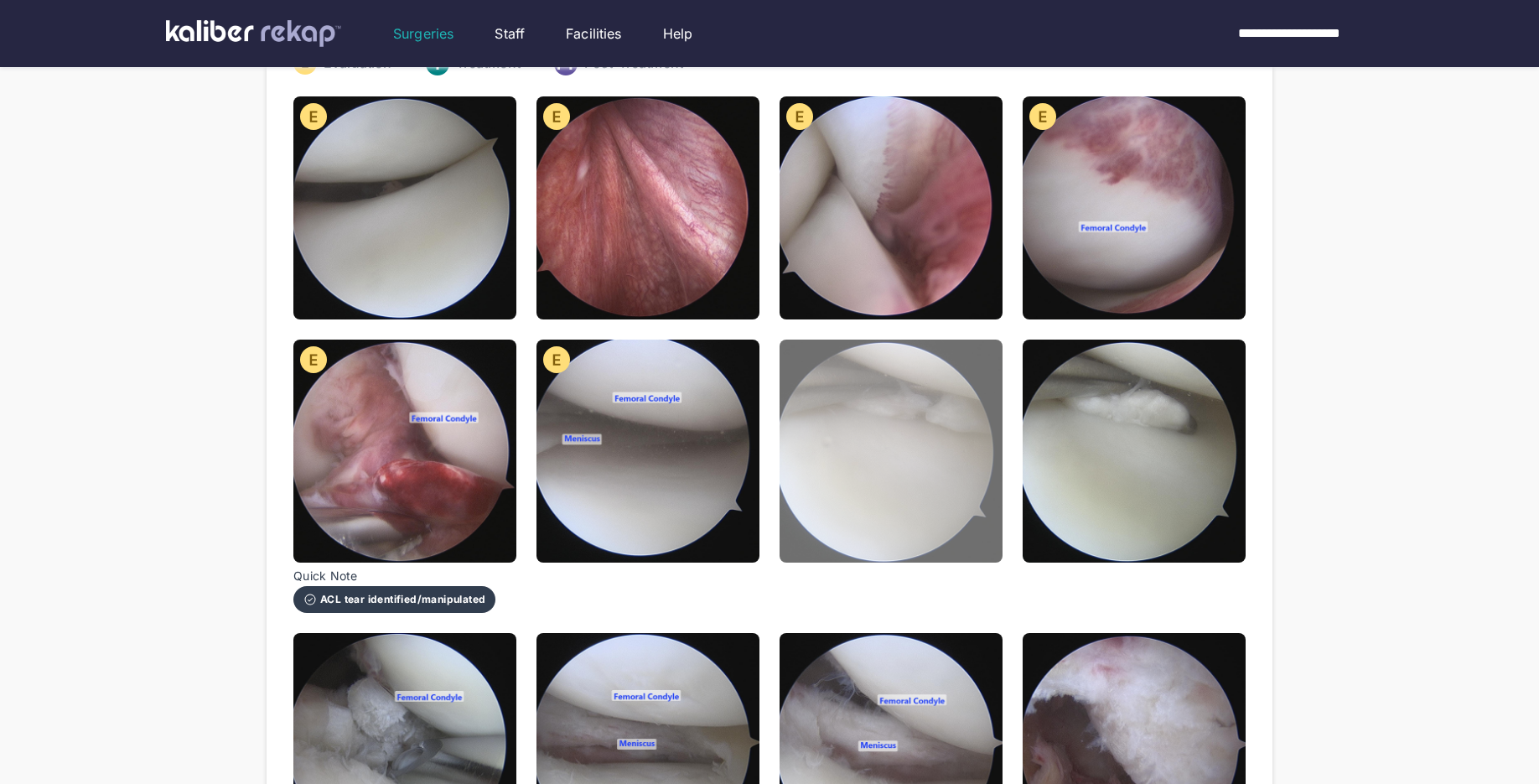
scroll to position [265, 0]
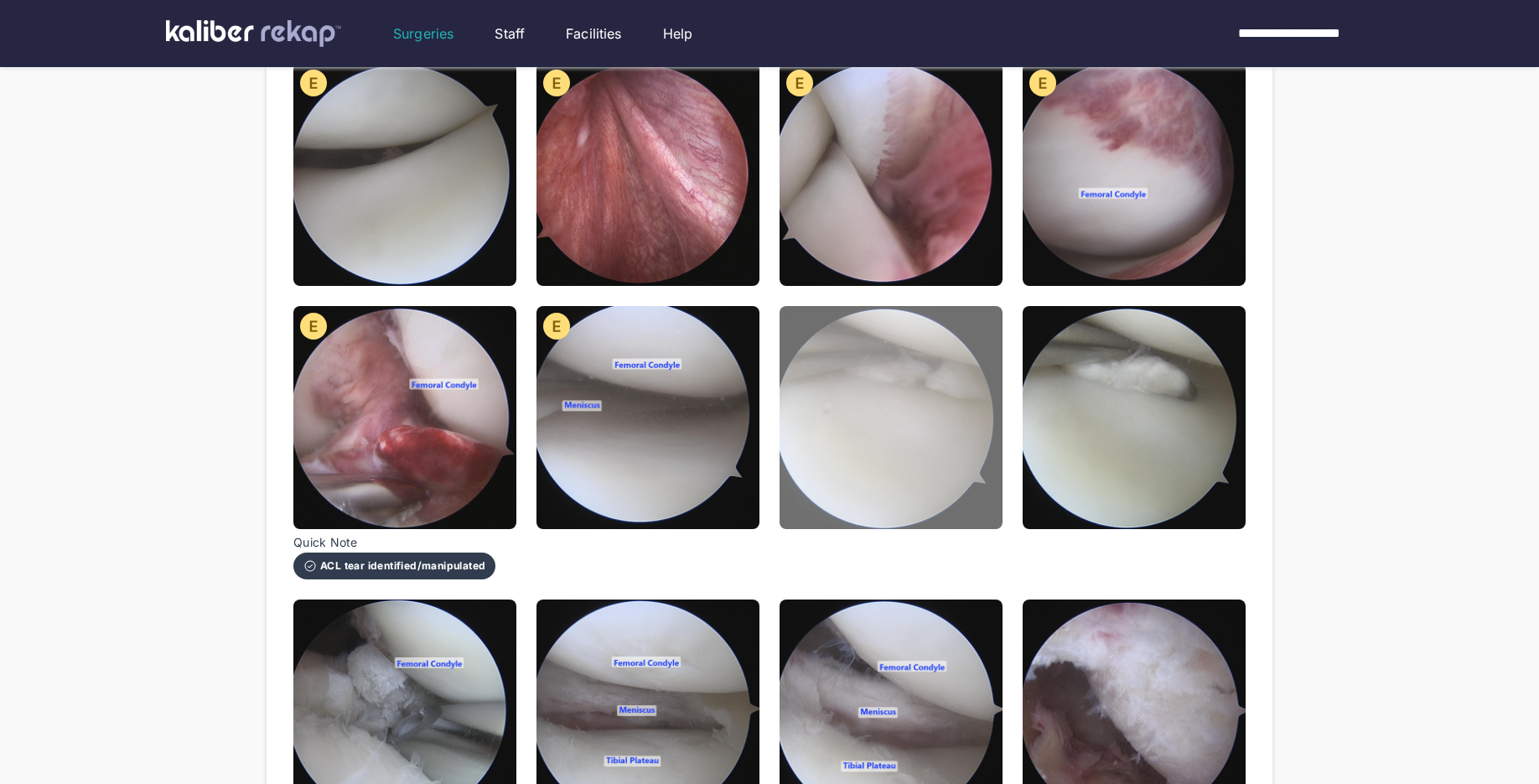
click at [899, 486] on img at bounding box center [891, 417] width 223 height 223
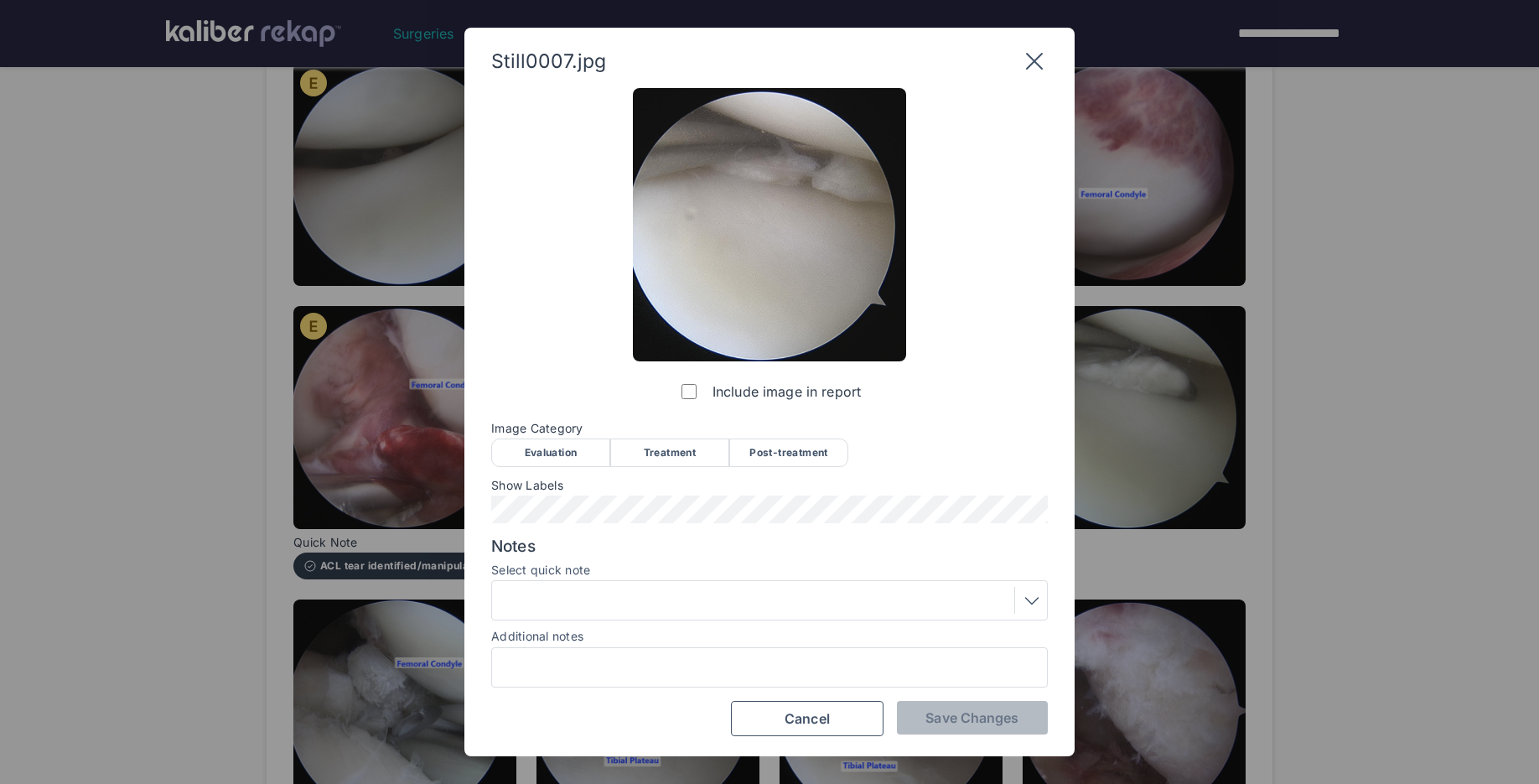
click at [570, 458] on div "Evaluation" at bounding box center [550, 452] width 119 height 28
click at [606, 592] on div at bounding box center [770, 599] width 545 height 27
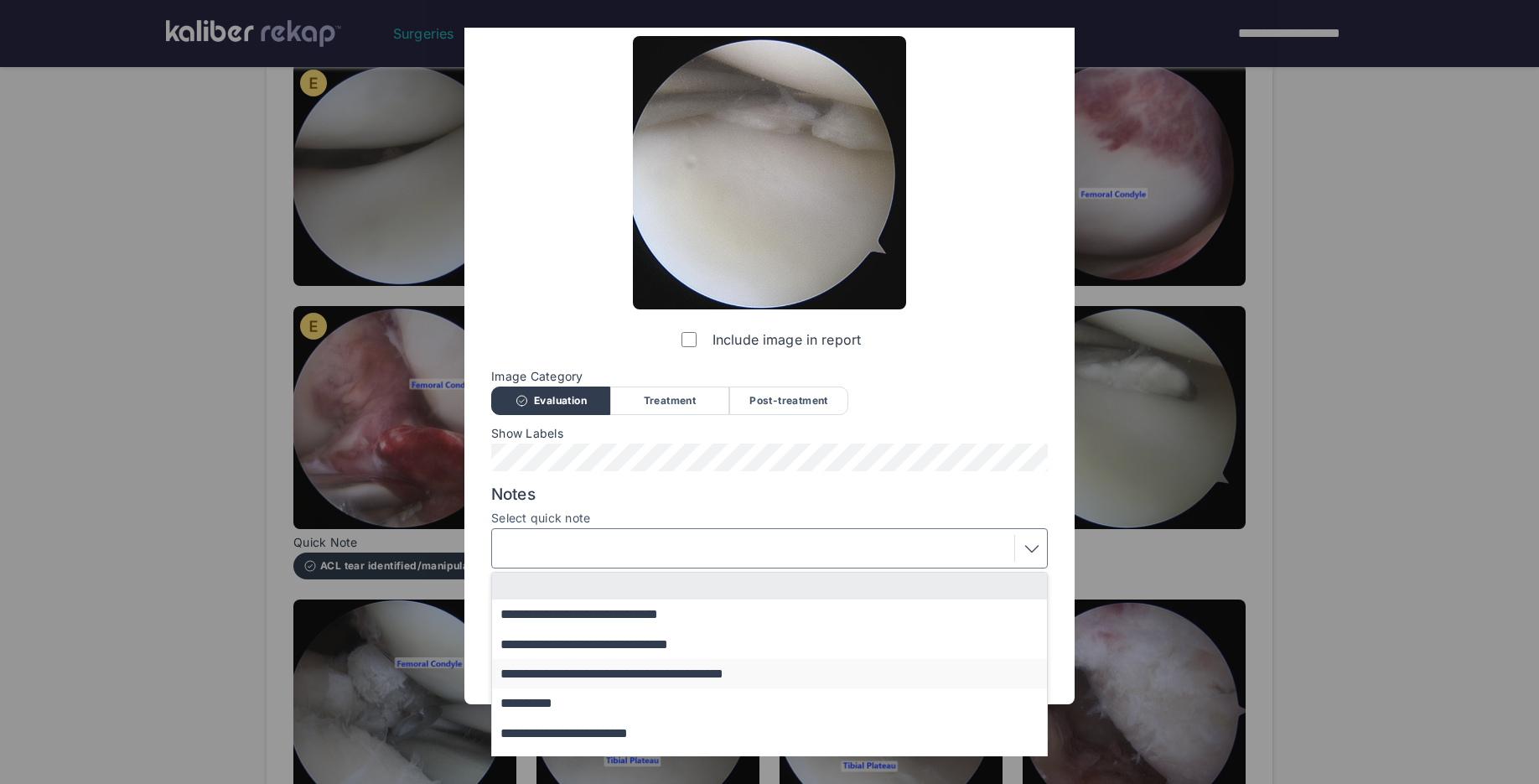
scroll to position [103, 0]
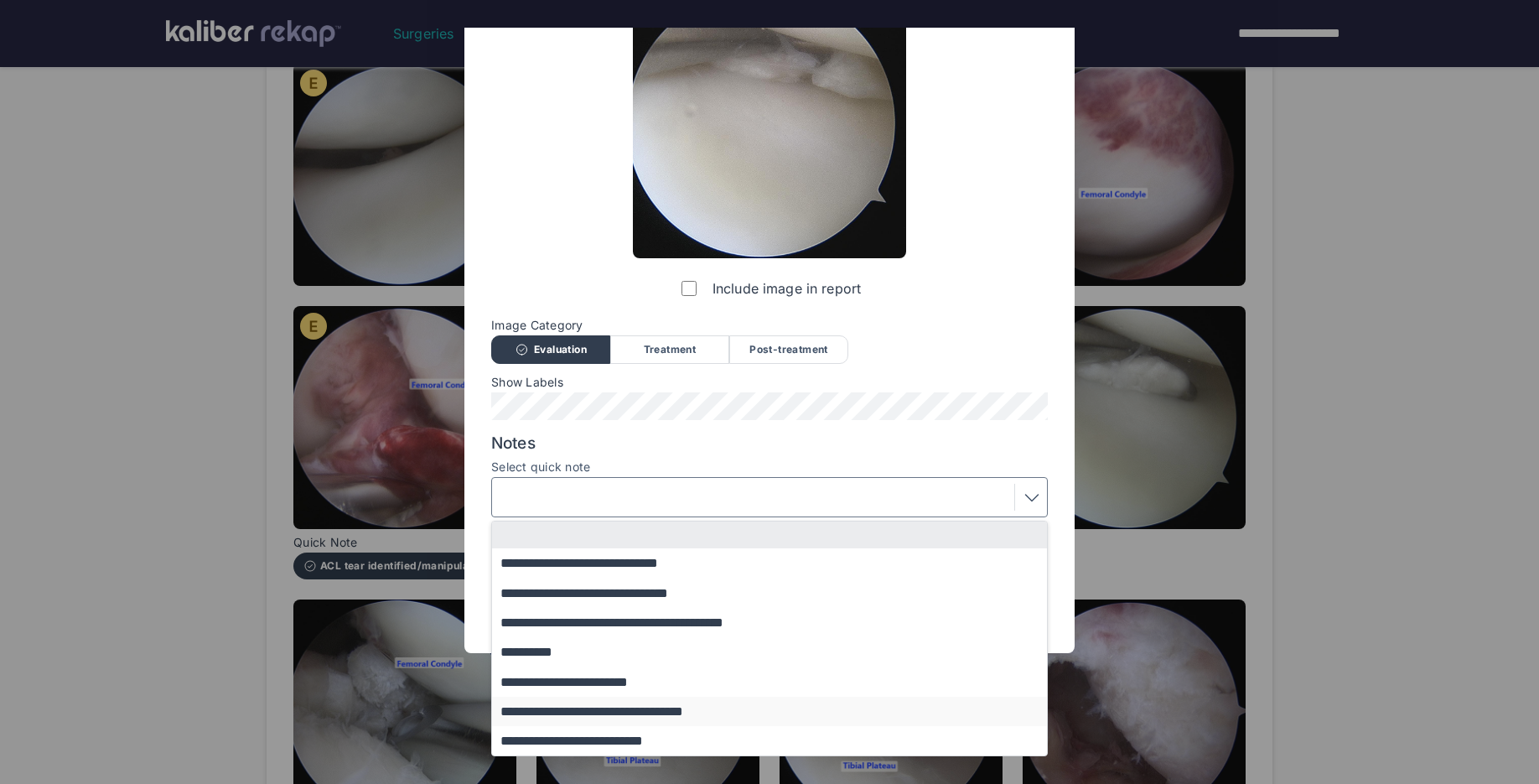
click at [613, 705] on button "**********" at bounding box center [777, 711] width 571 height 29
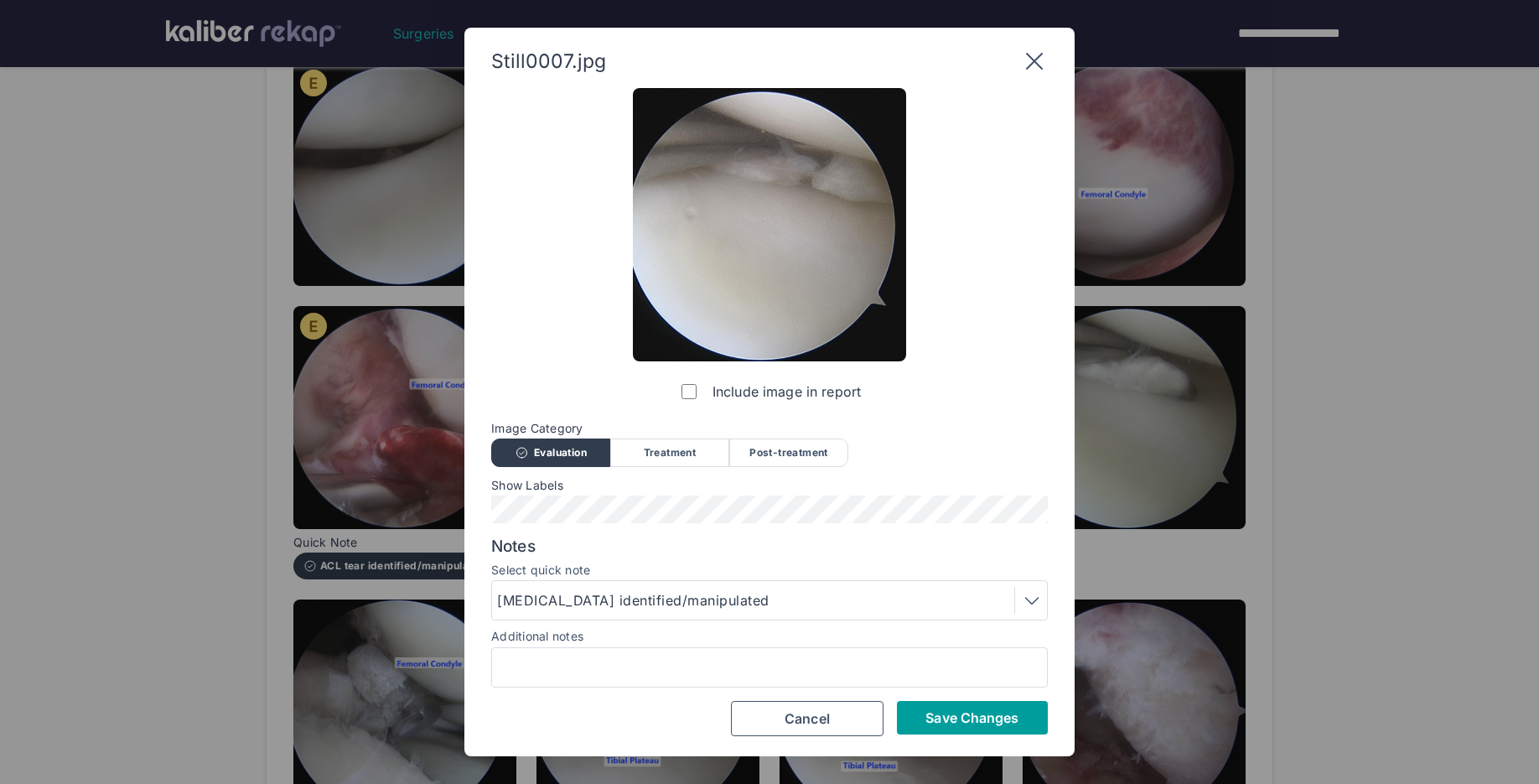
click at [965, 719] on span "Save Changes" at bounding box center [972, 717] width 93 height 16
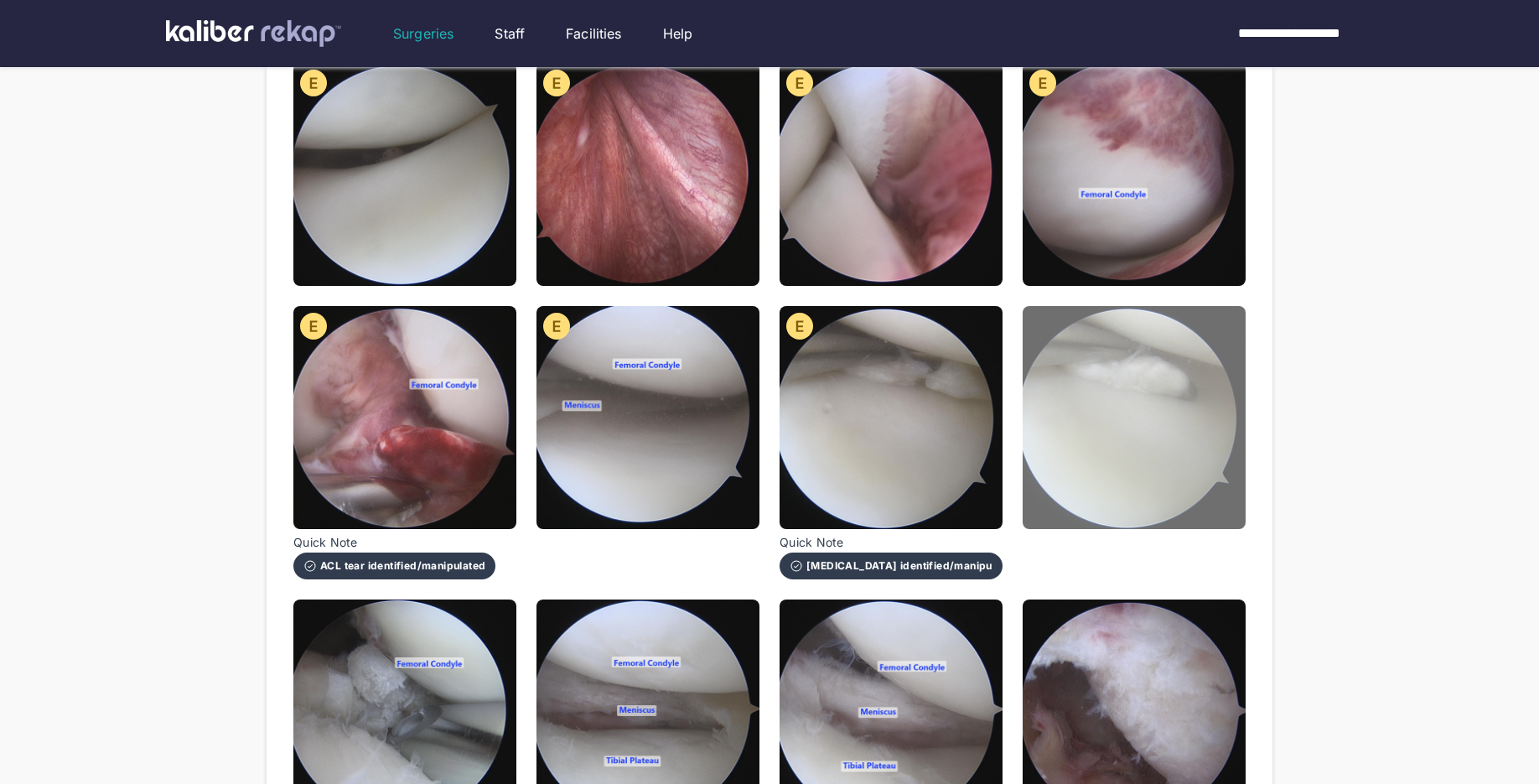
click at [1084, 506] on img at bounding box center [1134, 417] width 223 height 223
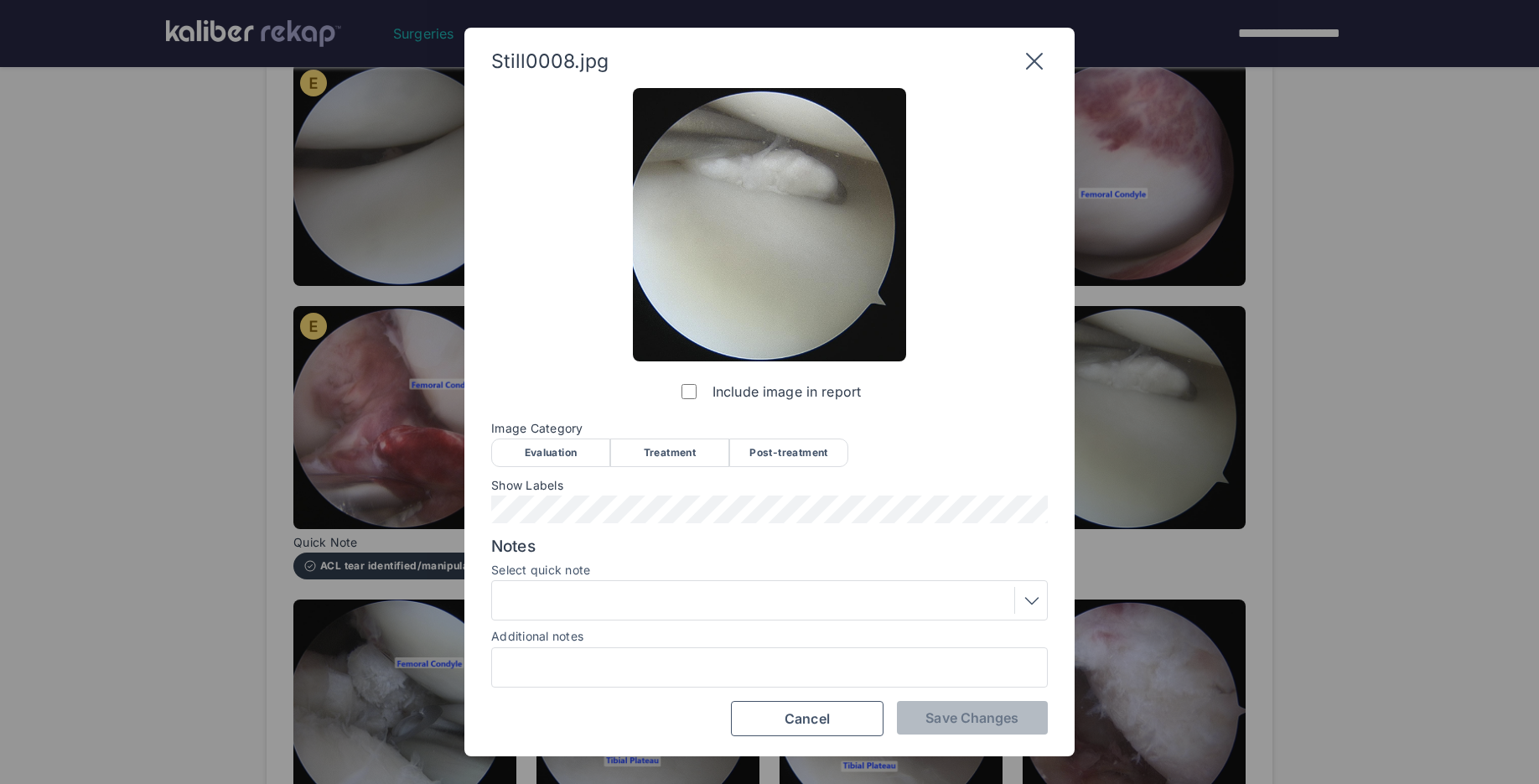
click at [577, 454] on div "Evaluation" at bounding box center [550, 452] width 119 height 28
click at [669, 598] on div at bounding box center [770, 599] width 545 height 27
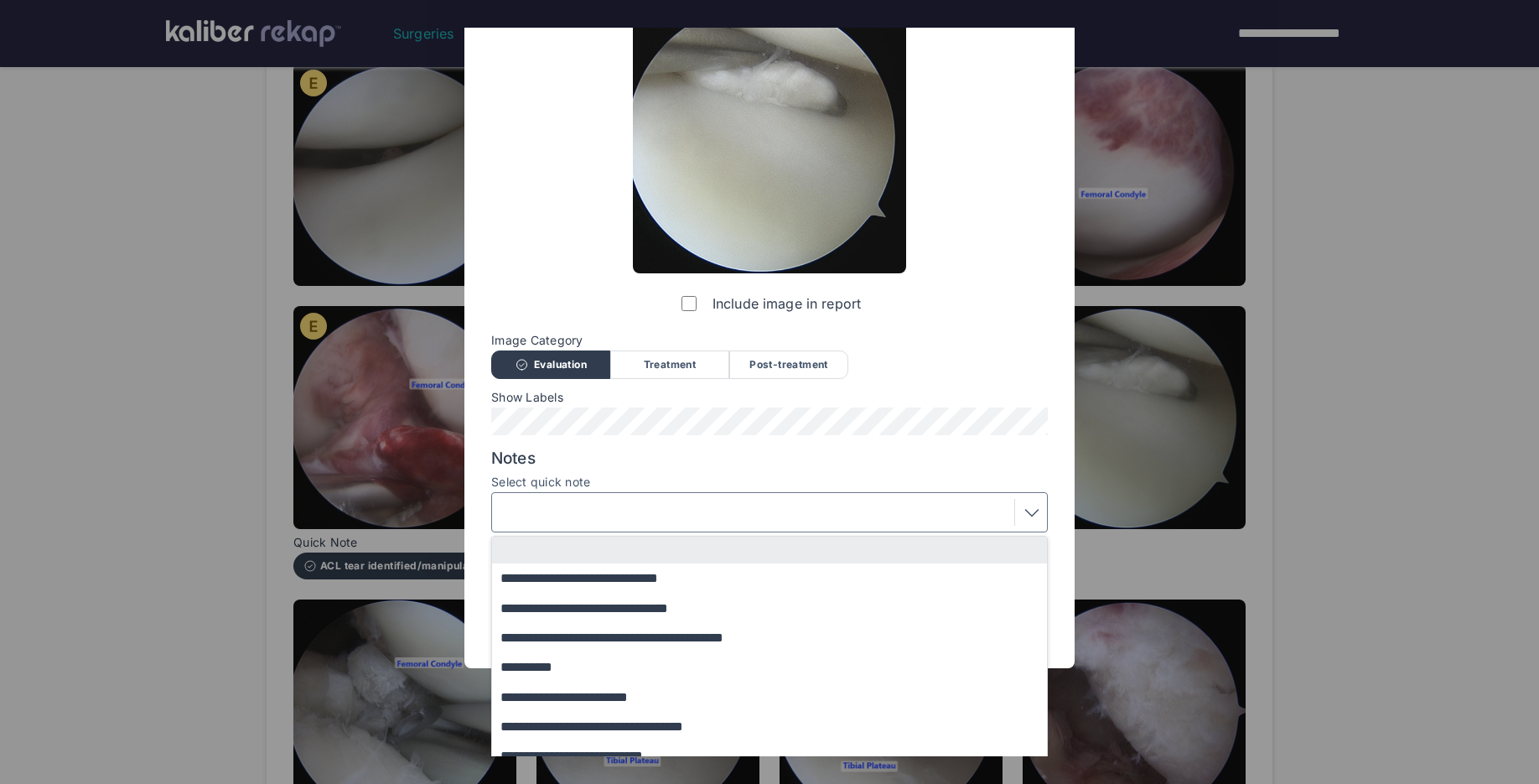
scroll to position [103, 0]
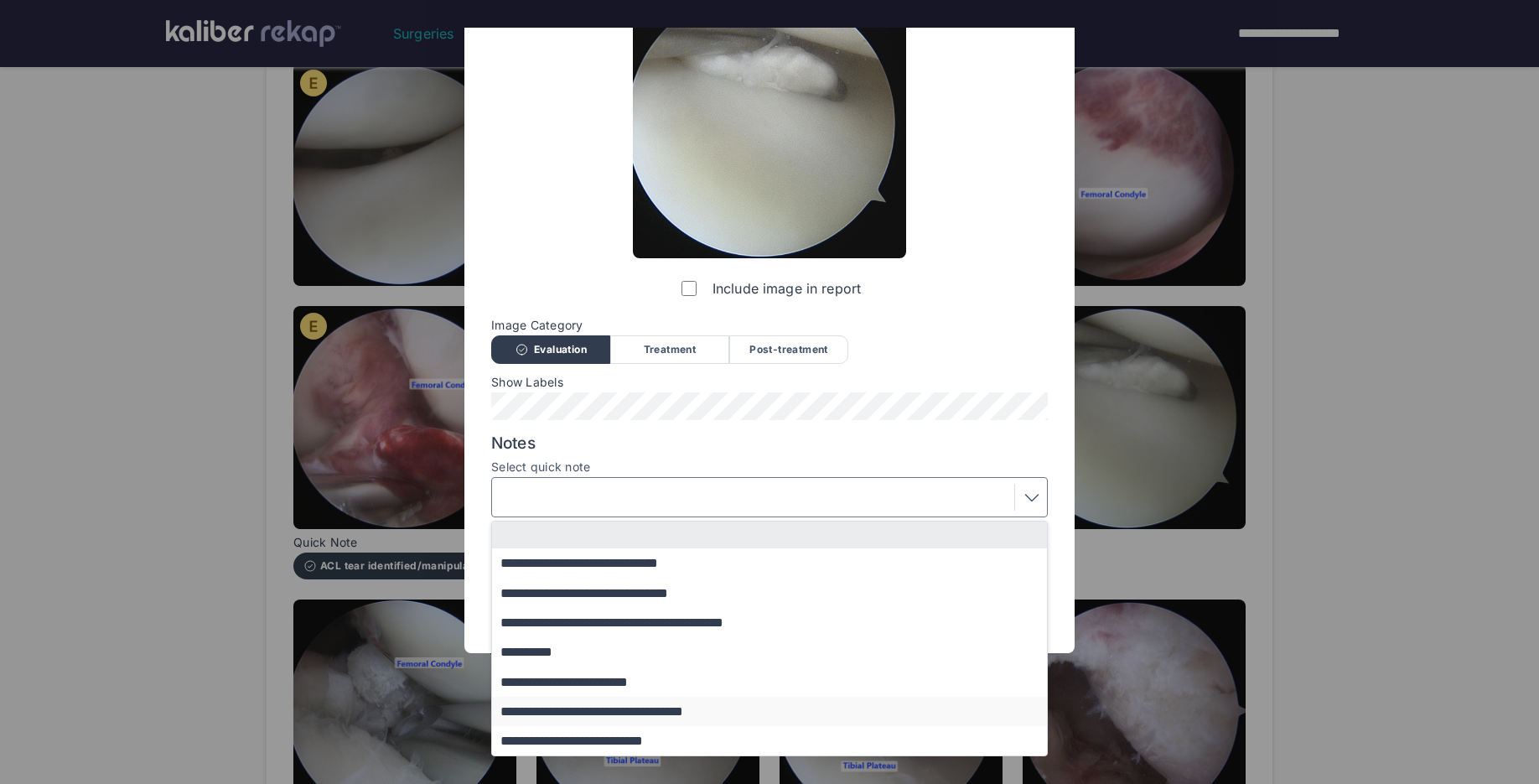
click at [685, 704] on button "**********" at bounding box center [777, 711] width 571 height 29
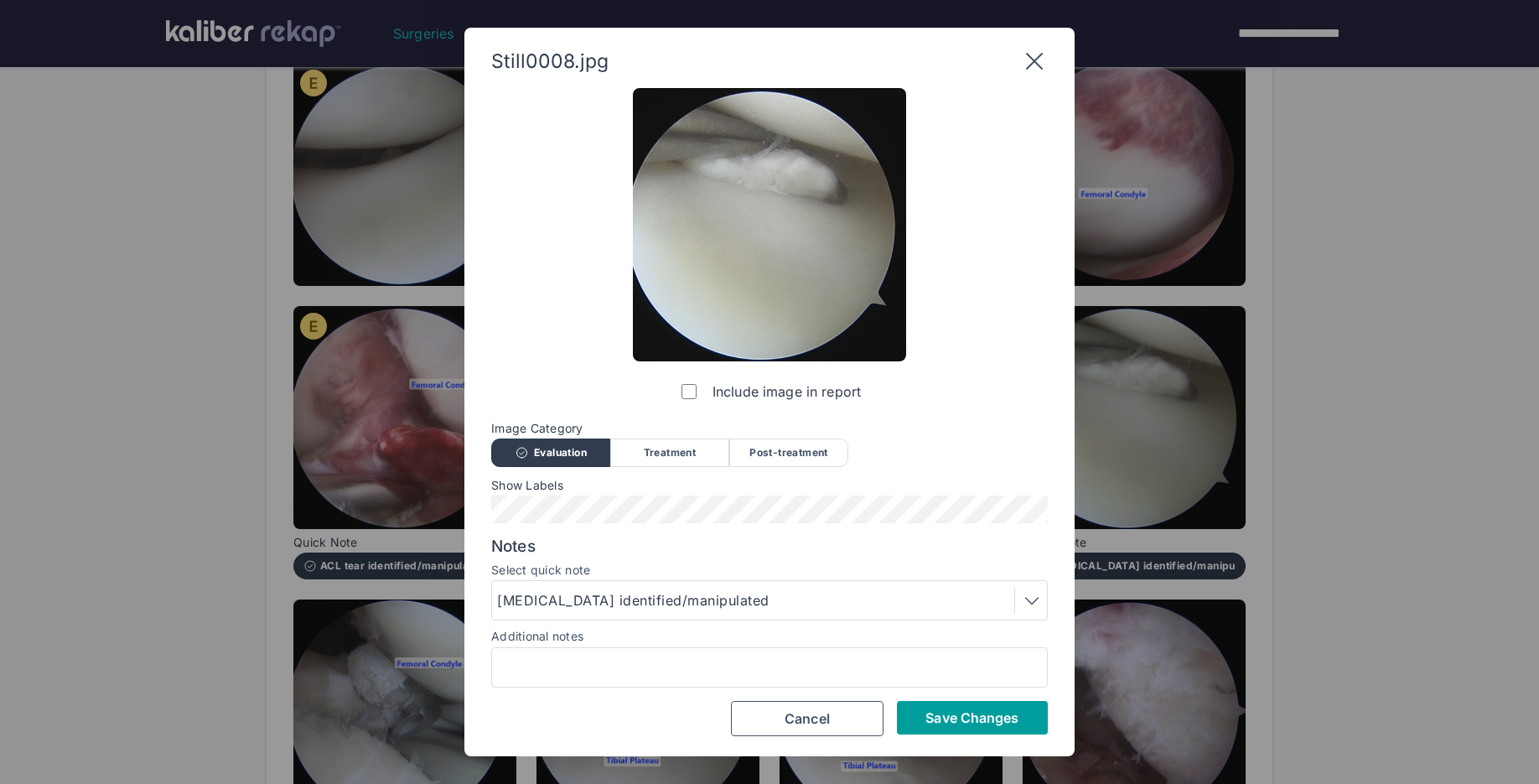
click at [964, 704] on button "Save Changes" at bounding box center [972, 717] width 151 height 34
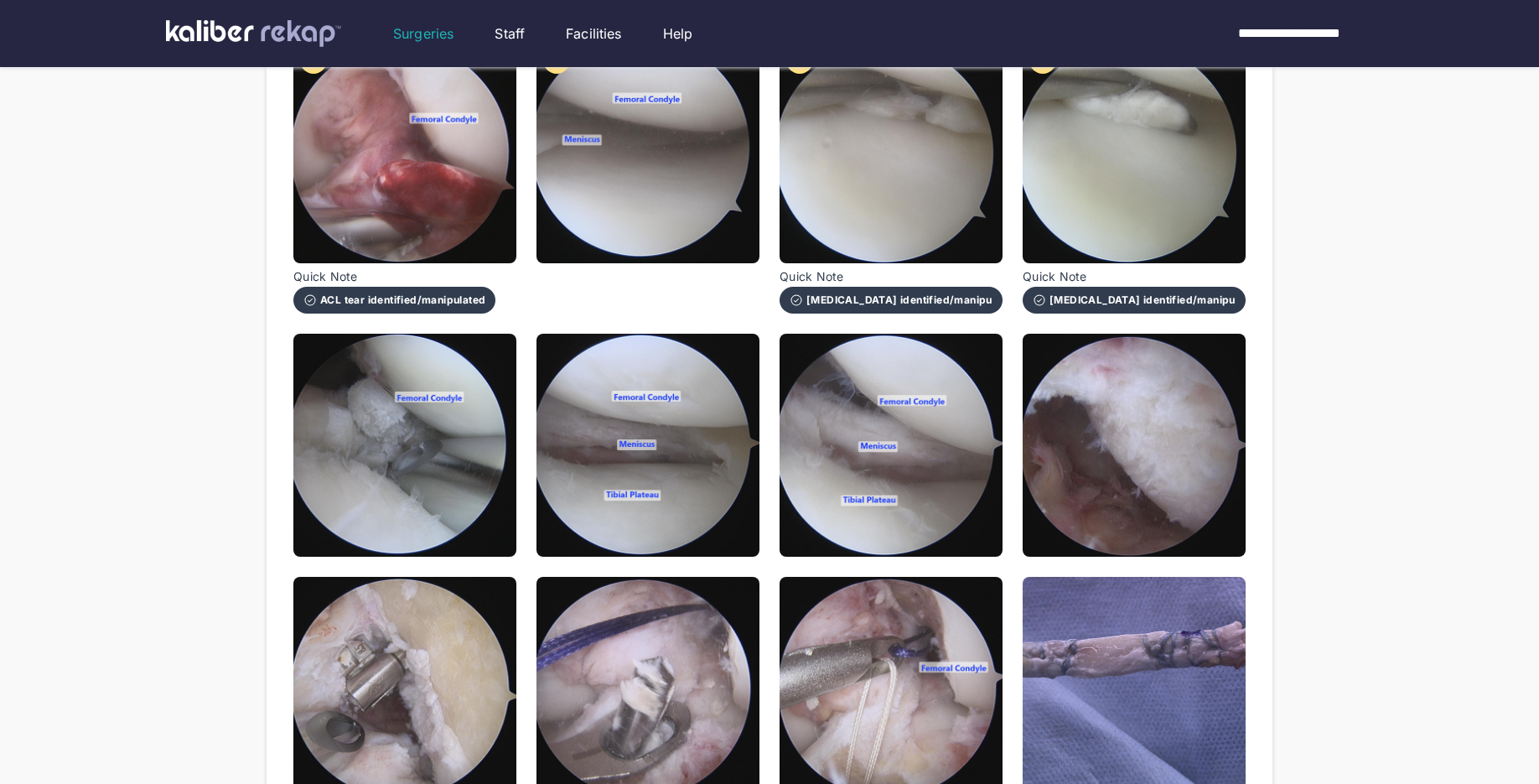
scroll to position [611, 0]
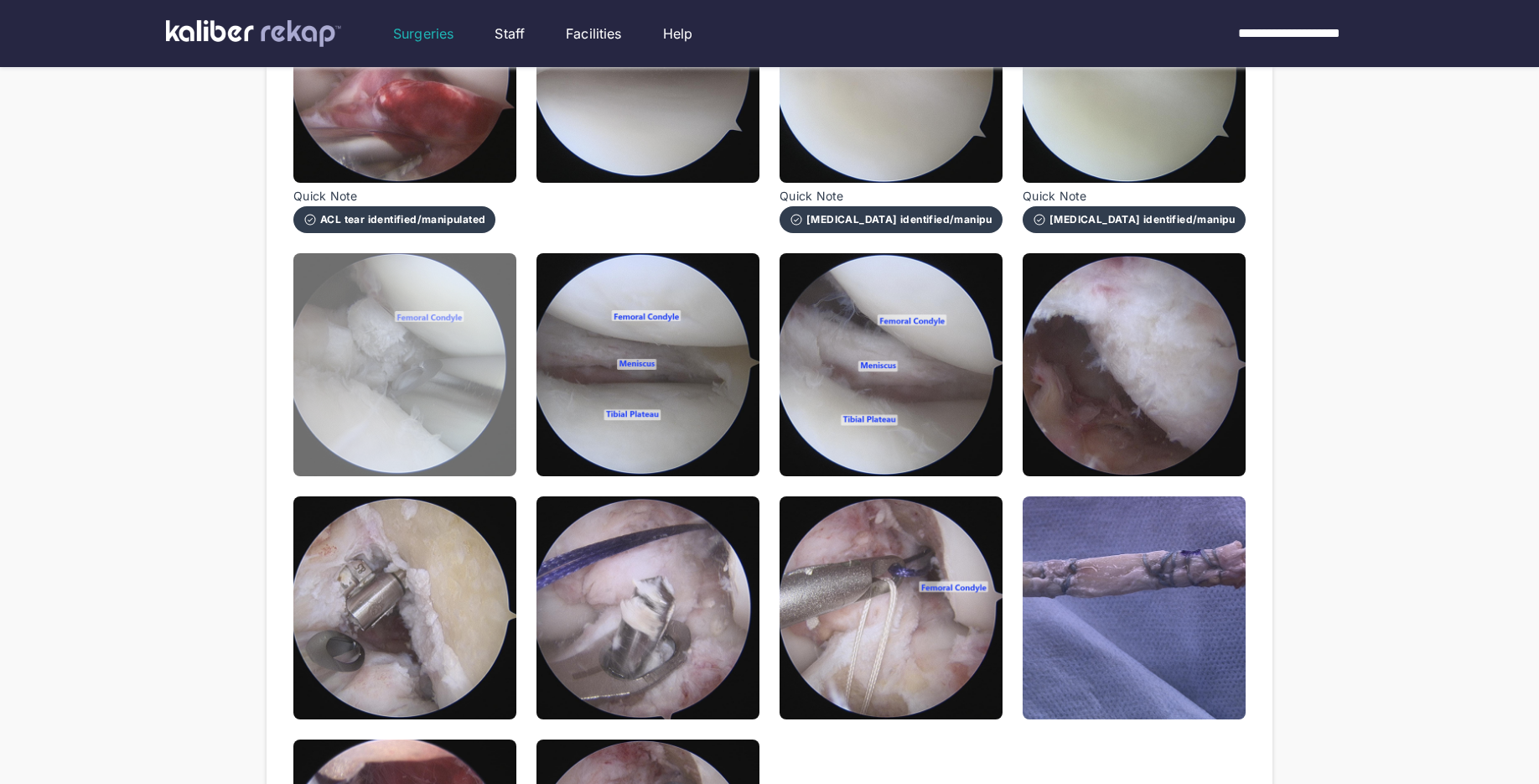
click at [459, 403] on img at bounding box center [405, 364] width 223 height 223
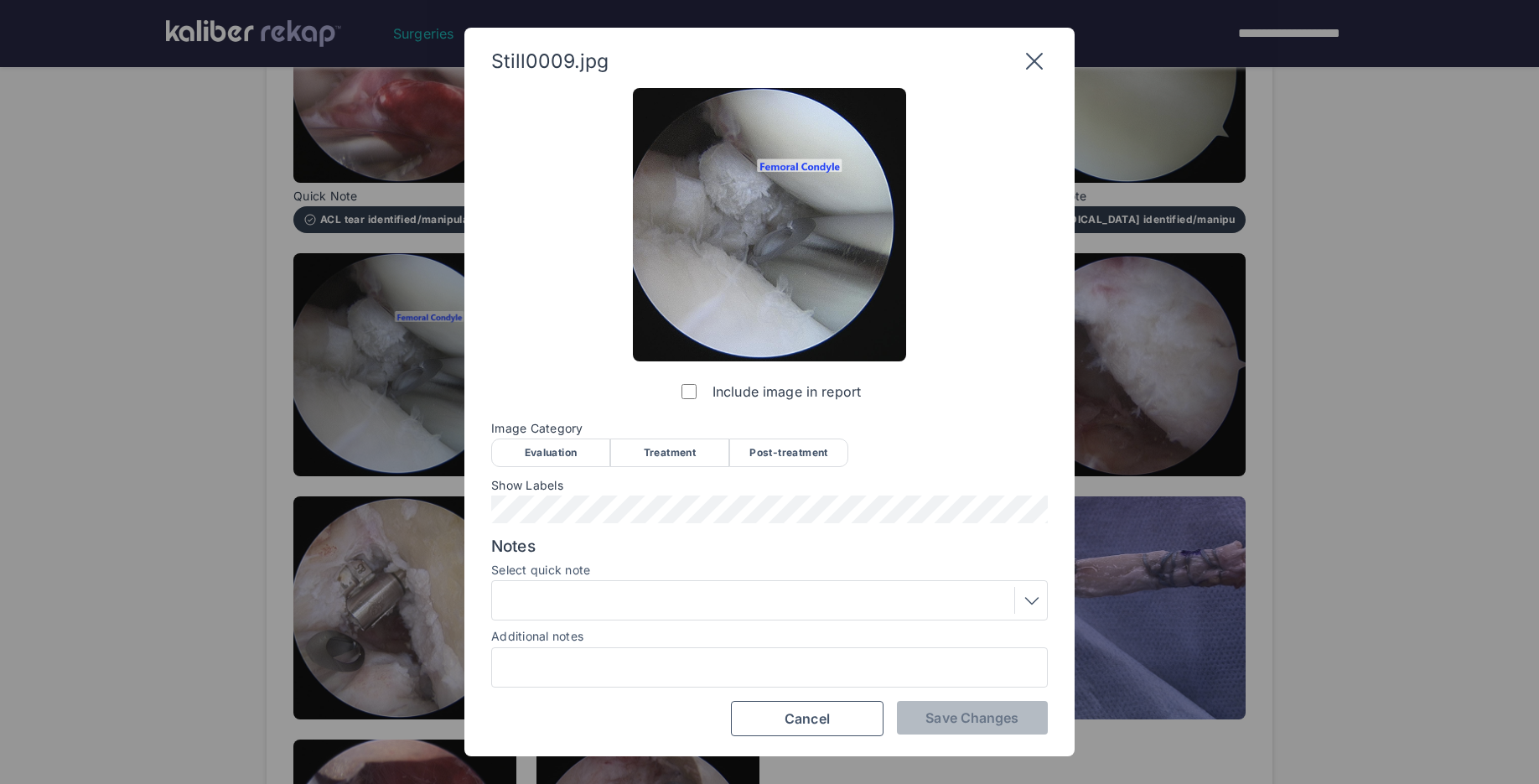
click at [679, 463] on div "Treatment" at bounding box center [669, 452] width 119 height 28
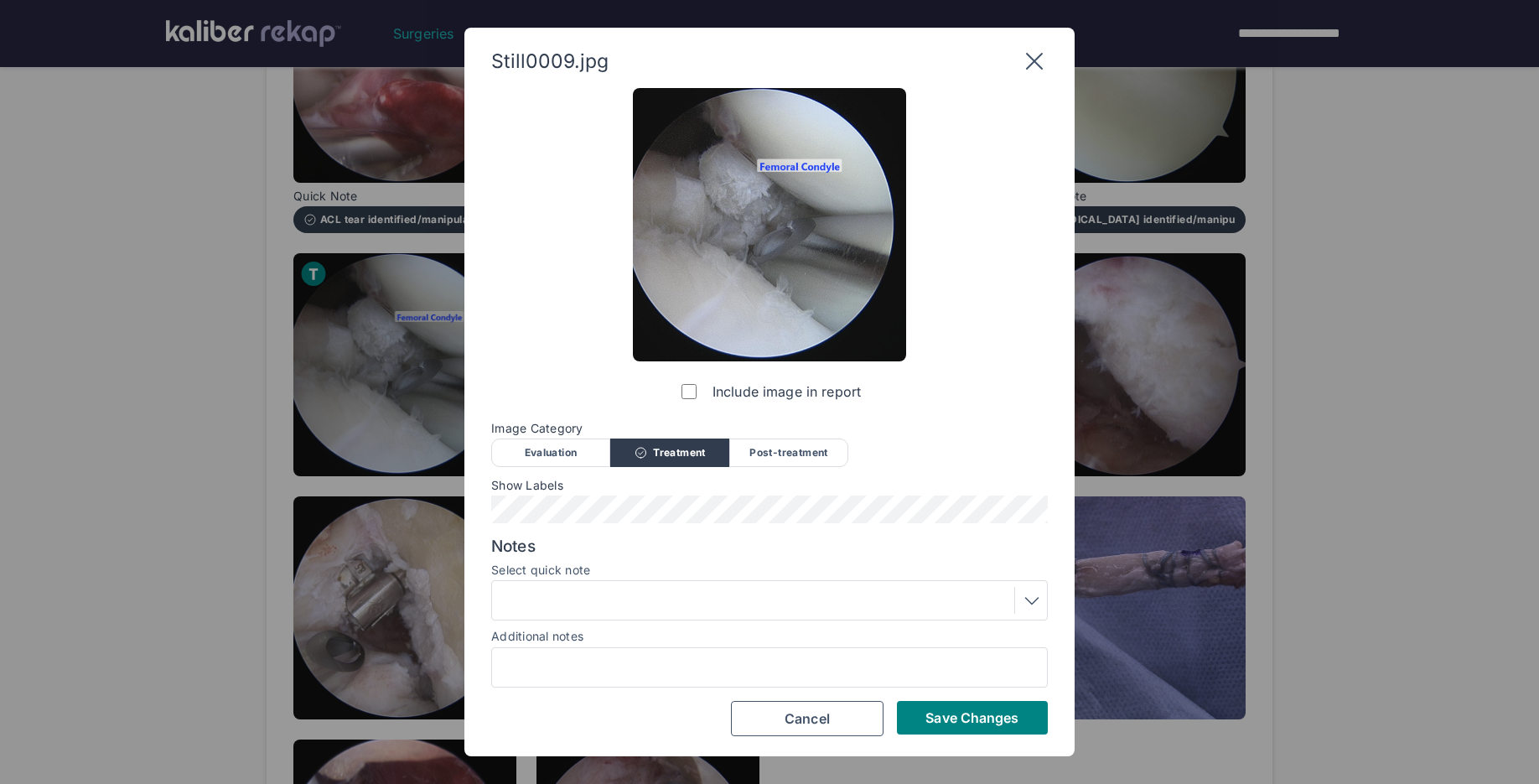
click at [642, 594] on div at bounding box center [770, 599] width 545 height 27
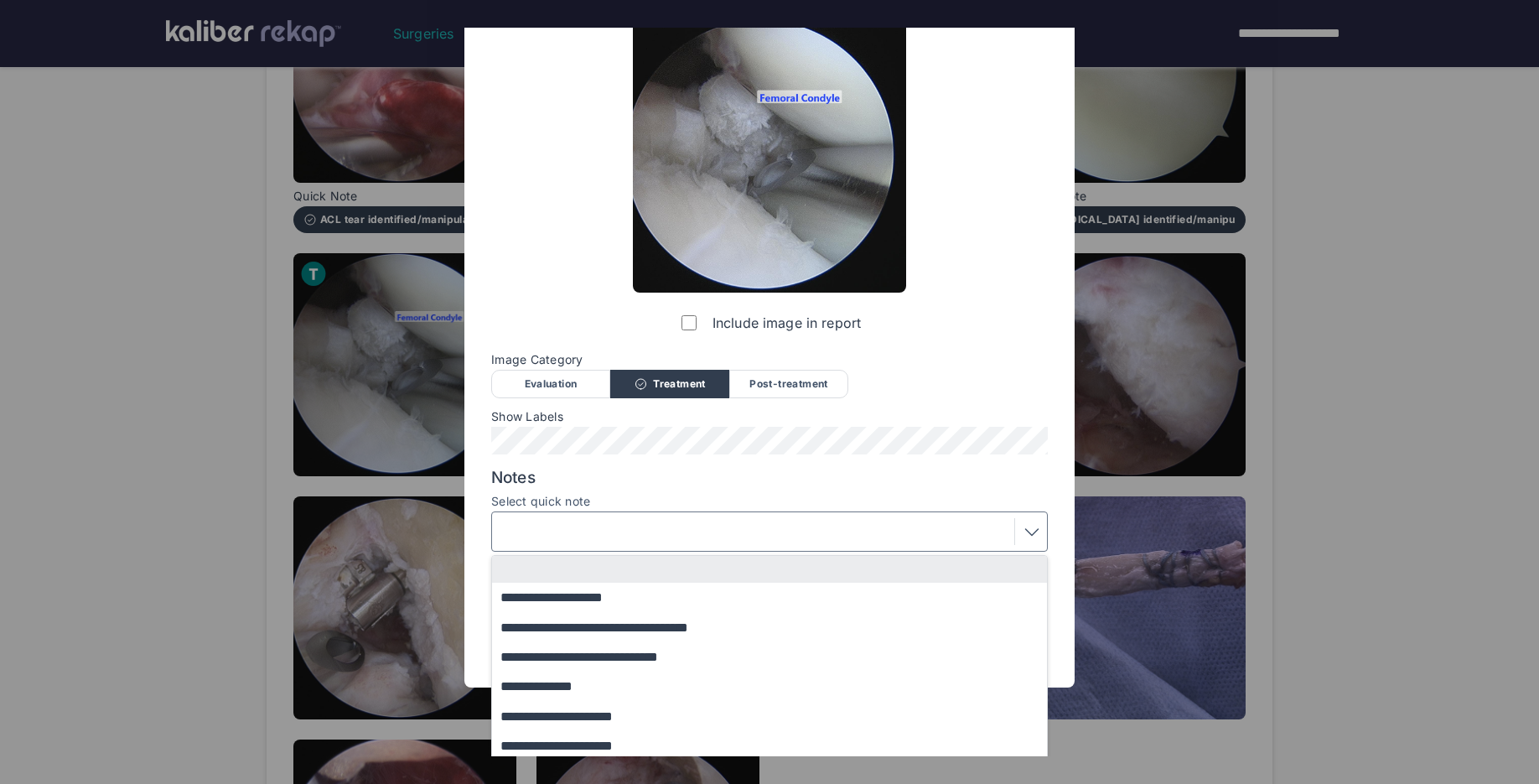
scroll to position [137, 0]
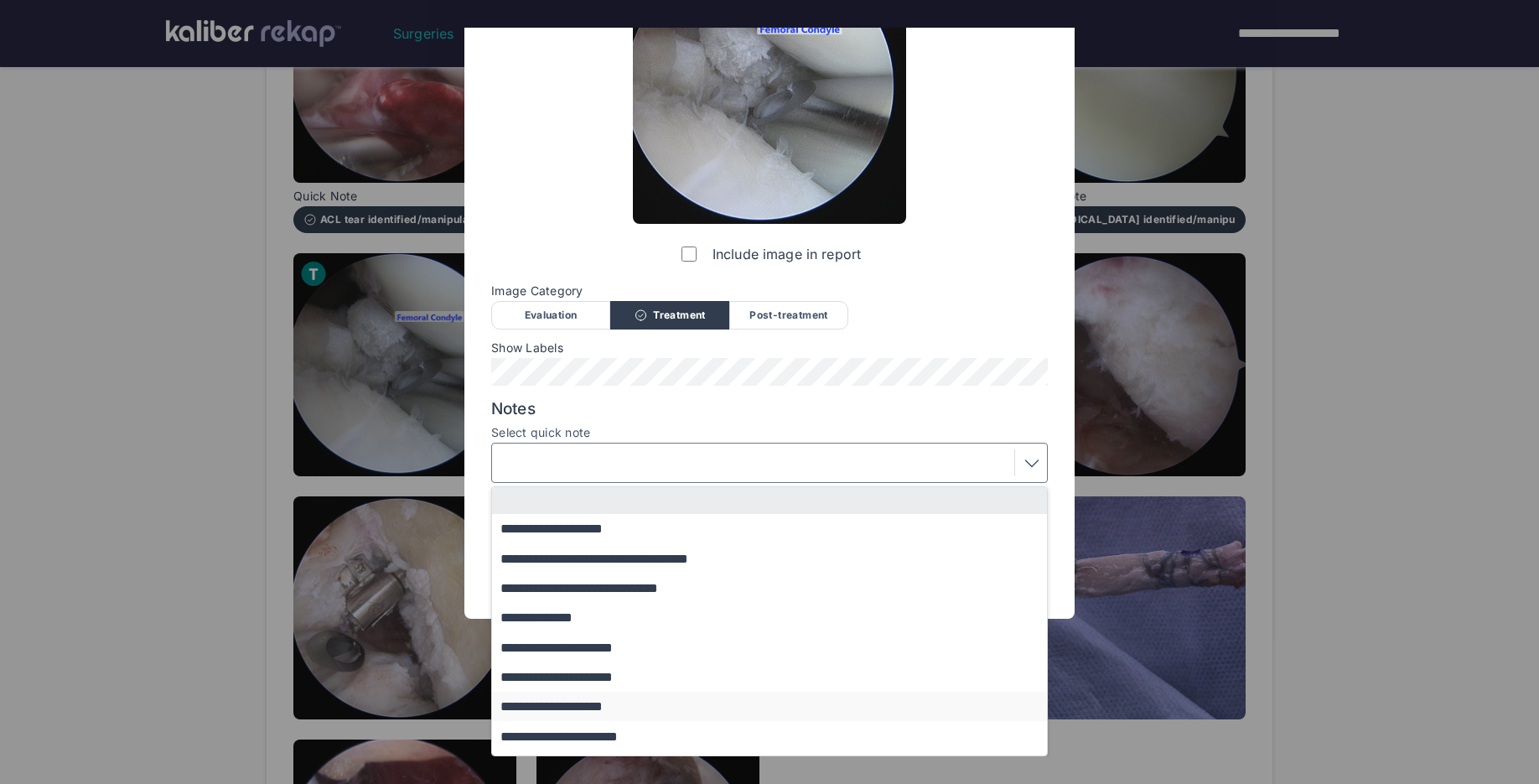
click at [579, 705] on button "**********" at bounding box center [777, 706] width 571 height 29
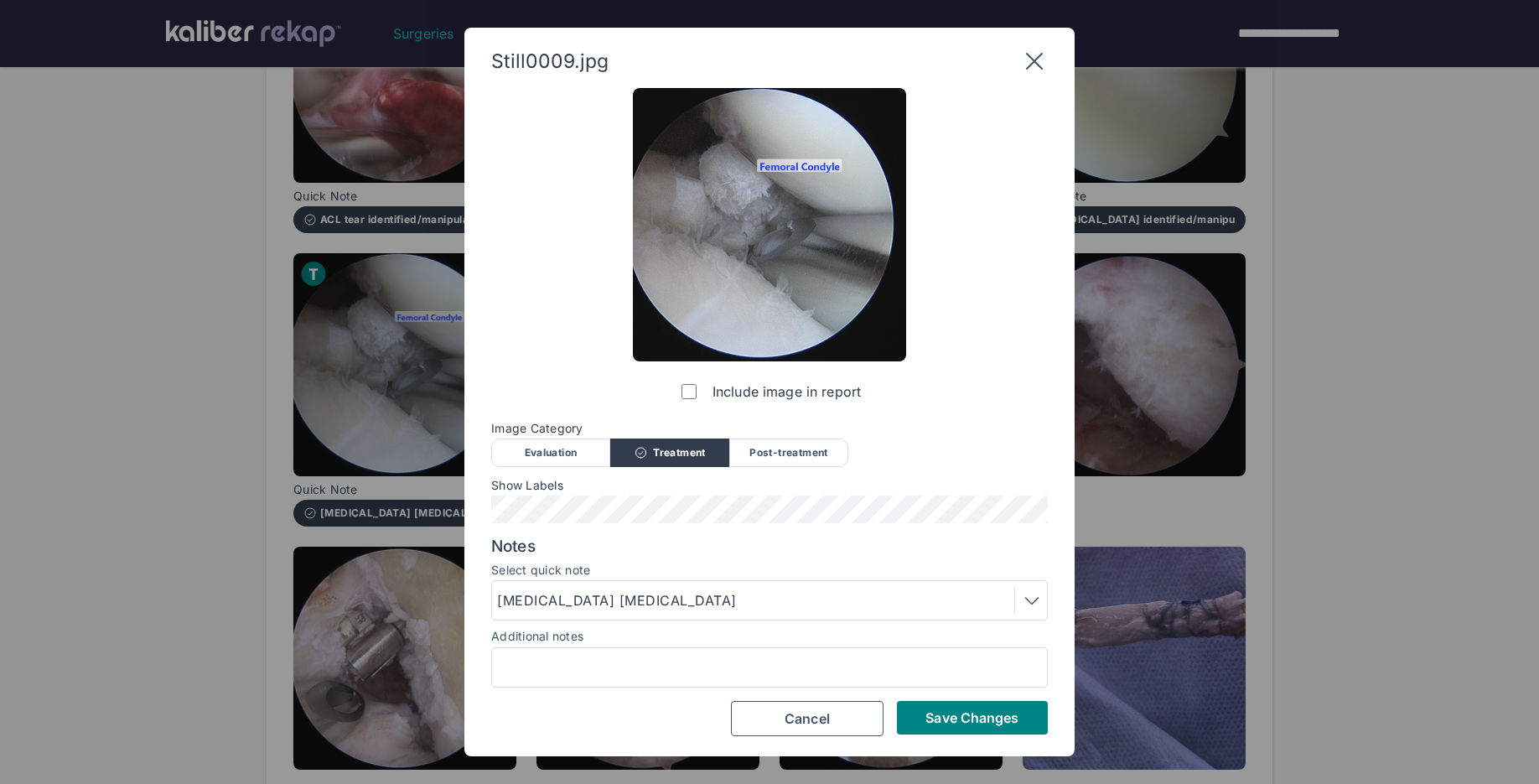
scroll to position [0, 0]
click at [919, 712] on button "Save Changes" at bounding box center [972, 717] width 151 height 34
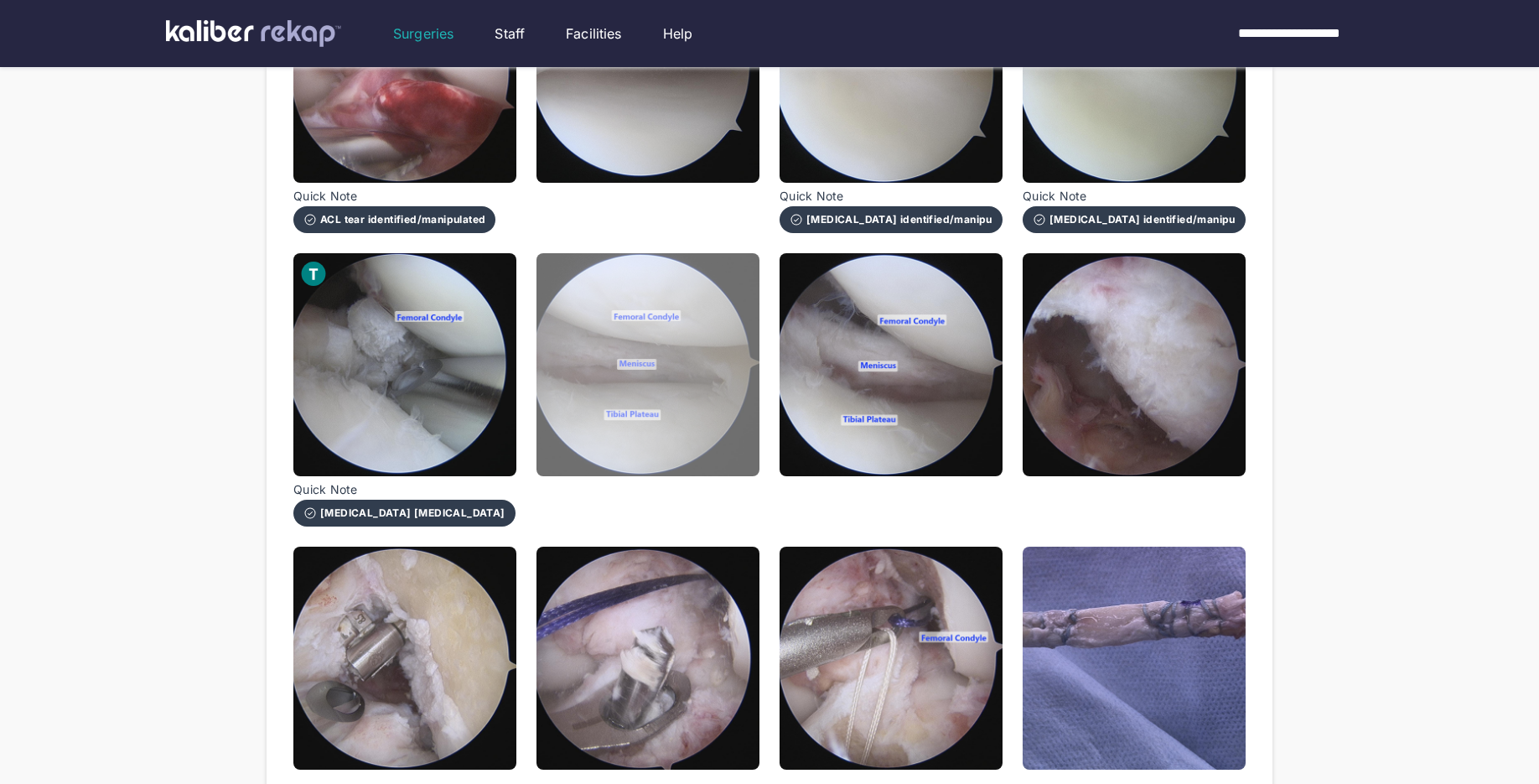
click at [670, 446] on img at bounding box center [648, 364] width 223 height 223
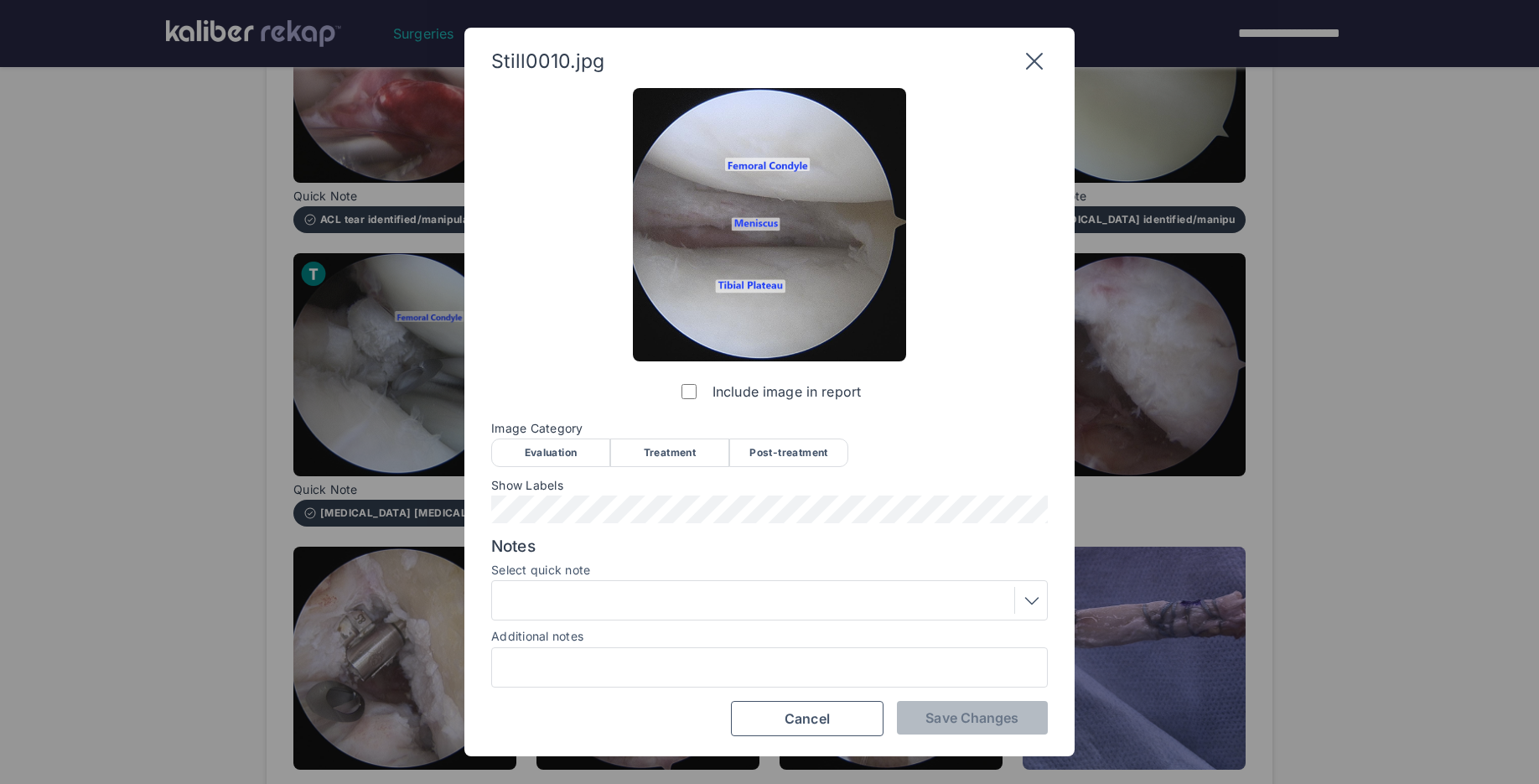
click at [794, 459] on div "Post-treatment" at bounding box center [788, 452] width 119 height 28
click at [634, 625] on div "Notes Select quick note Additional notes" at bounding box center [769, 612] width 556 height 151
click at [638, 608] on div at bounding box center [770, 599] width 545 height 27
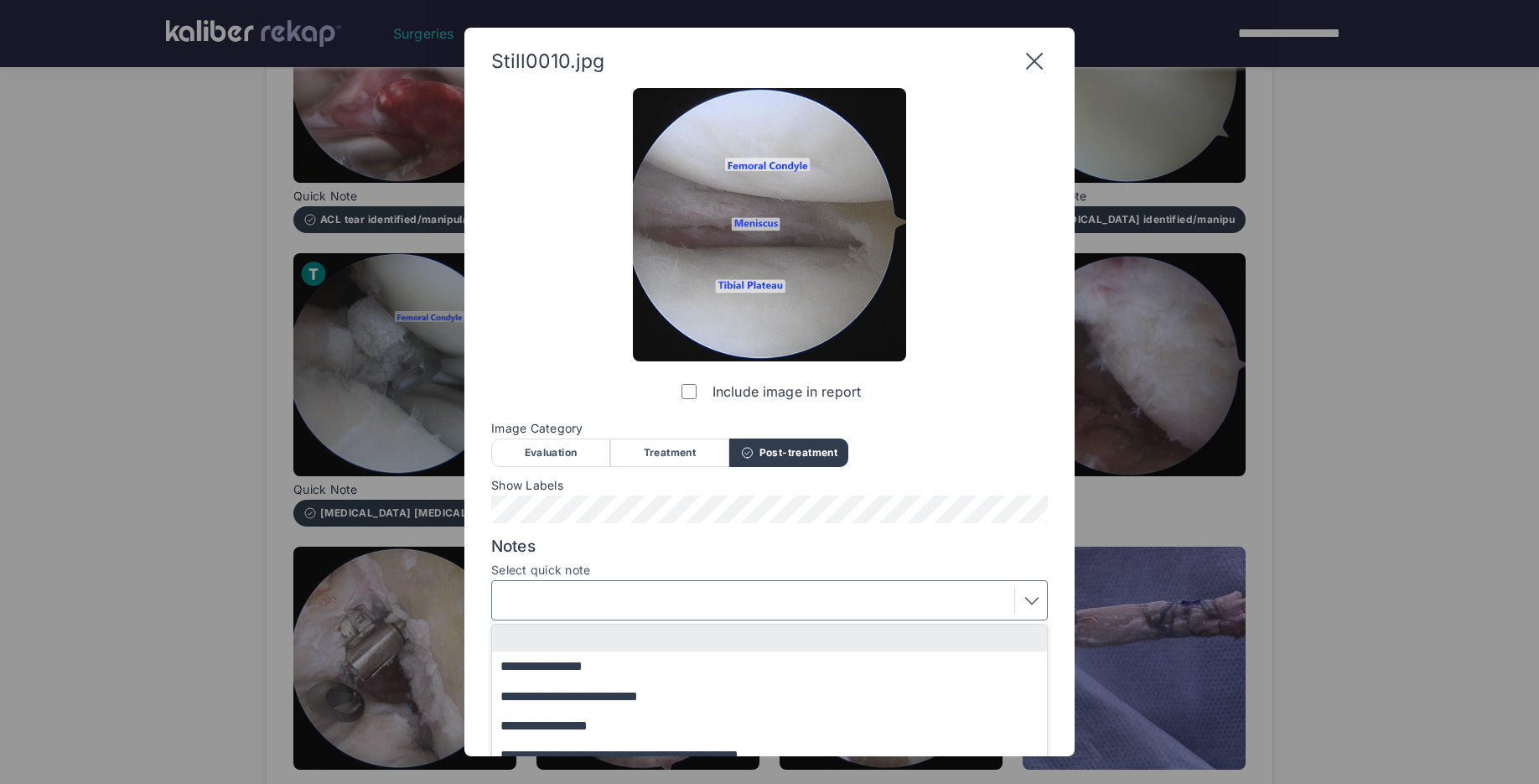
scroll to position [74, 0]
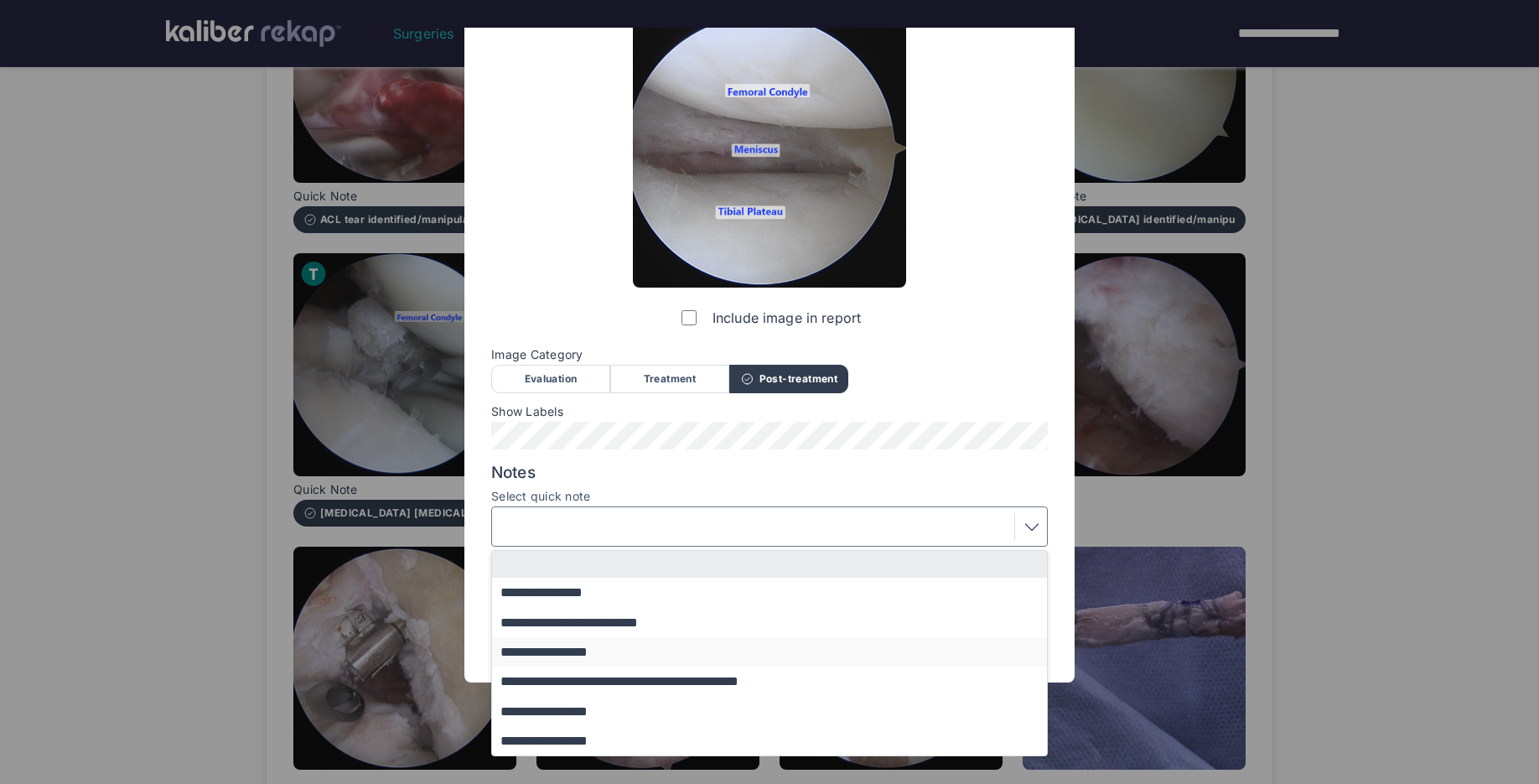
click at [600, 644] on button "**********" at bounding box center [777, 651] width 571 height 29
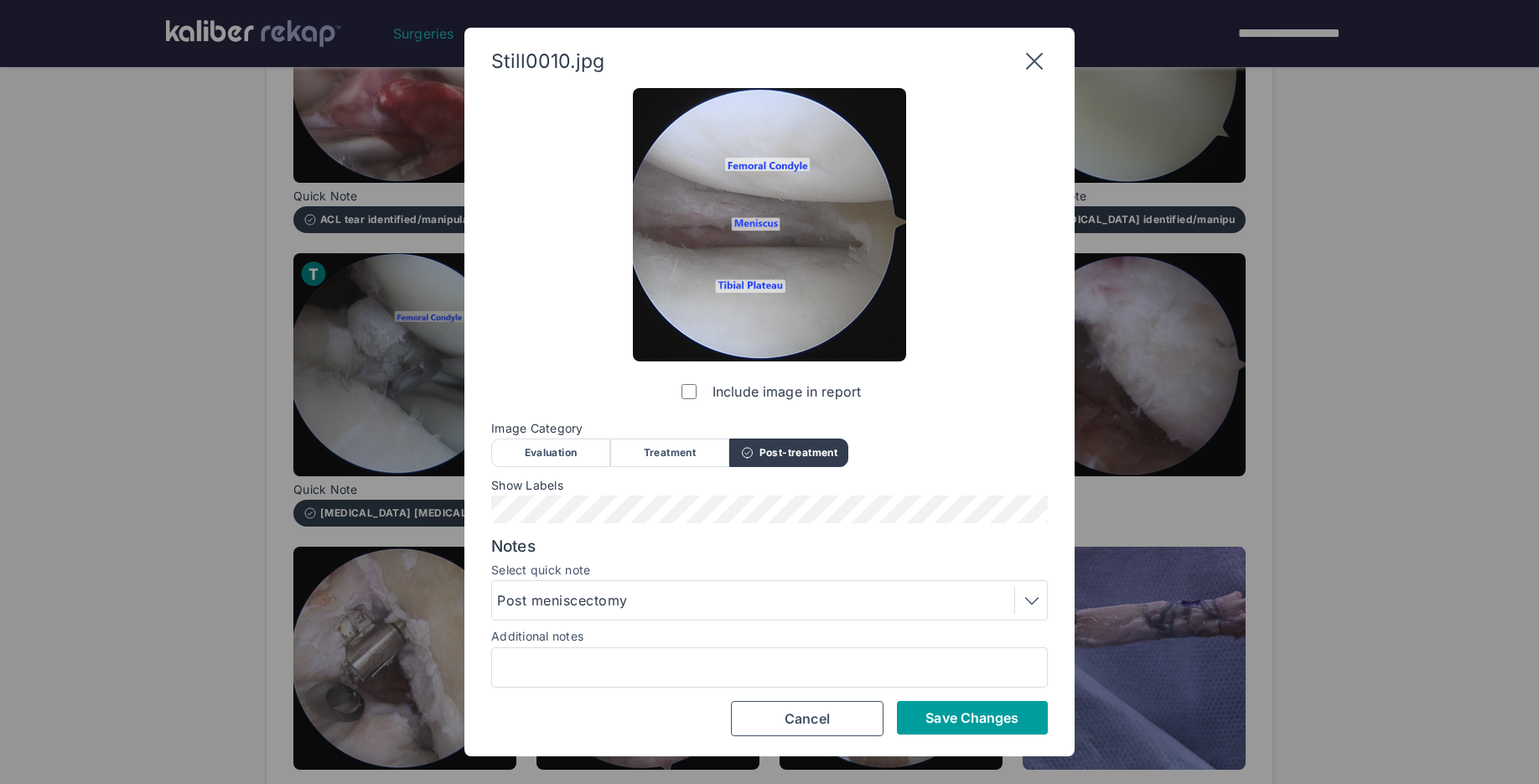
click at [960, 704] on button "Save Changes" at bounding box center [972, 717] width 151 height 34
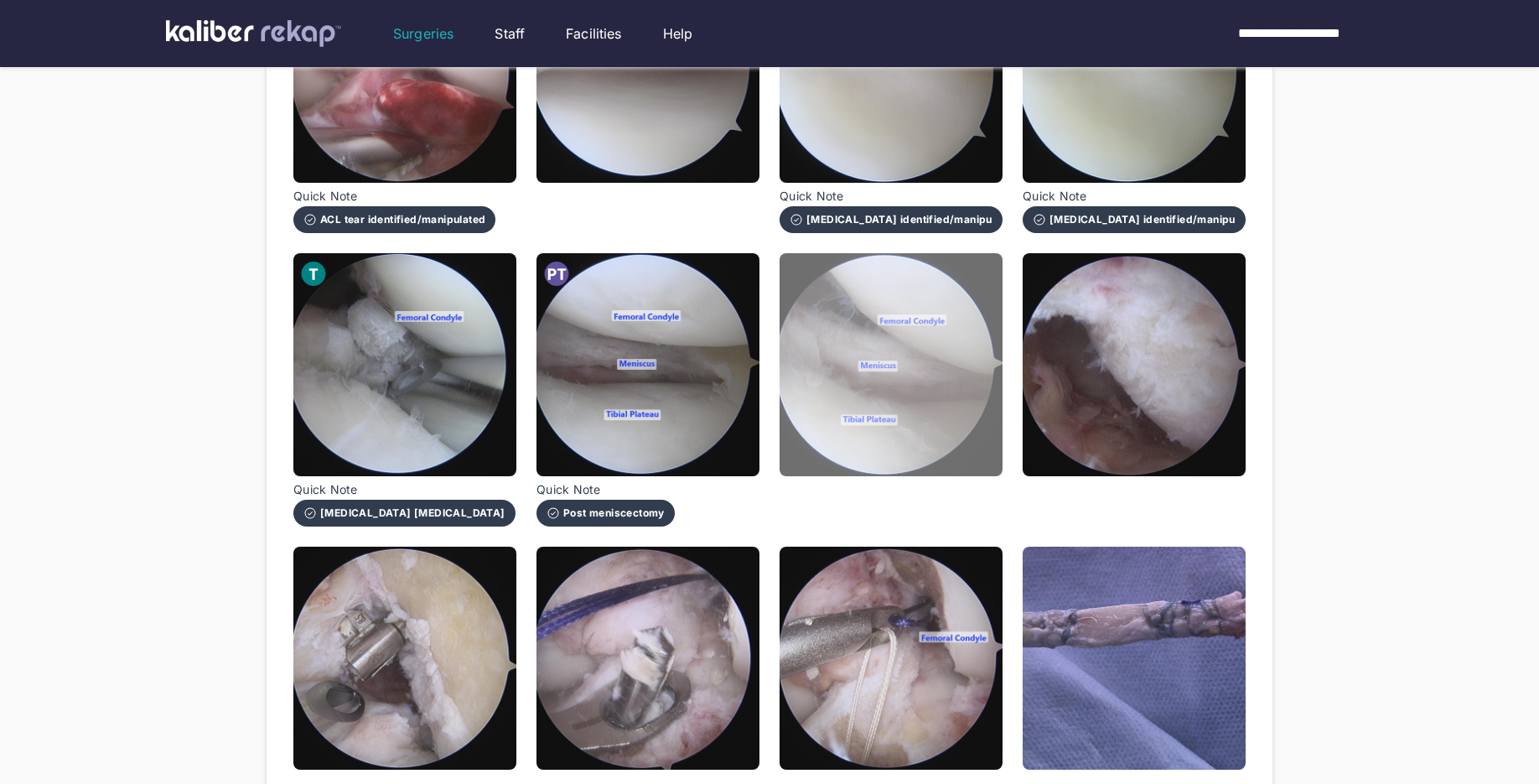
click at [816, 424] on img at bounding box center [891, 364] width 223 height 223
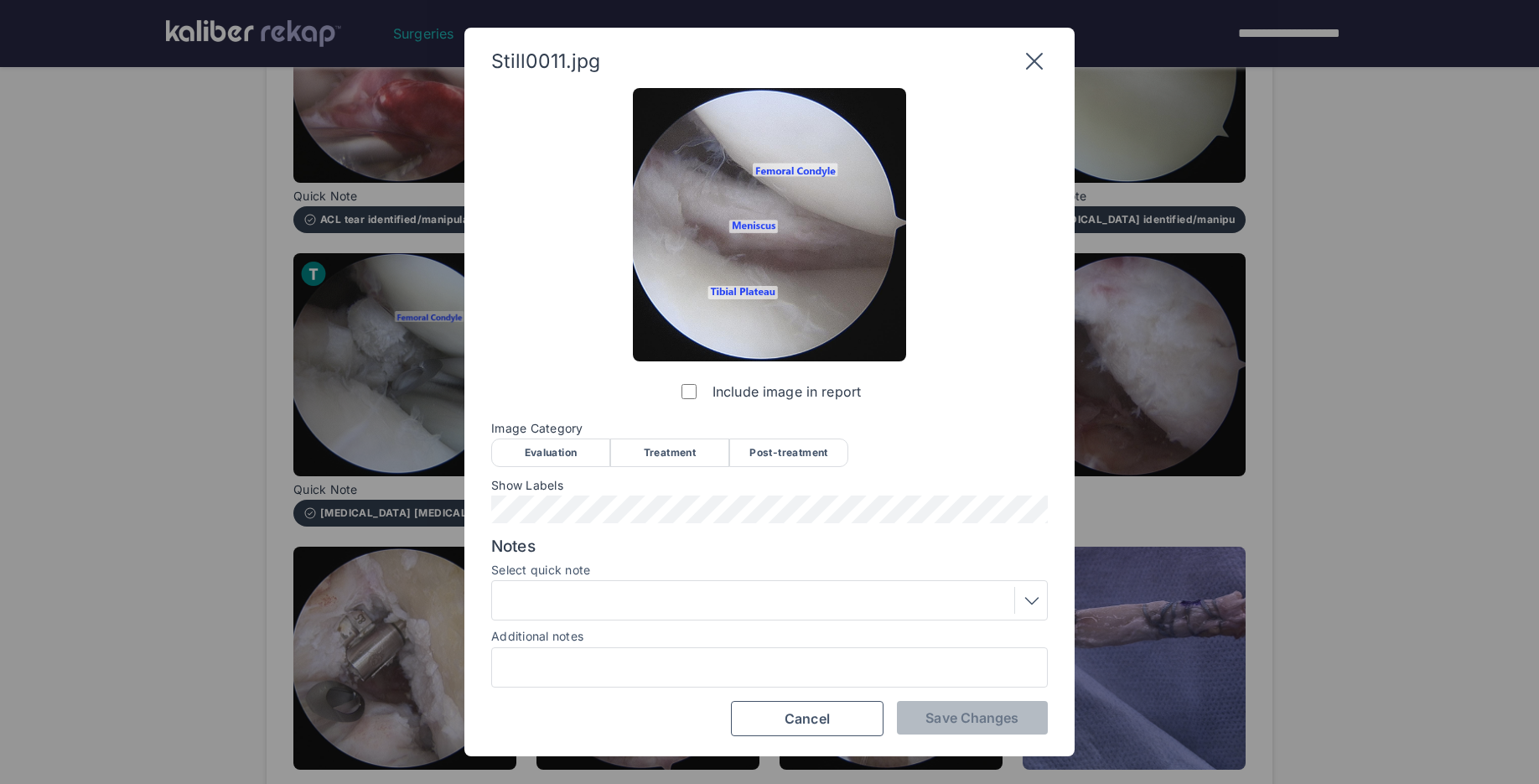
click at [782, 449] on div "Post-treatment" at bounding box center [788, 452] width 119 height 28
click at [839, 594] on div at bounding box center [770, 599] width 545 height 27
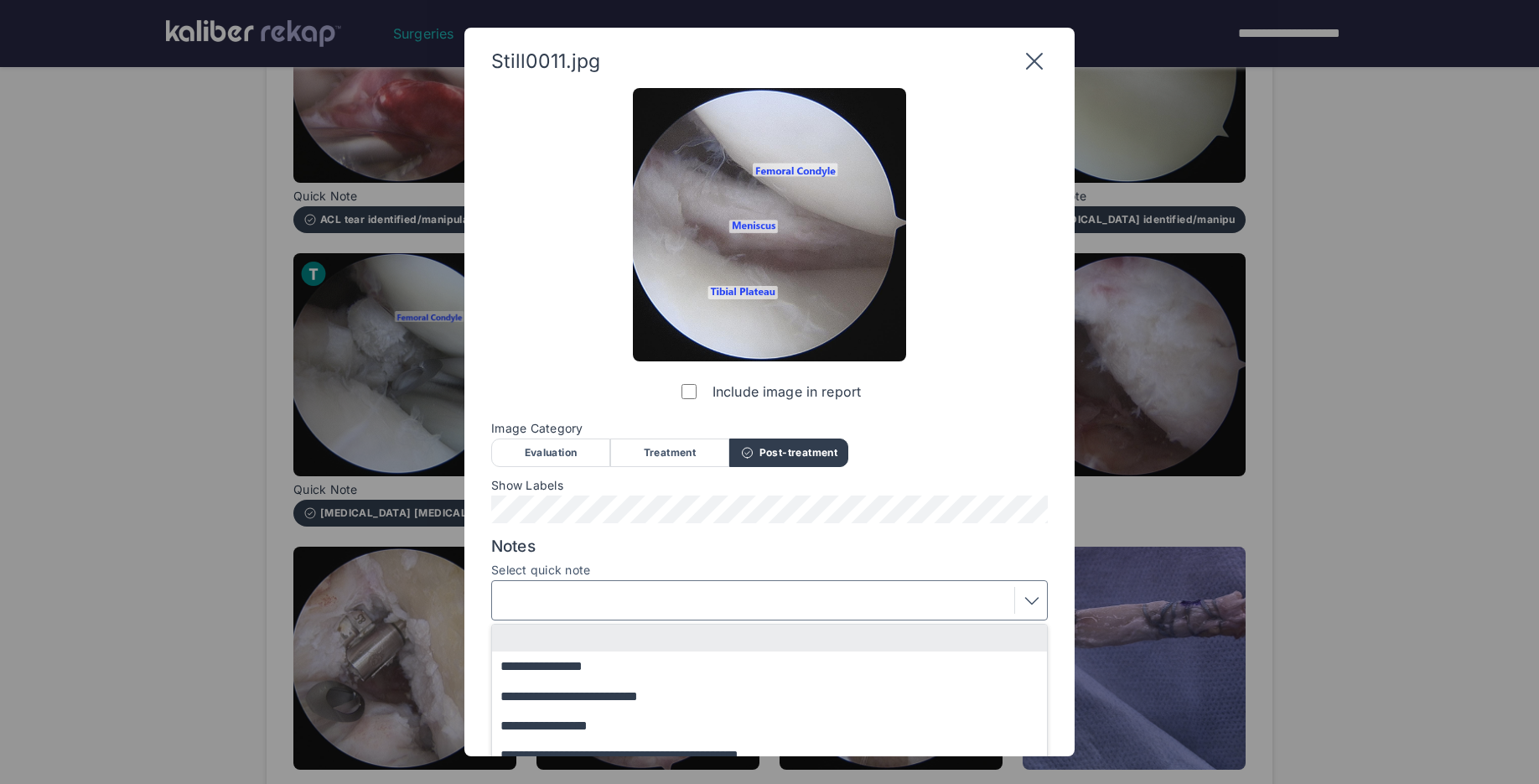
scroll to position [74, 0]
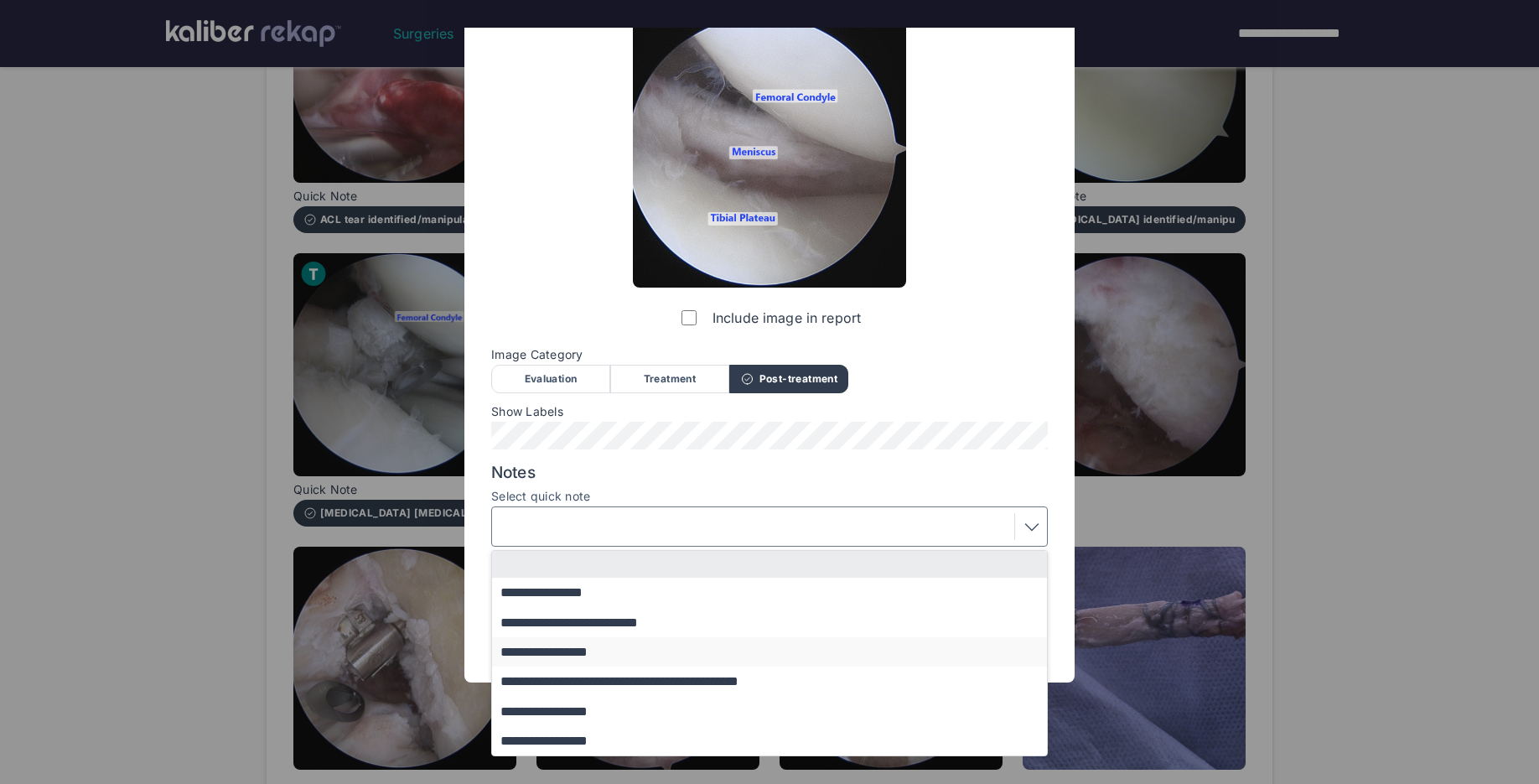
click at [645, 648] on button "**********" at bounding box center [777, 651] width 571 height 29
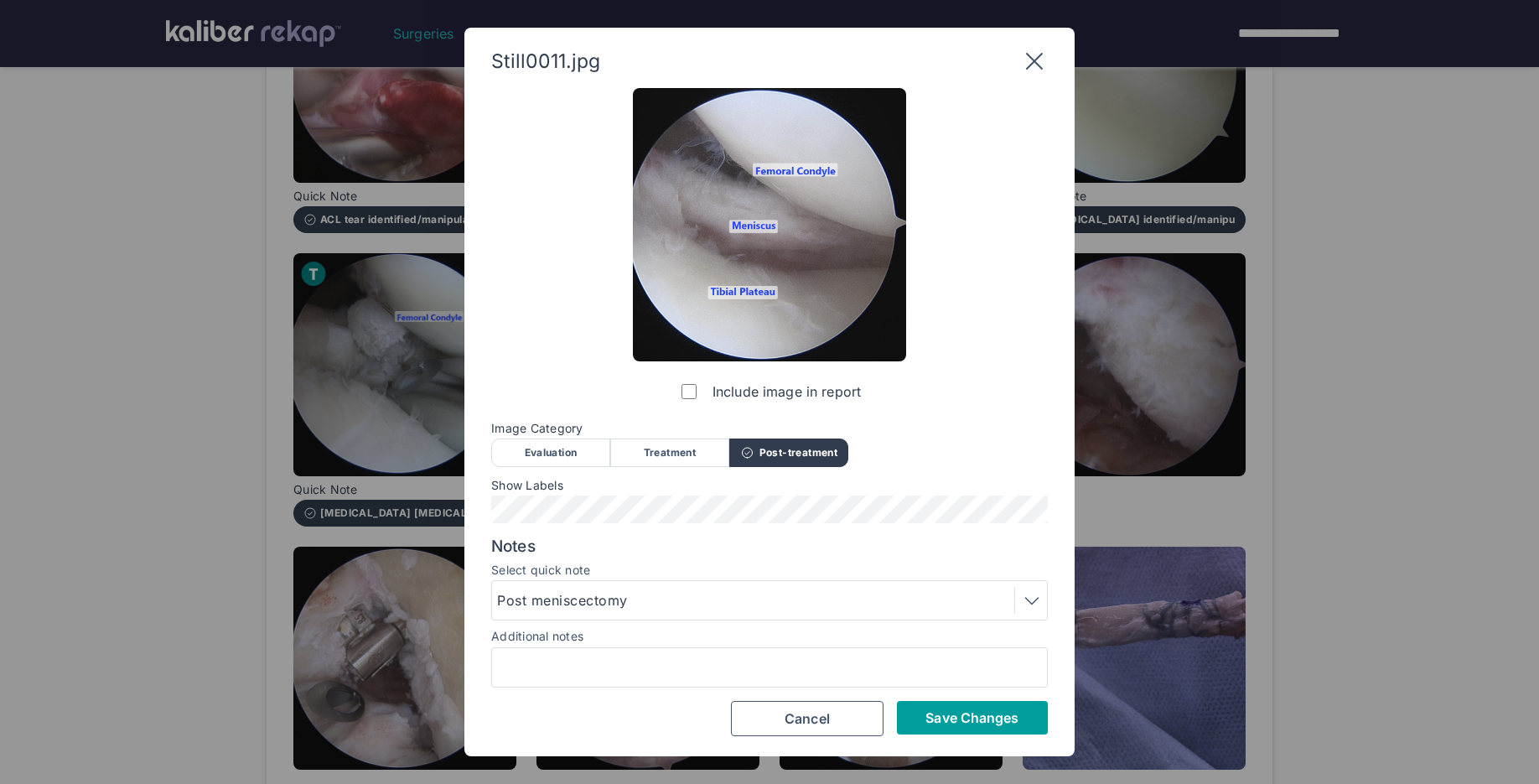
click at [938, 719] on span "Save Changes" at bounding box center [972, 717] width 93 height 16
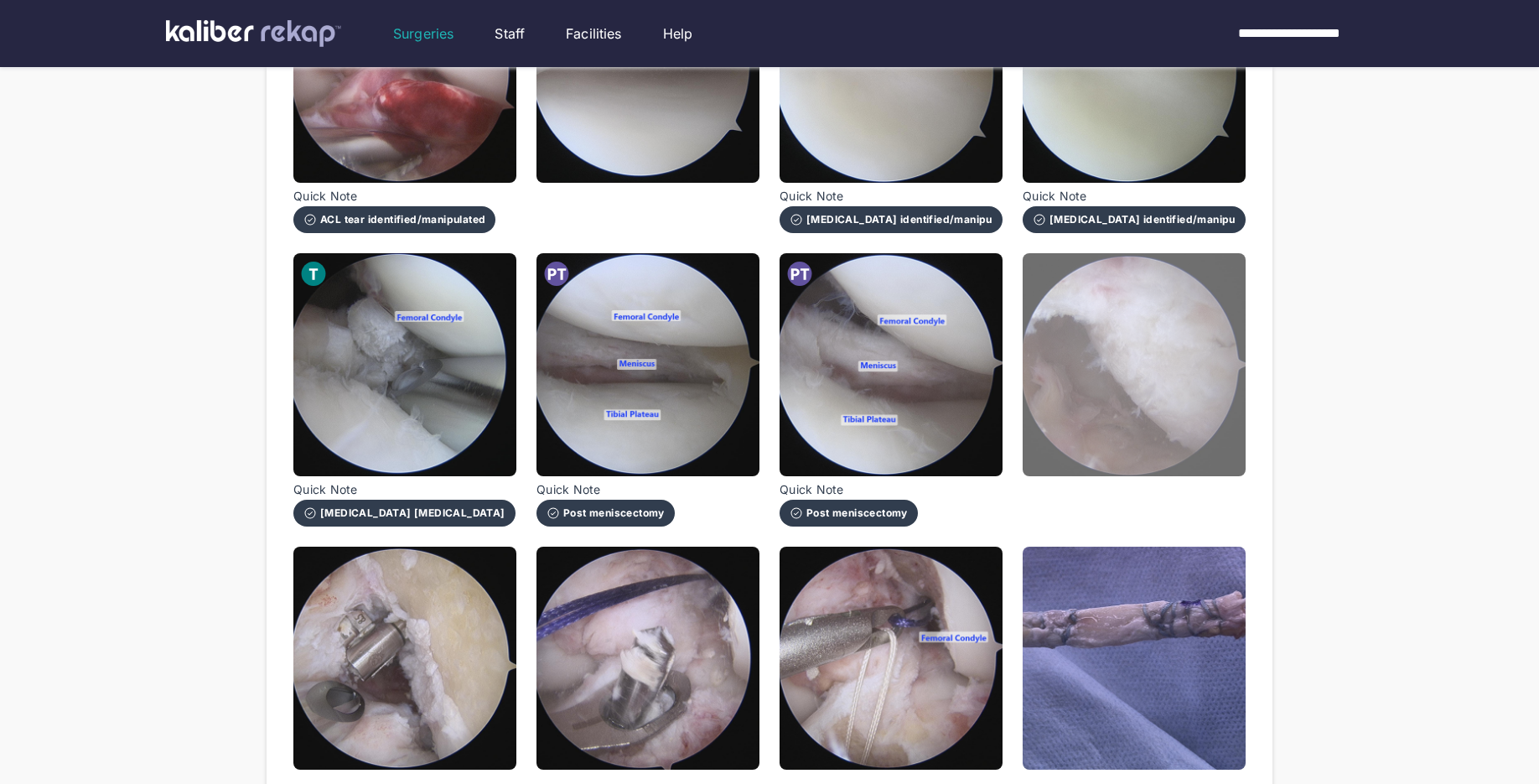
click at [1136, 457] on img at bounding box center [1134, 364] width 223 height 223
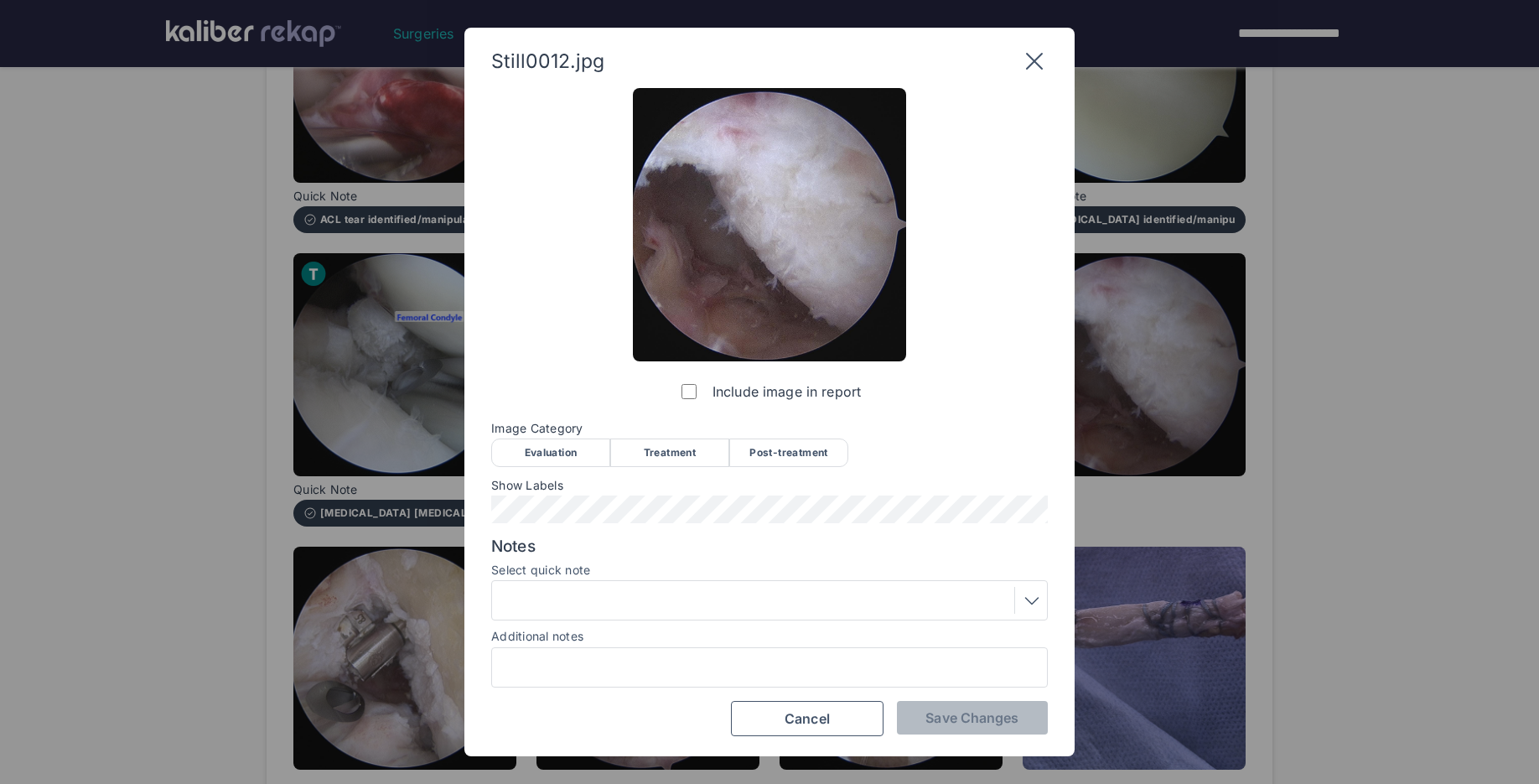
click at [693, 455] on div "Treatment" at bounding box center [669, 452] width 119 height 28
click at [963, 716] on span "Save Changes" at bounding box center [972, 717] width 93 height 16
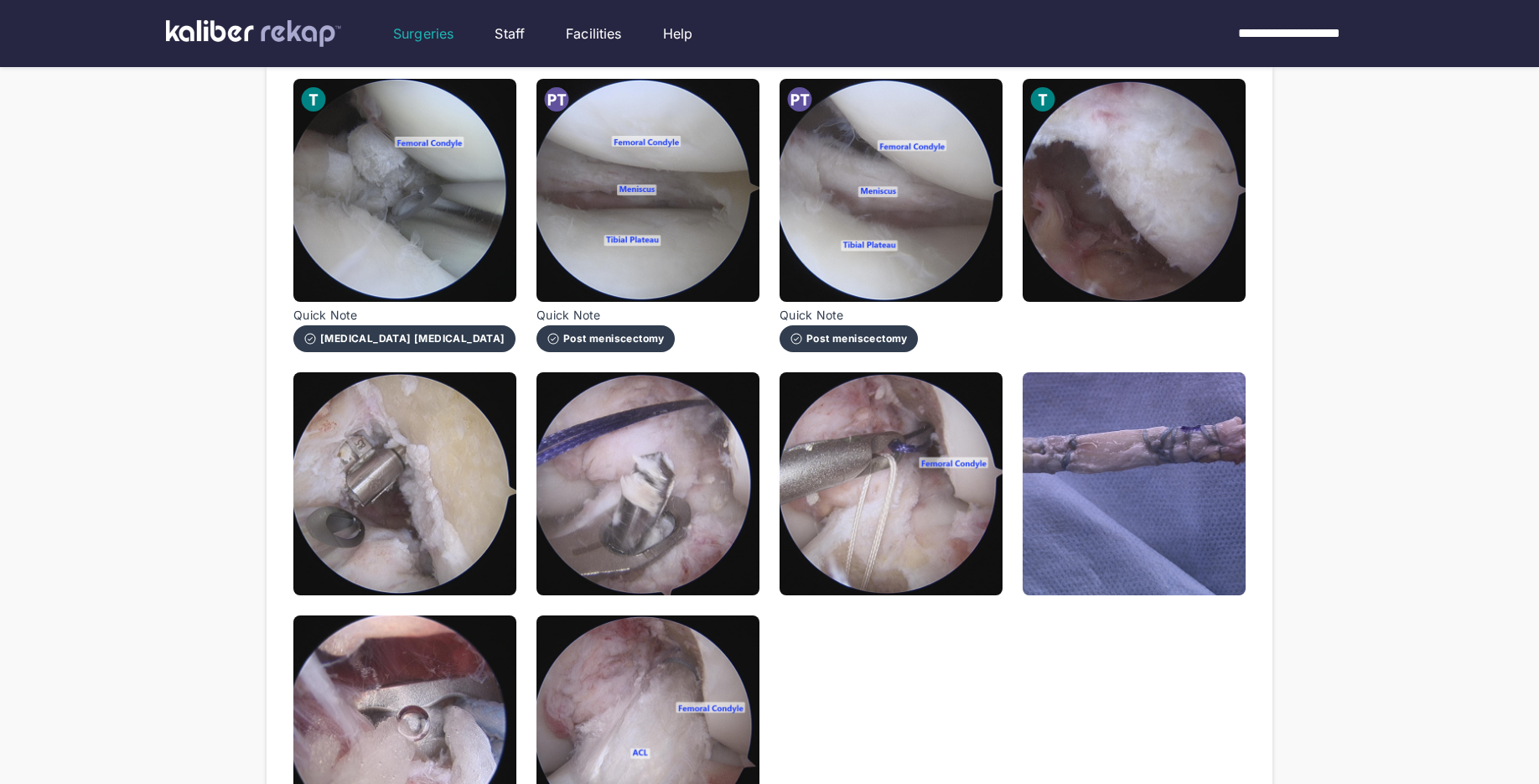
scroll to position [833, 0]
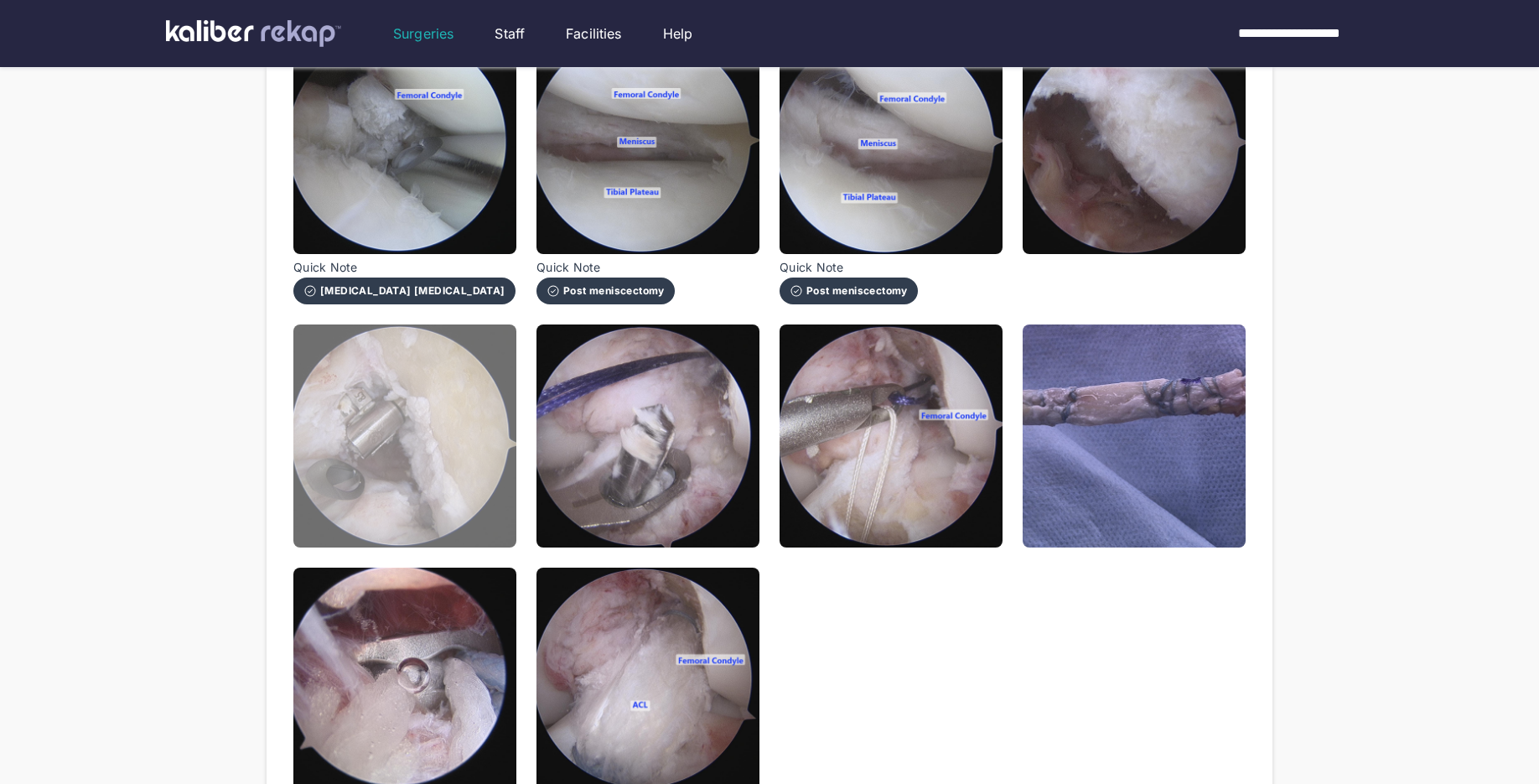
click at [418, 483] on img at bounding box center [405, 436] width 223 height 223
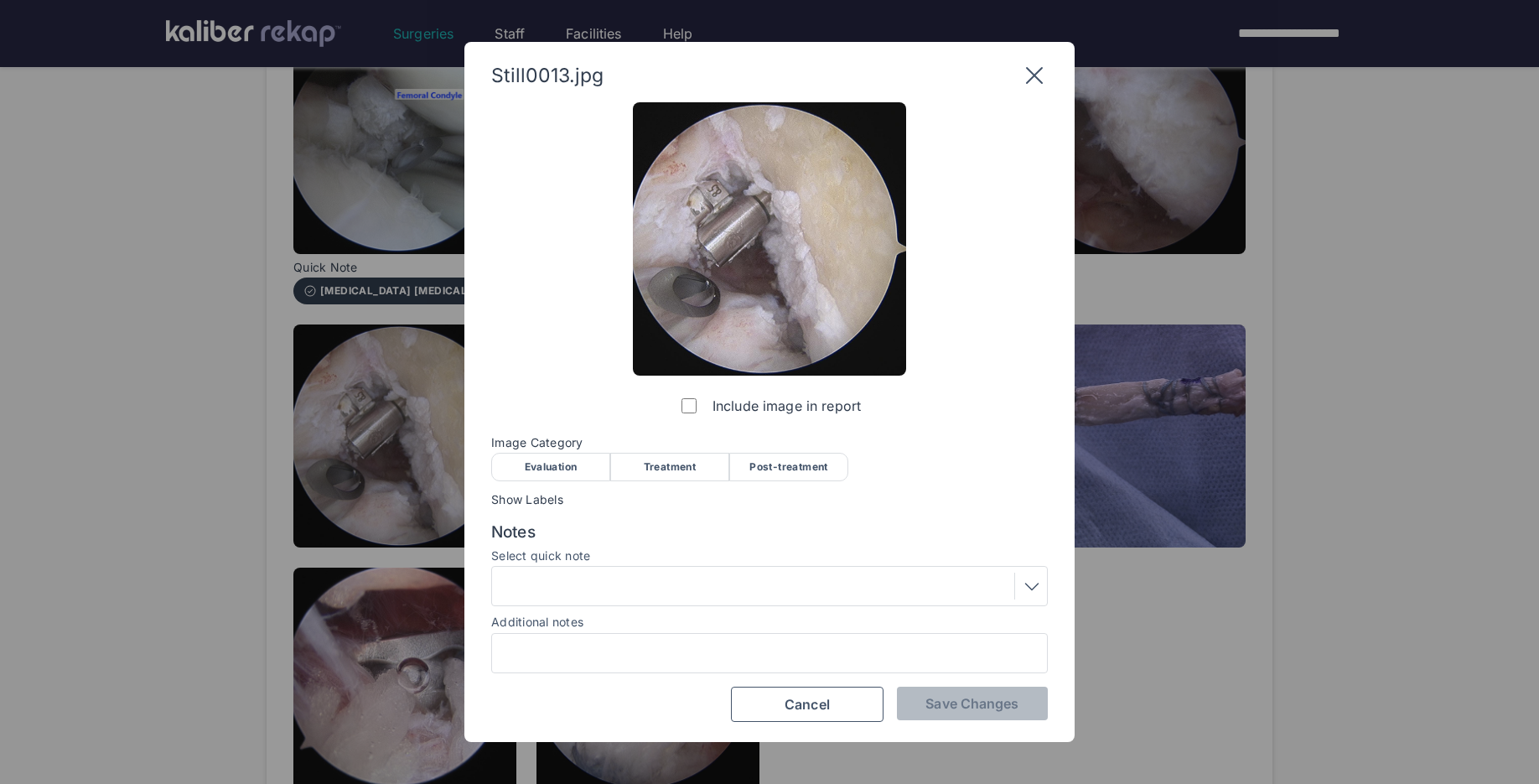
click at [694, 464] on div "Treatment" at bounding box center [669, 467] width 119 height 28
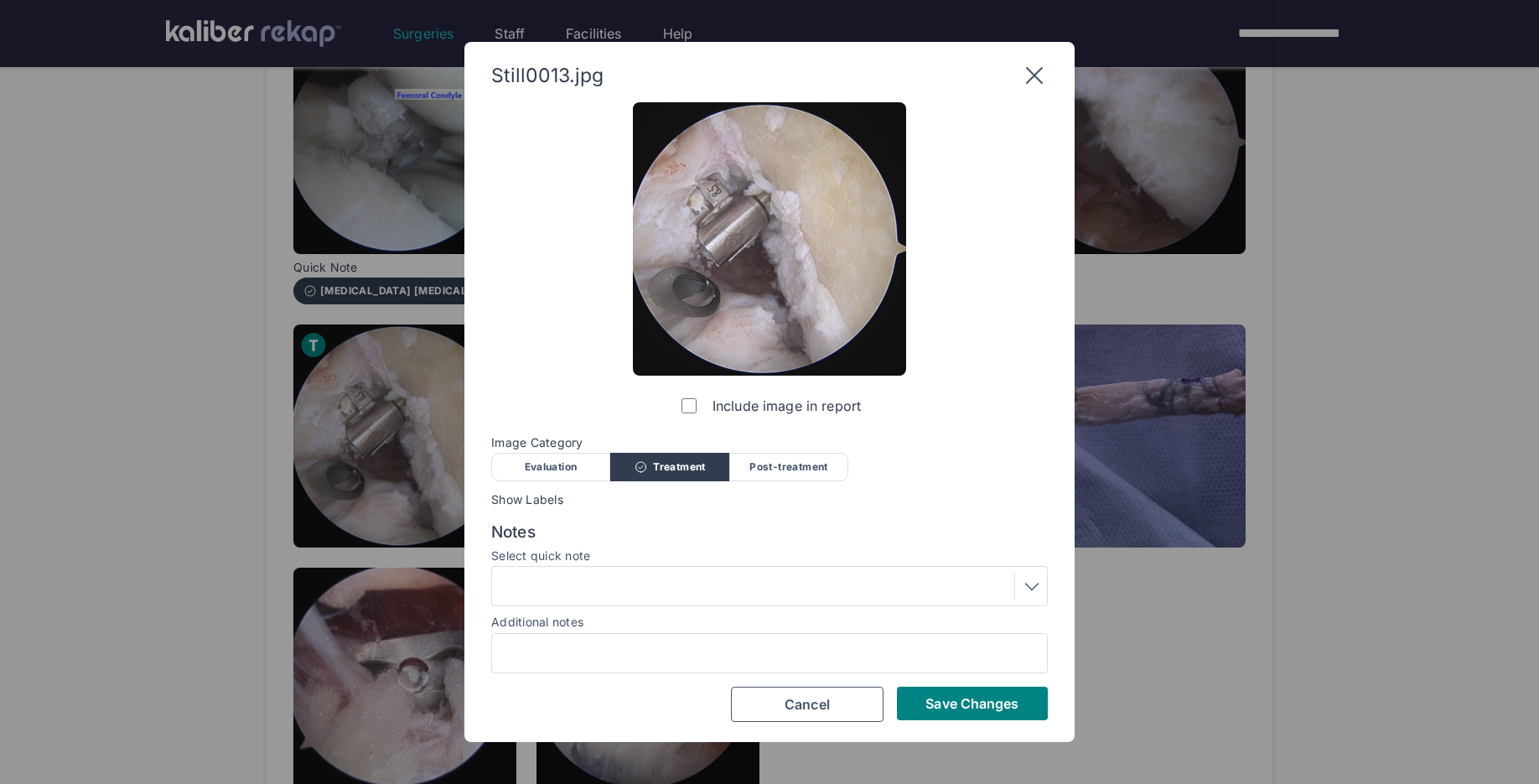
click at [586, 586] on div at bounding box center [770, 586] width 545 height 27
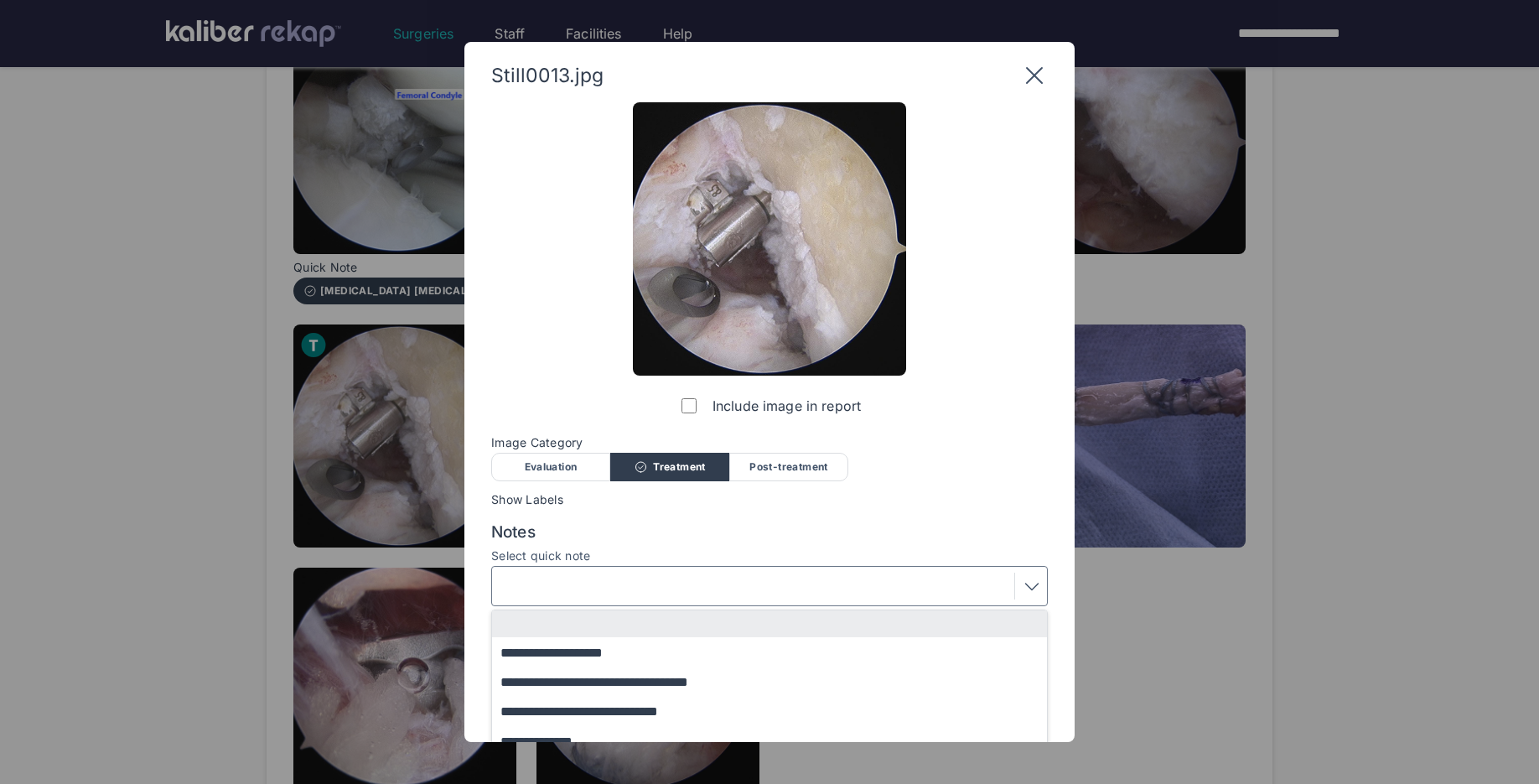
scroll to position [31, 0]
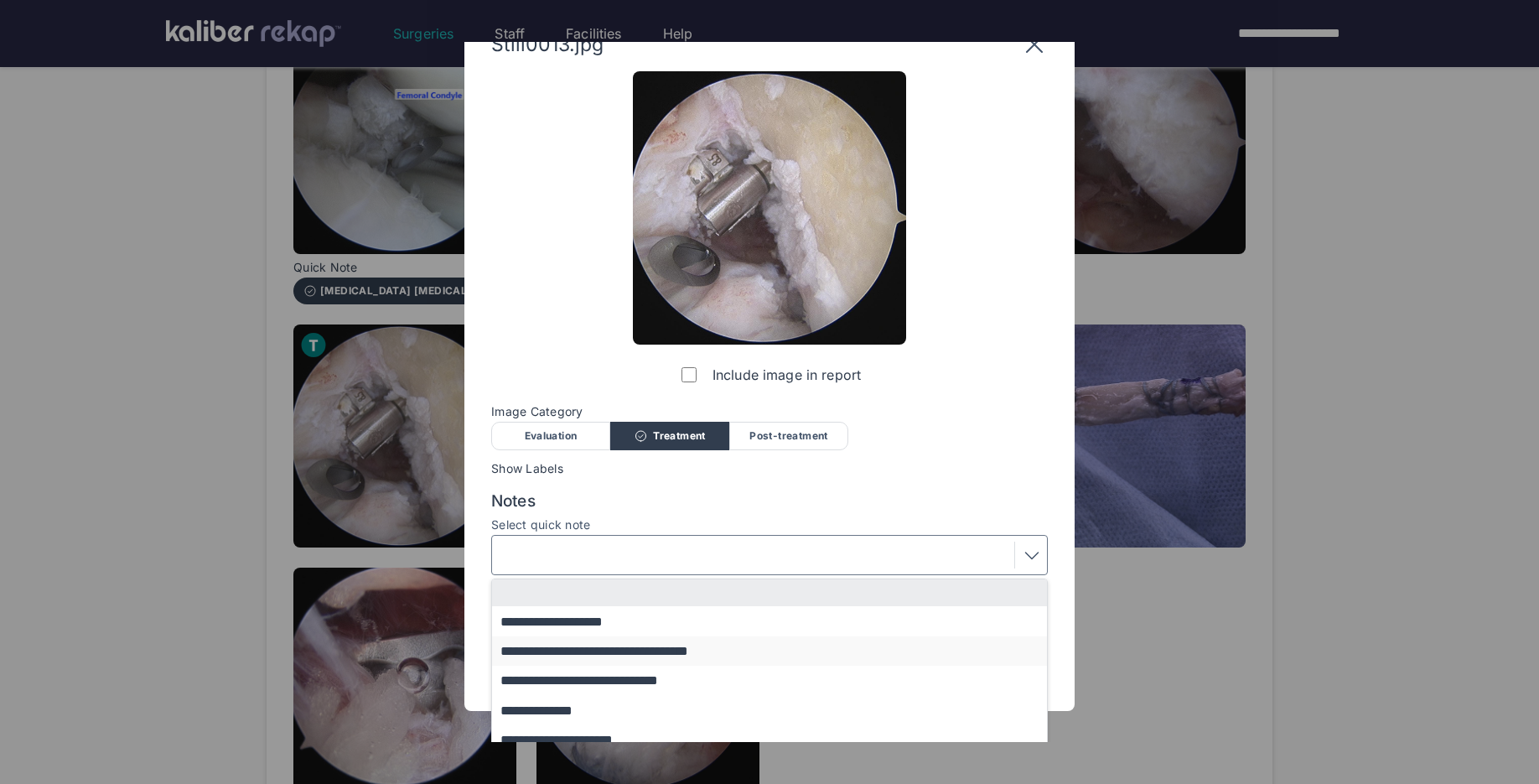
click at [650, 651] on button "**********" at bounding box center [777, 651] width 571 height 29
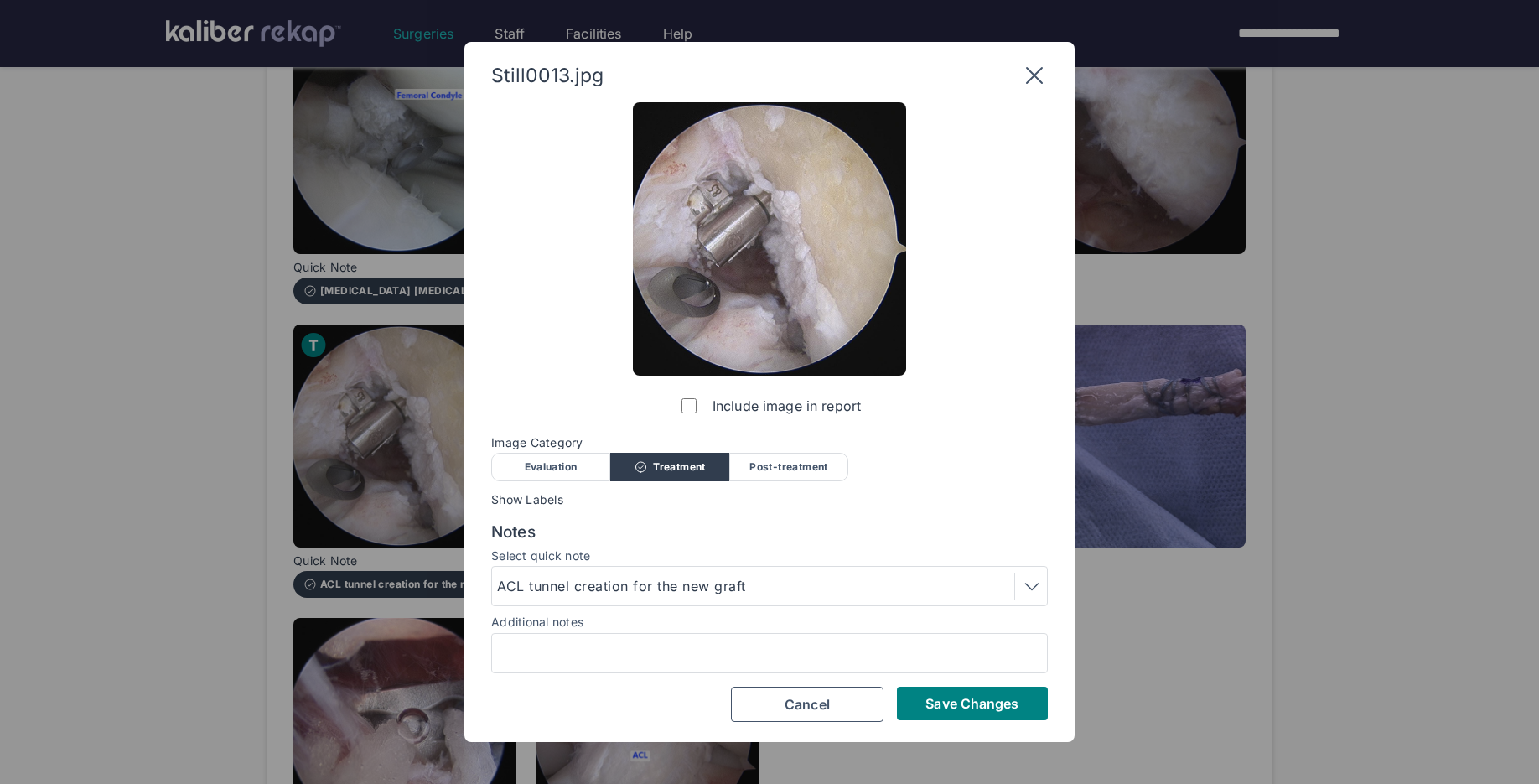
click at [972, 721] on div "Save Changes Cancel" at bounding box center [769, 704] width 556 height 35
click at [970, 697] on span "Save Changes" at bounding box center [972, 703] width 93 height 16
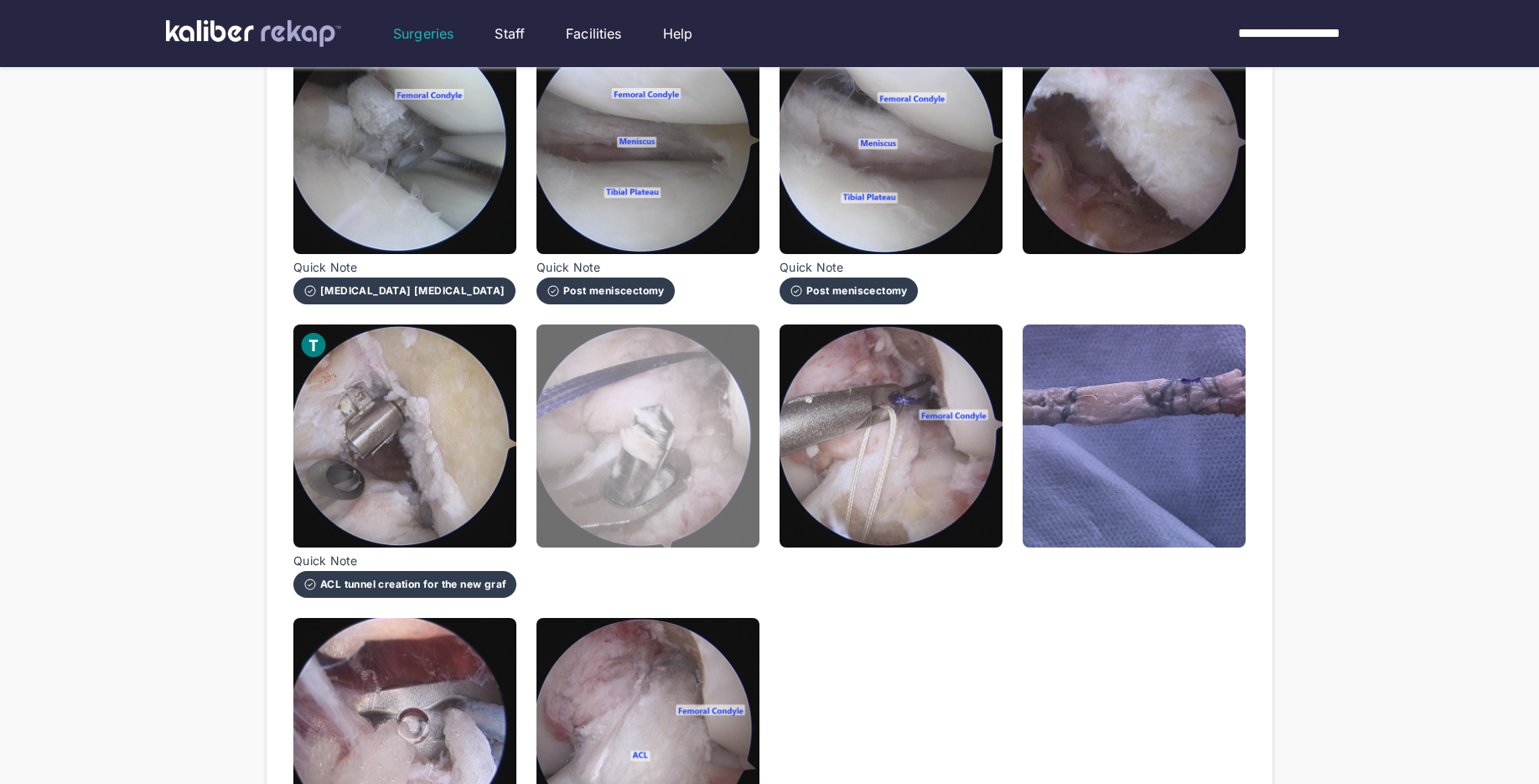
click at [678, 518] on img at bounding box center [648, 436] width 223 height 223
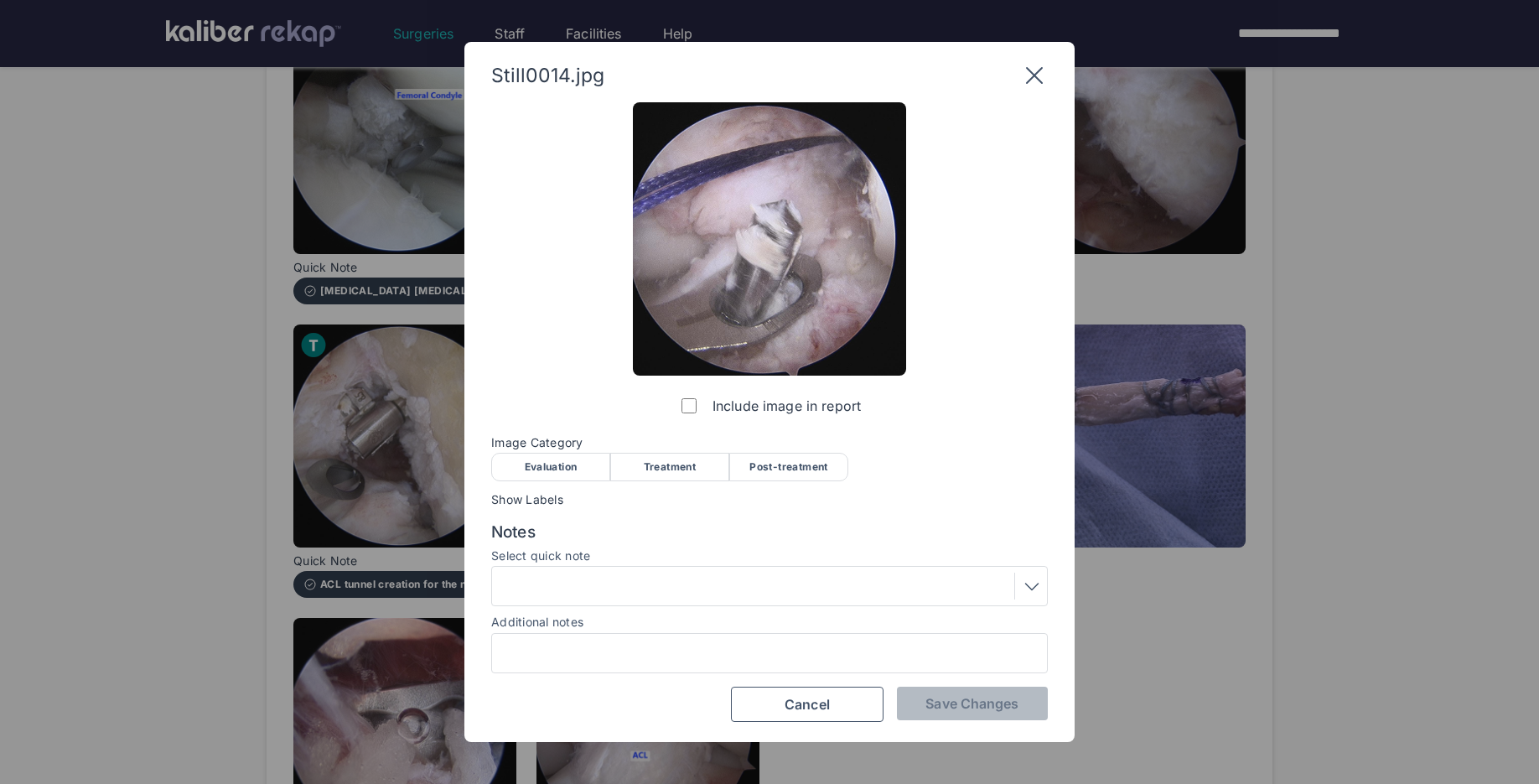
click at [673, 467] on div "Treatment" at bounding box center [669, 467] width 119 height 28
click at [943, 695] on span "Save Changes" at bounding box center [972, 703] width 93 height 16
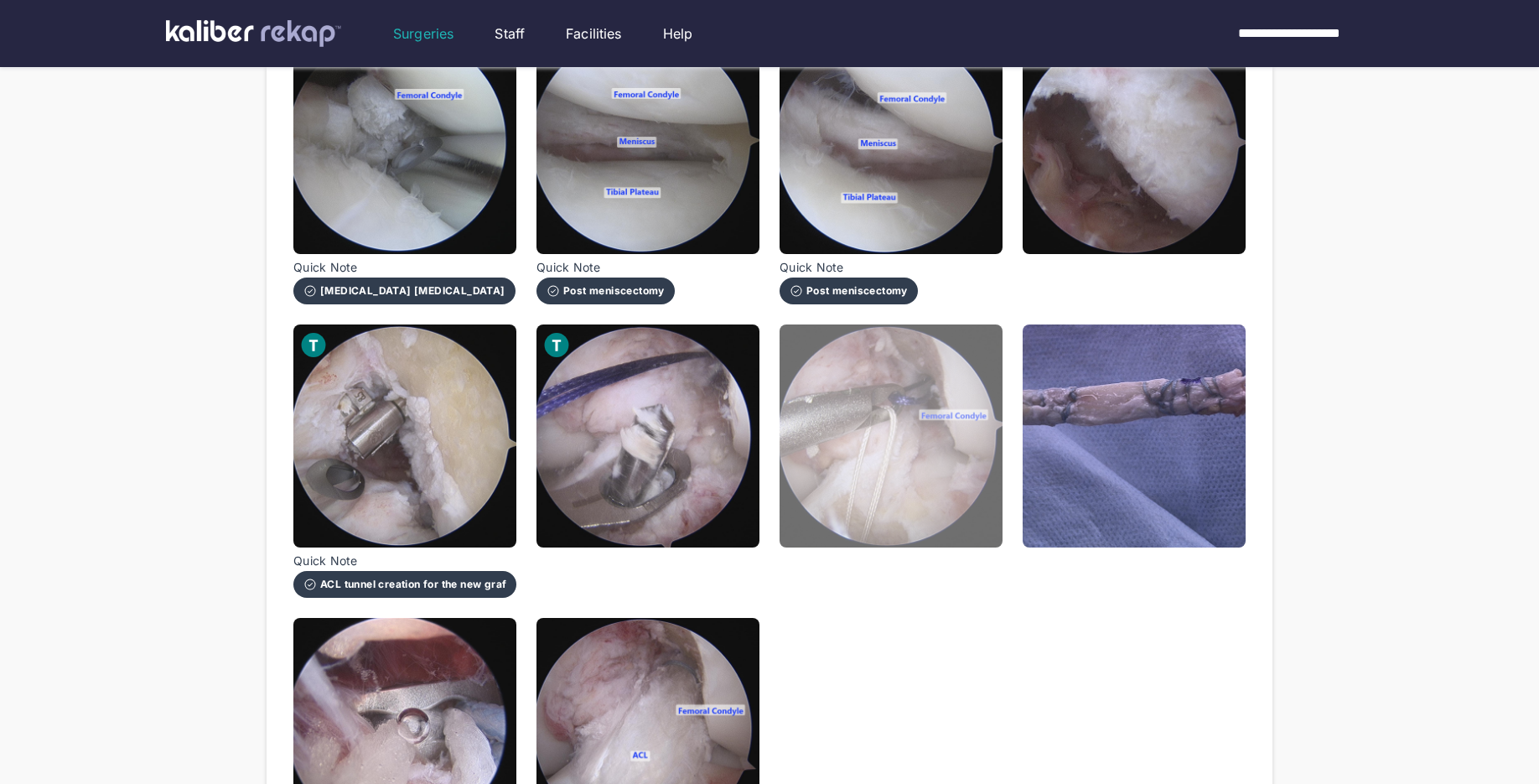
click at [846, 503] on img at bounding box center [891, 436] width 223 height 223
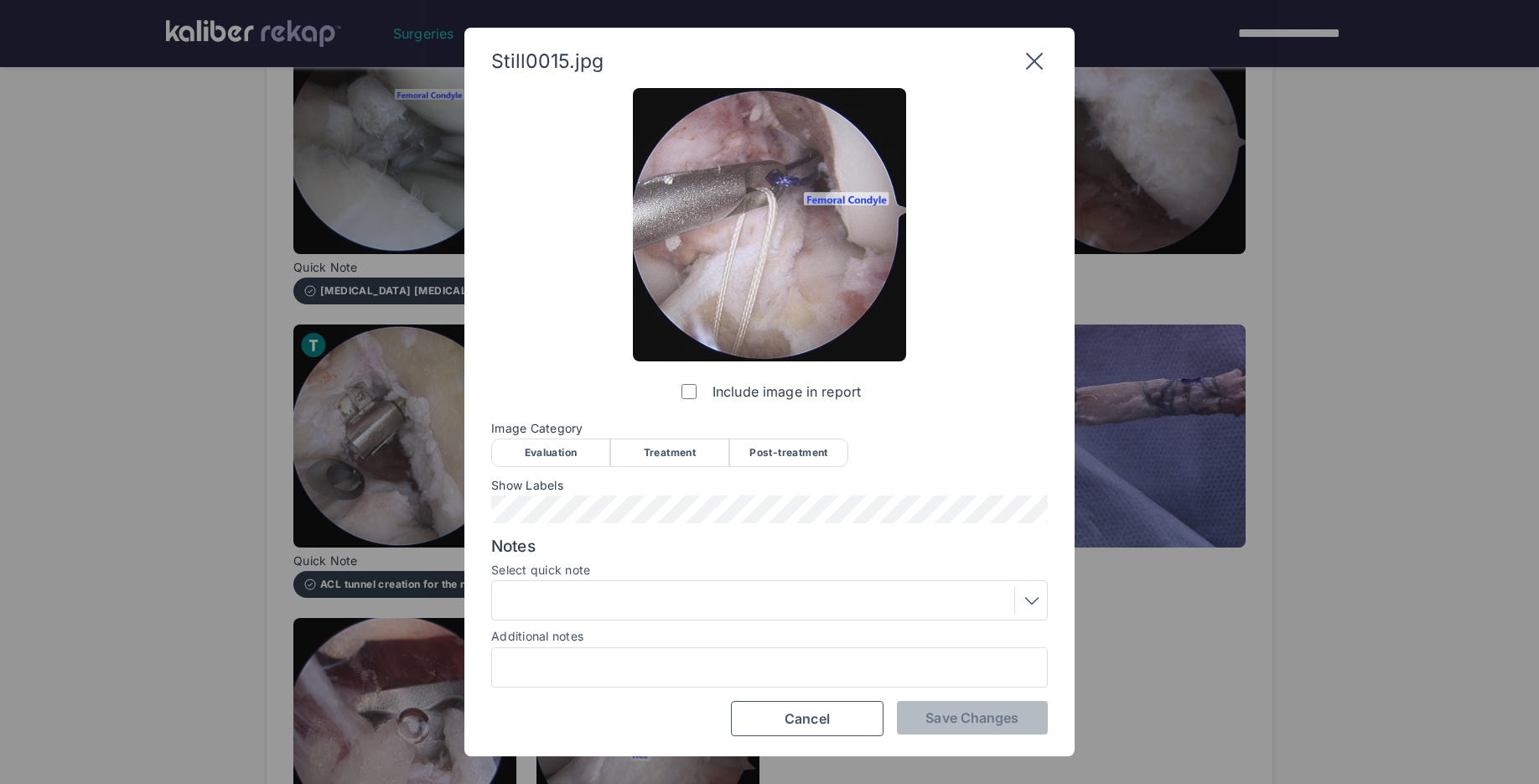
click at [658, 462] on div "Treatment" at bounding box center [669, 452] width 119 height 28
click at [953, 713] on span "Save Changes" at bounding box center [972, 717] width 93 height 16
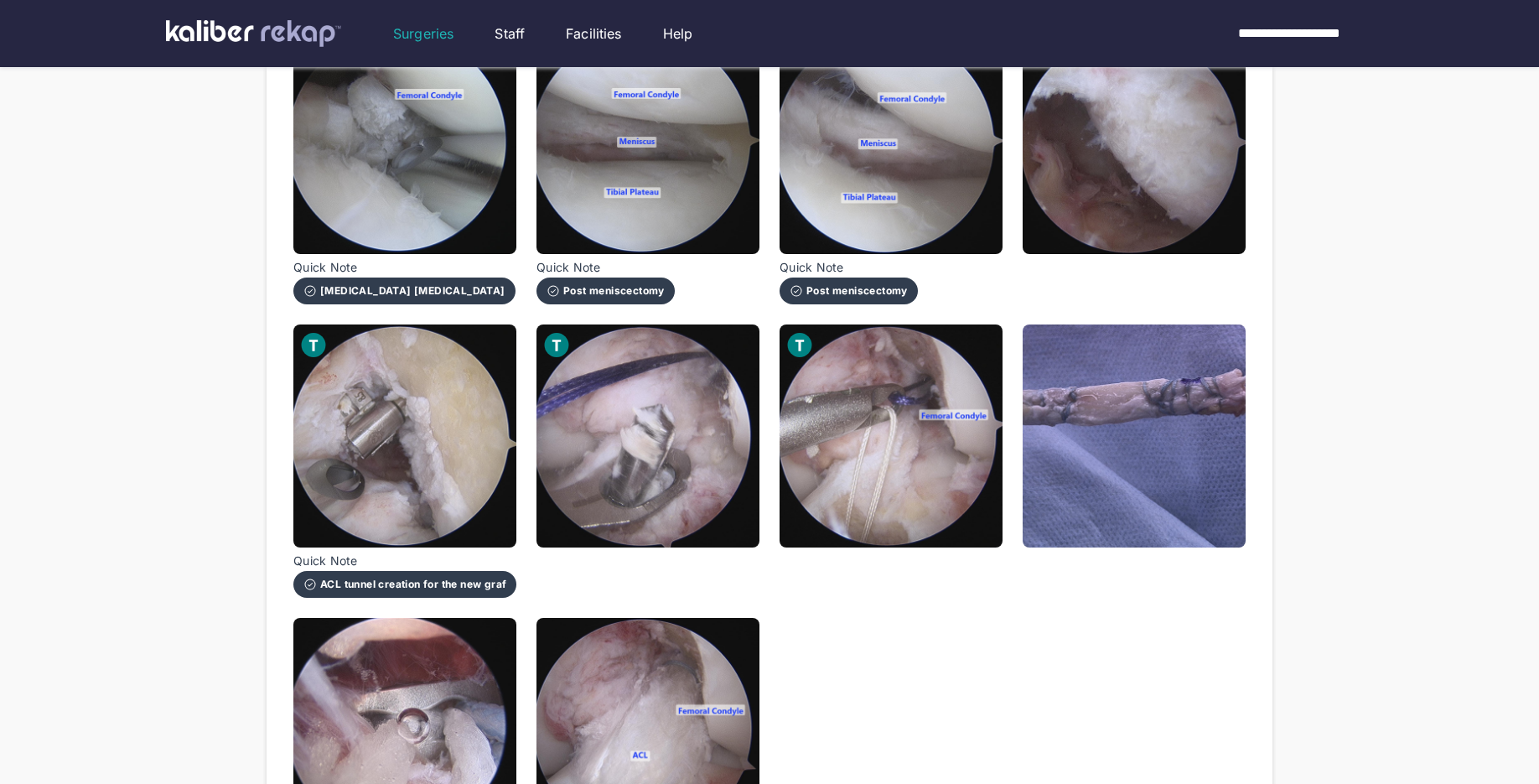
click at [1076, 573] on div at bounding box center [1134, 461] width 223 height 273
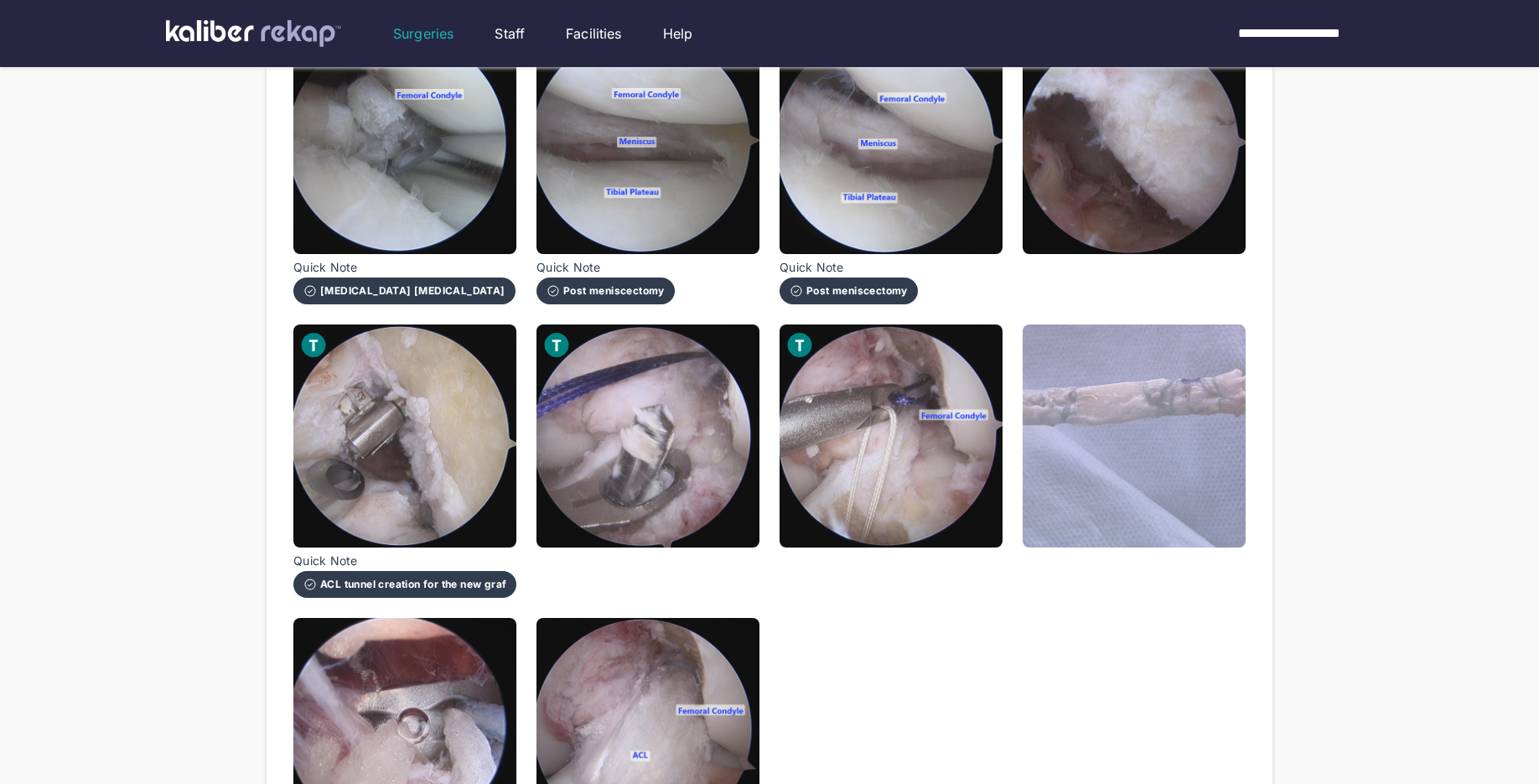
click at [1099, 517] on img at bounding box center [1134, 436] width 223 height 223
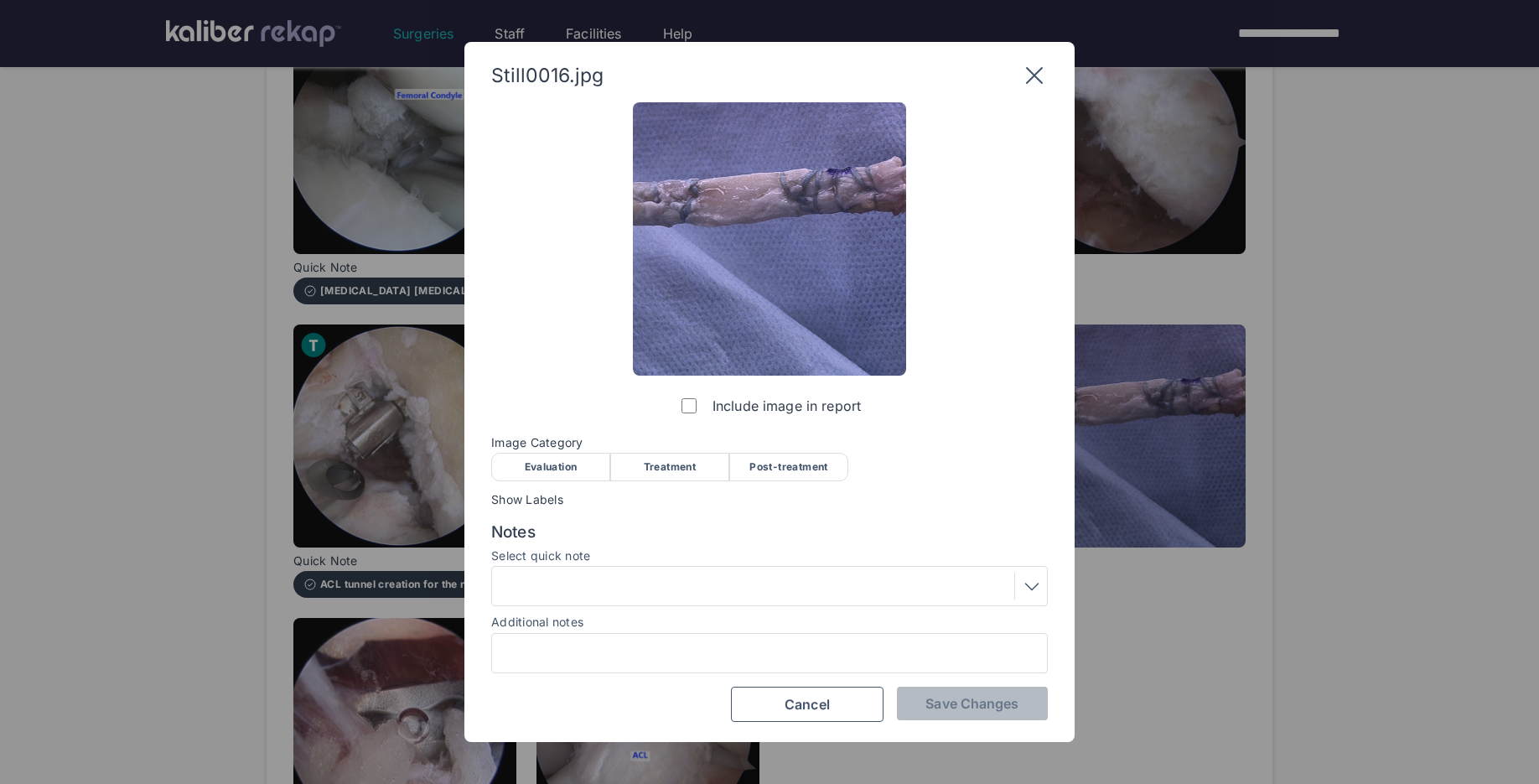
click at [691, 456] on div "Treatment" at bounding box center [669, 467] width 119 height 28
click at [977, 718] on button "Save Changes" at bounding box center [972, 703] width 151 height 34
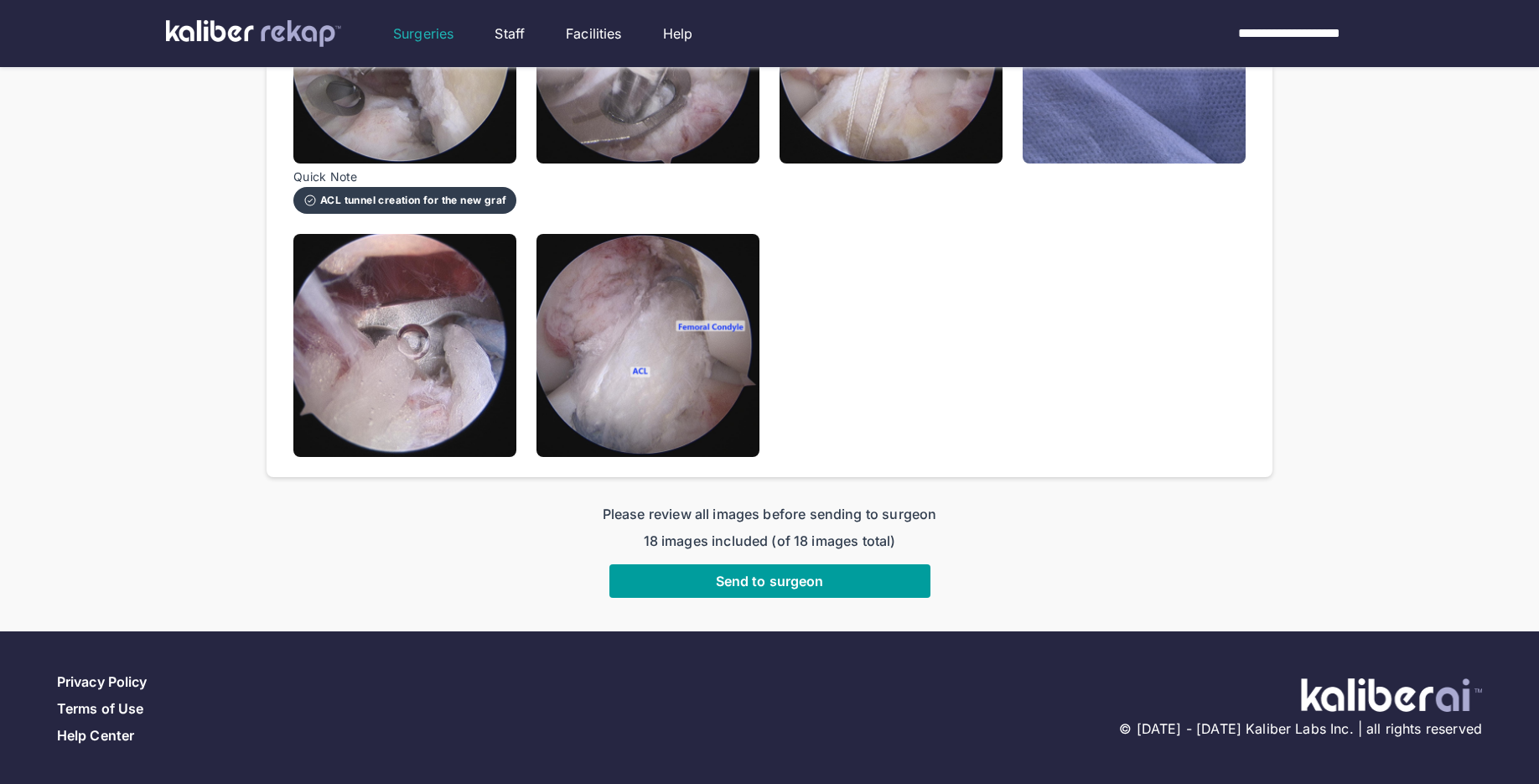
scroll to position [1219, 0]
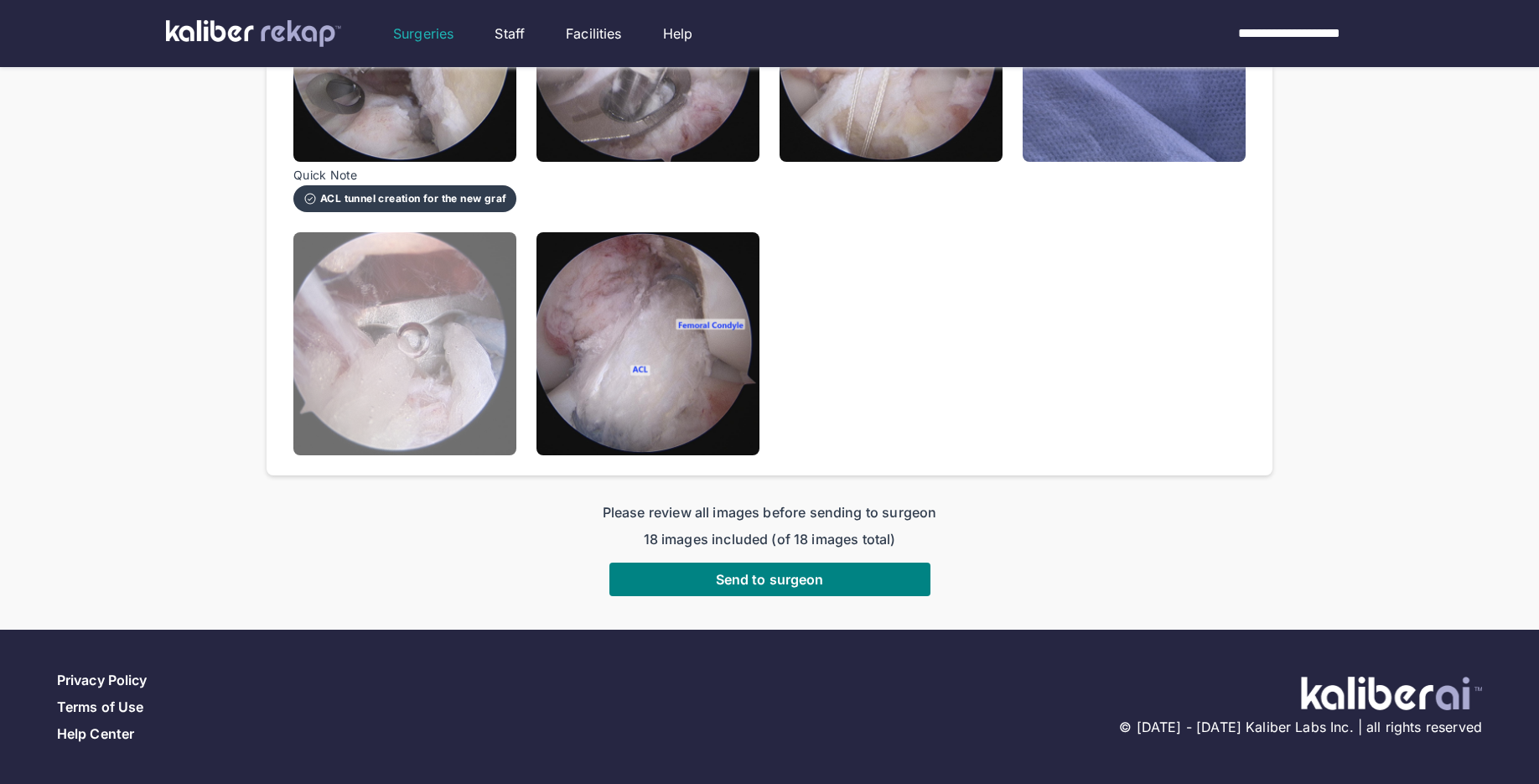
click at [482, 409] on img at bounding box center [405, 343] width 223 height 223
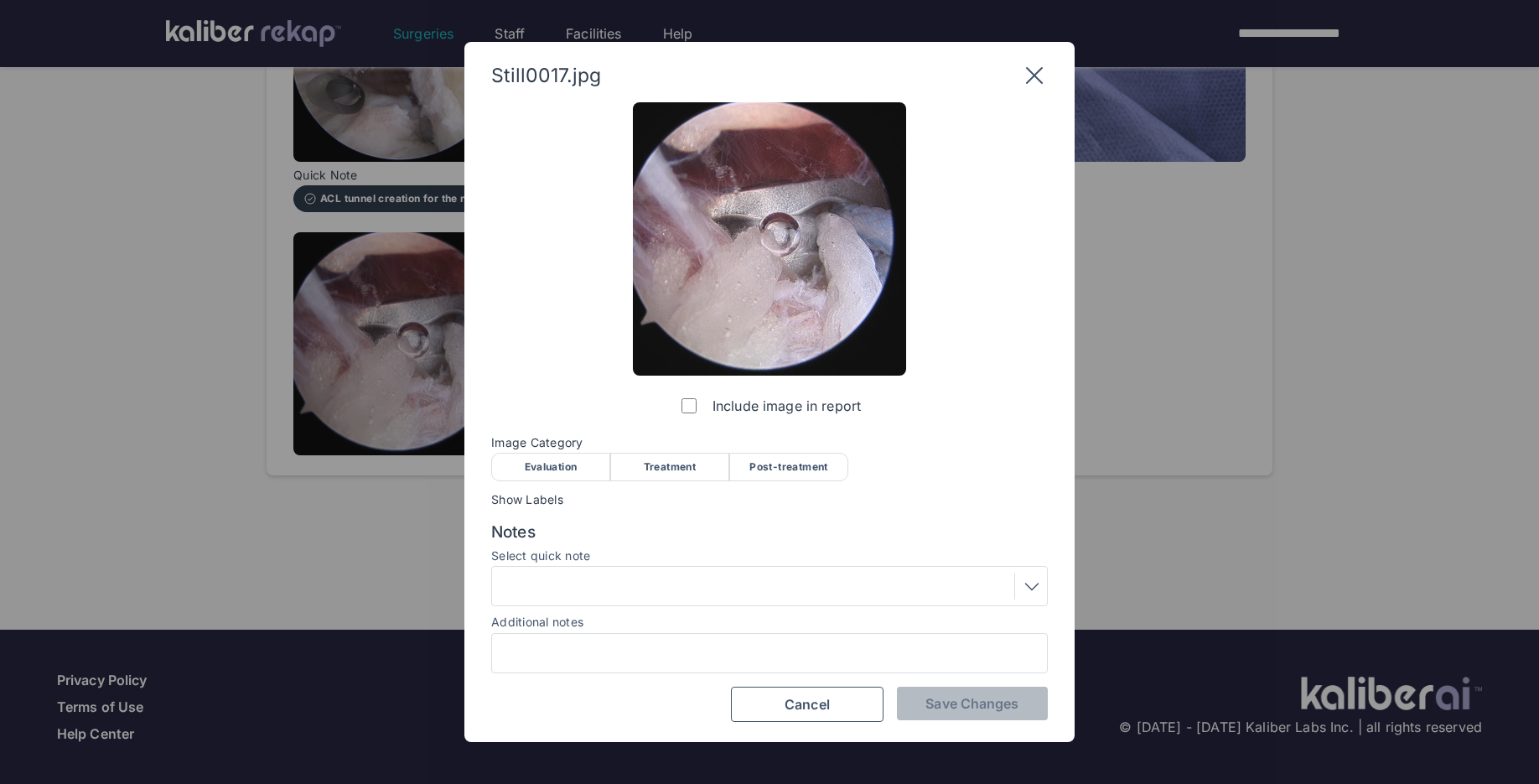
click at [698, 468] on div "Treatment" at bounding box center [669, 467] width 119 height 28
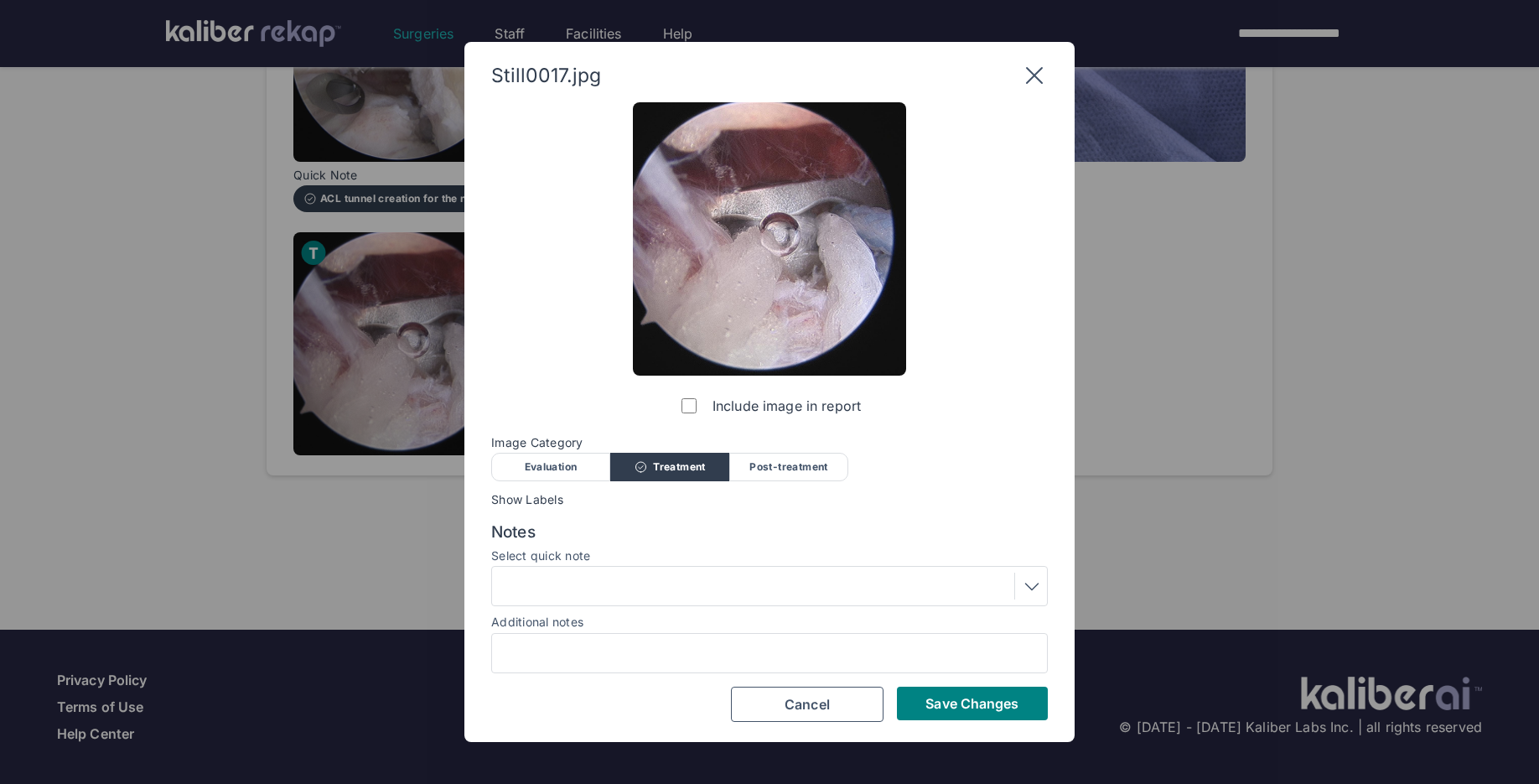
click at [624, 571] on div at bounding box center [769, 586] width 556 height 41
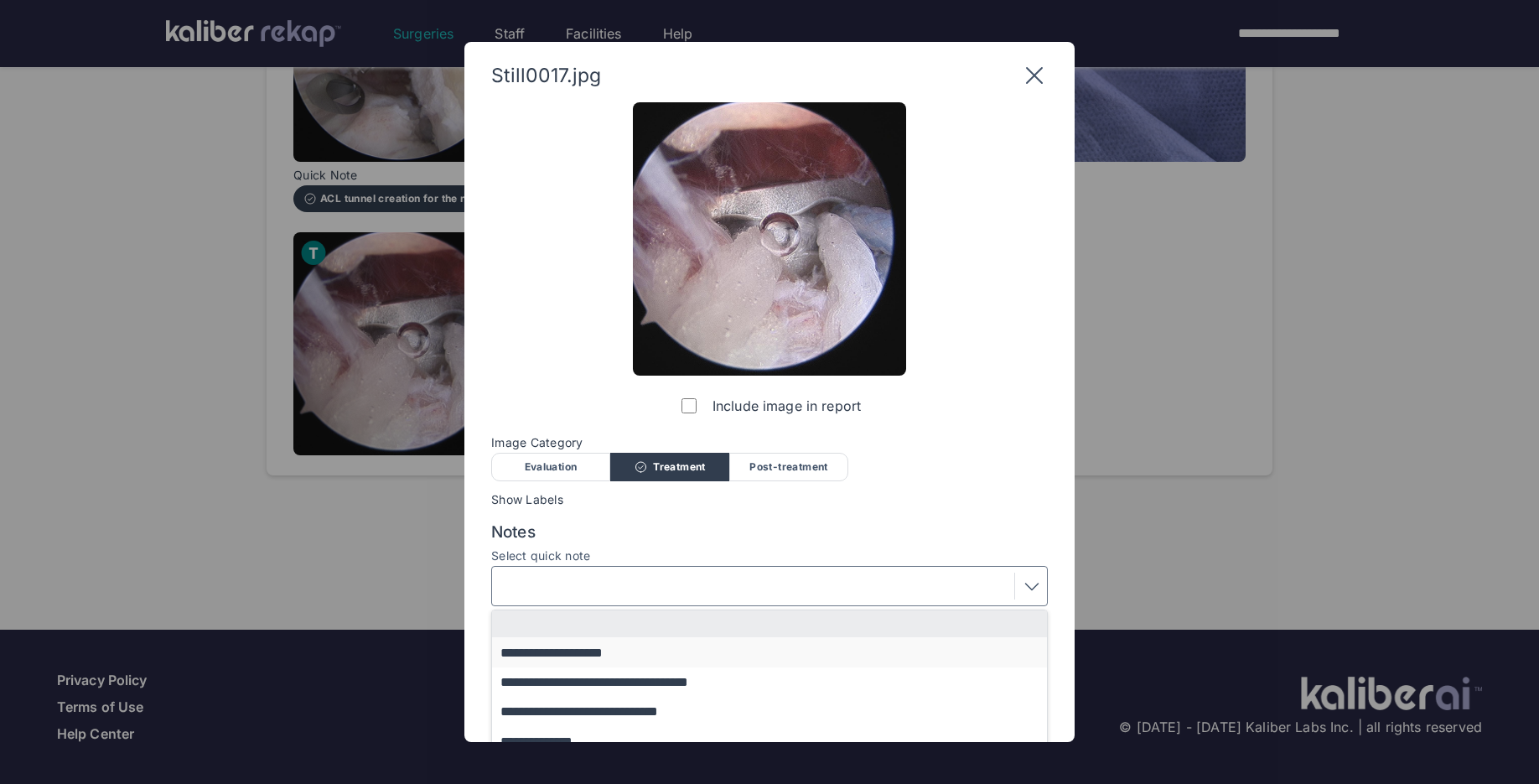
click at [600, 654] on button "**********" at bounding box center [777, 651] width 571 height 29
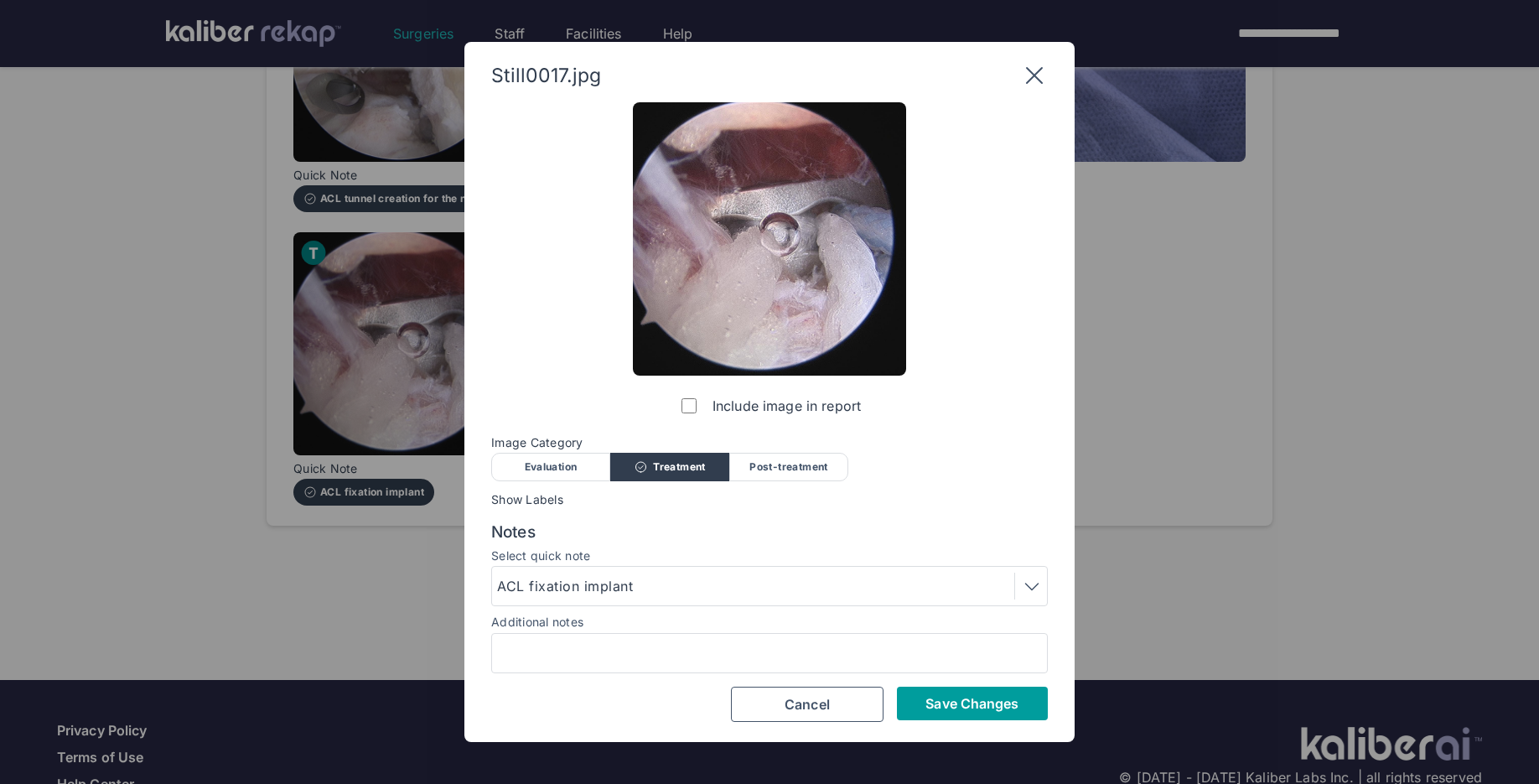
click at [927, 701] on span "Save Changes" at bounding box center [972, 703] width 93 height 16
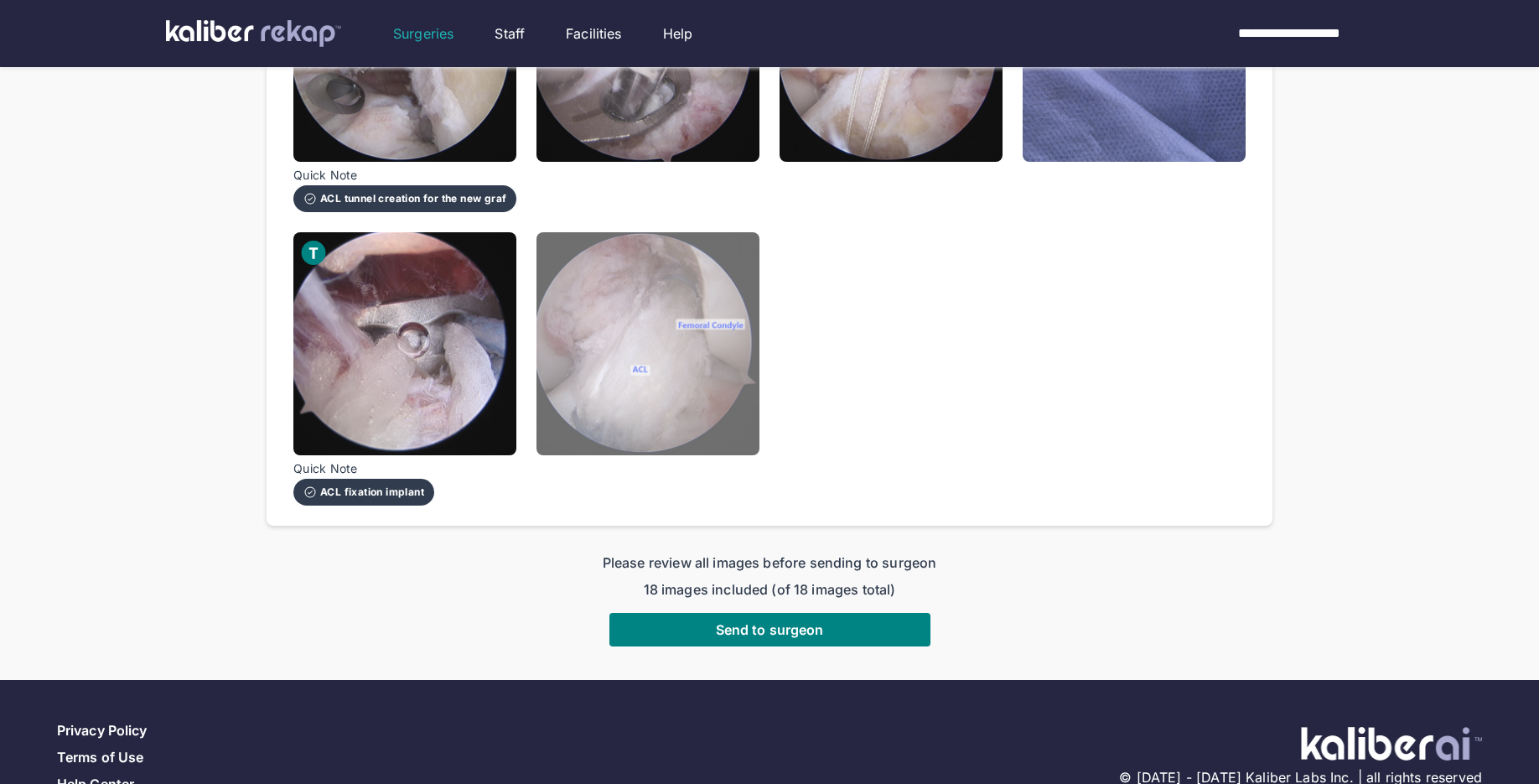
click at [613, 298] on img at bounding box center [648, 343] width 223 height 223
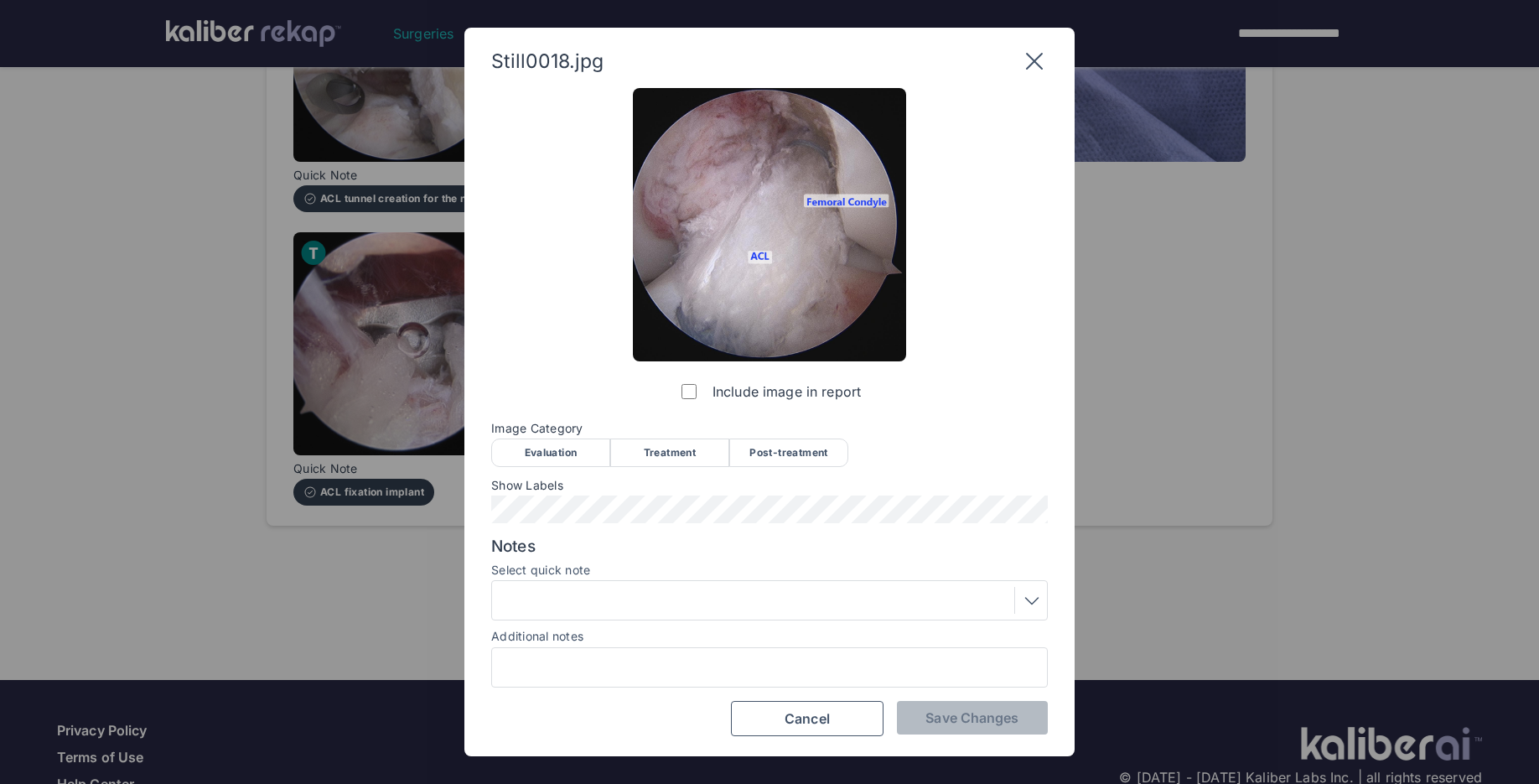
click at [800, 457] on div "Post-treatment" at bounding box center [788, 452] width 119 height 28
click at [646, 589] on div at bounding box center [770, 599] width 545 height 27
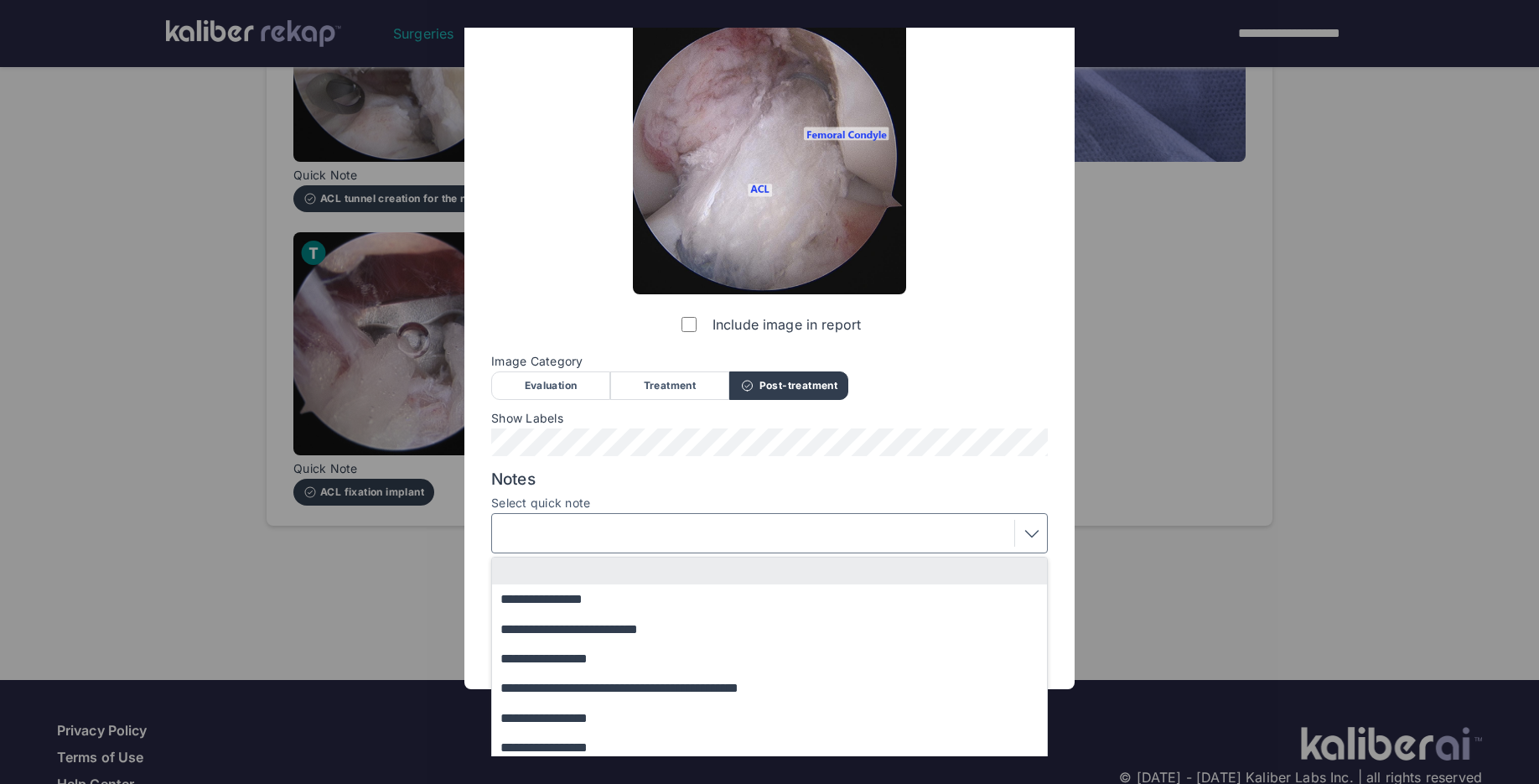
scroll to position [74, 0]
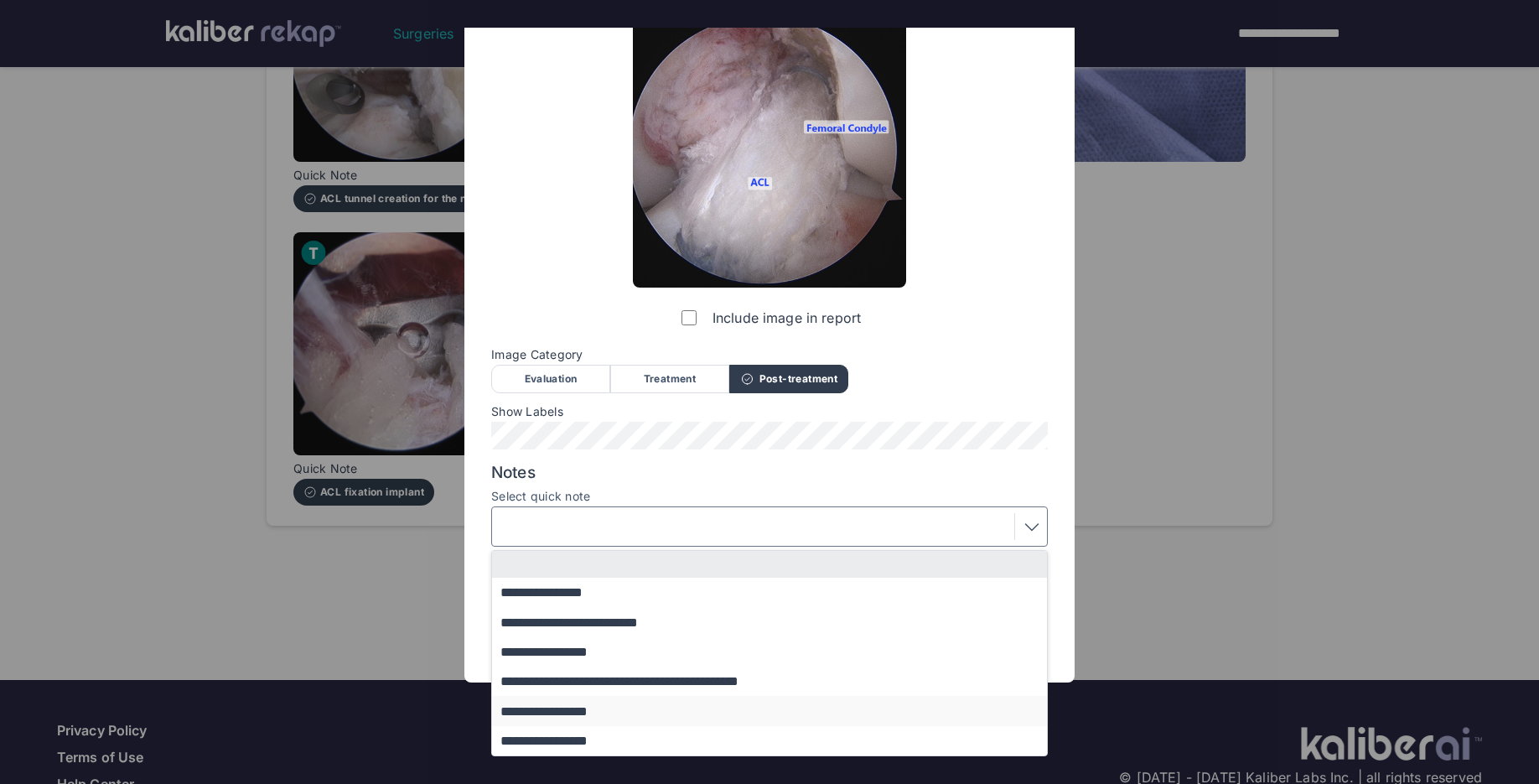
click at [600, 713] on button "**********" at bounding box center [777, 711] width 571 height 29
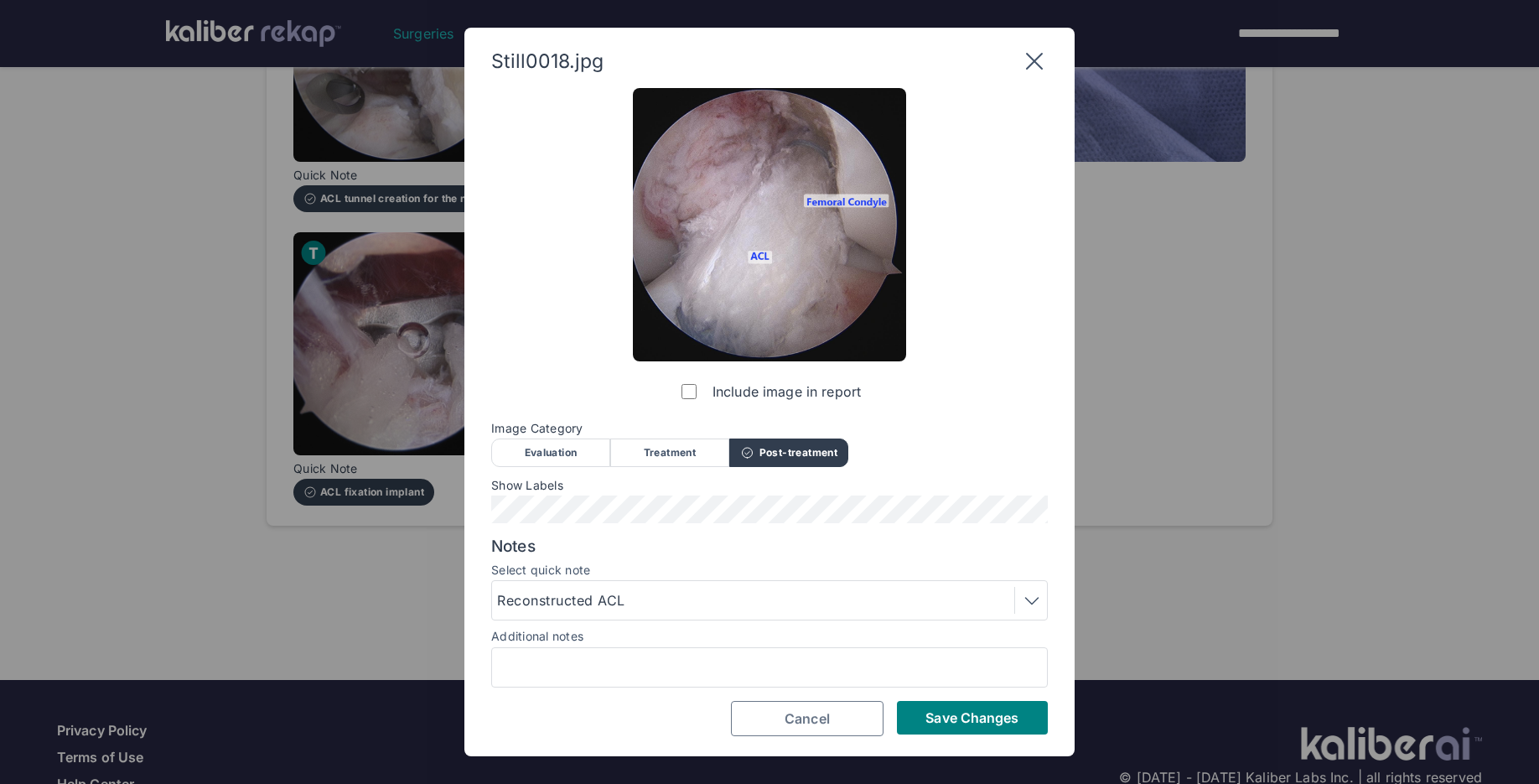
scroll to position [0, 0]
click at [930, 724] on span "Save Changes" at bounding box center [972, 717] width 93 height 16
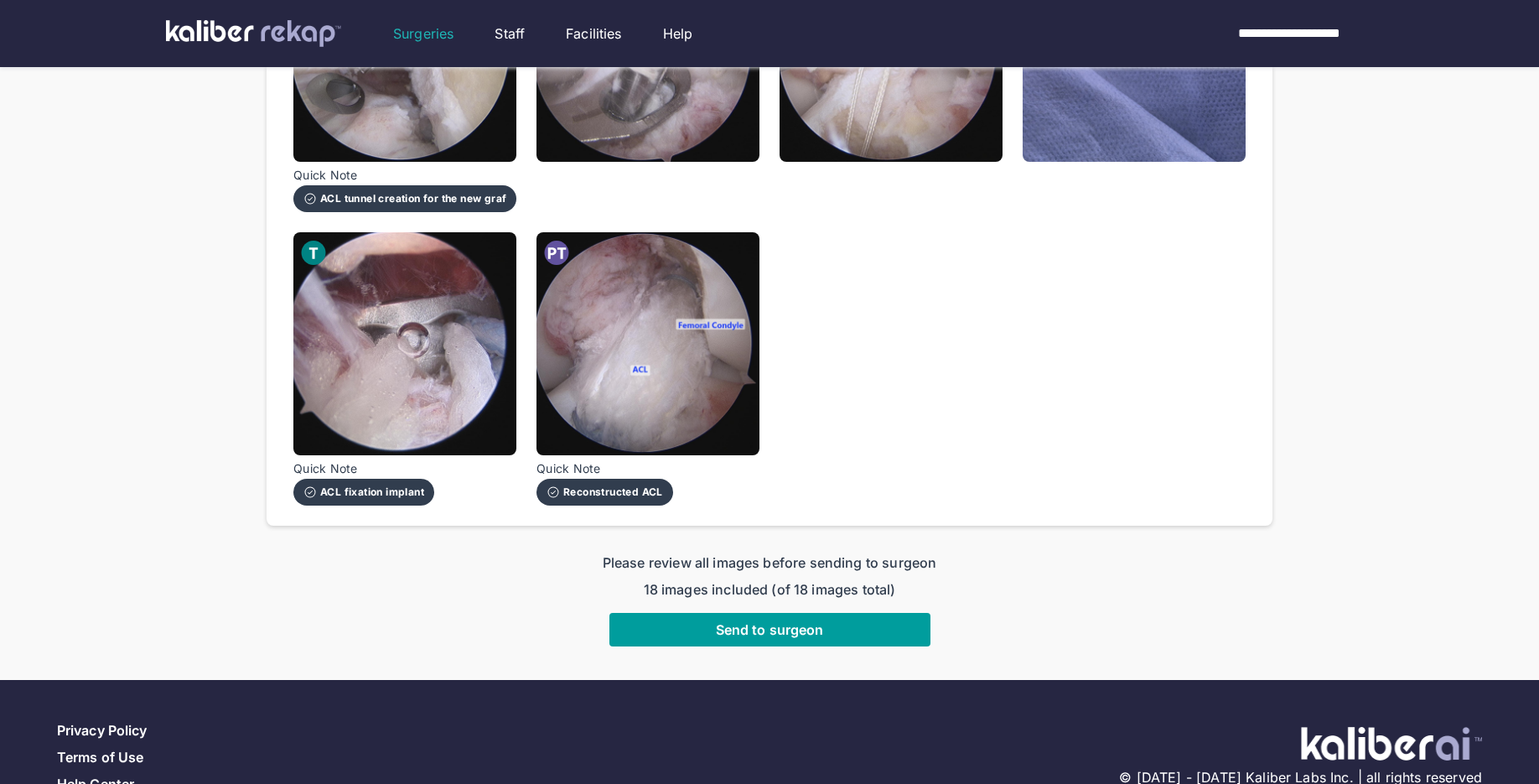
click at [771, 633] on span "Send to surgeon" at bounding box center [770, 629] width 108 height 16
